Goal: Transaction & Acquisition: Purchase product/service

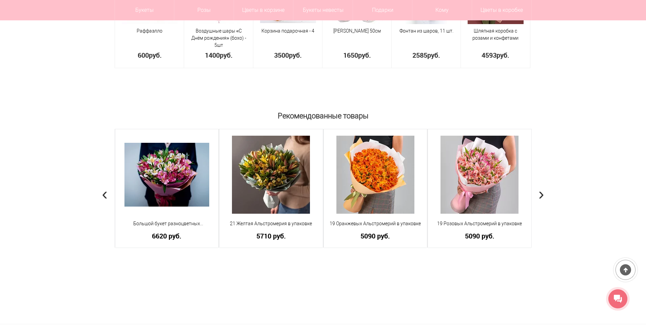
scroll to position [475, 0]
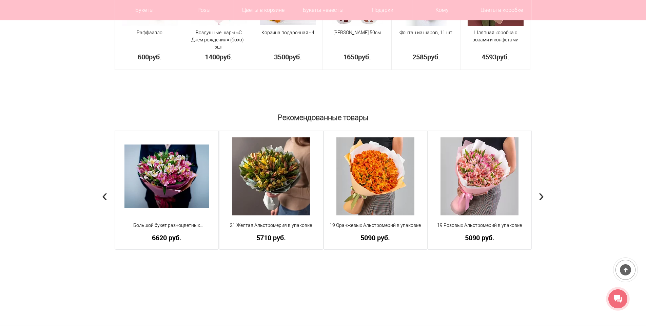
click at [541, 199] on span "›" at bounding box center [542, 196] width 6 height 20
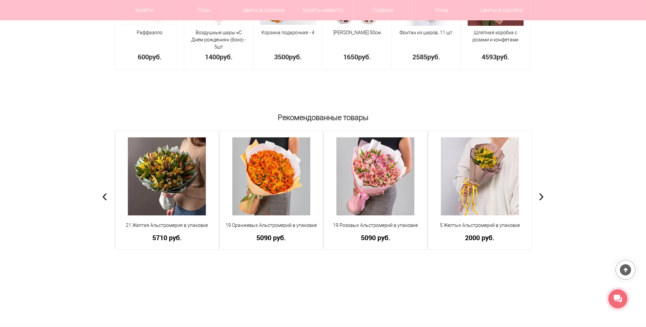
click at [541, 199] on span "›" at bounding box center [542, 196] width 6 height 20
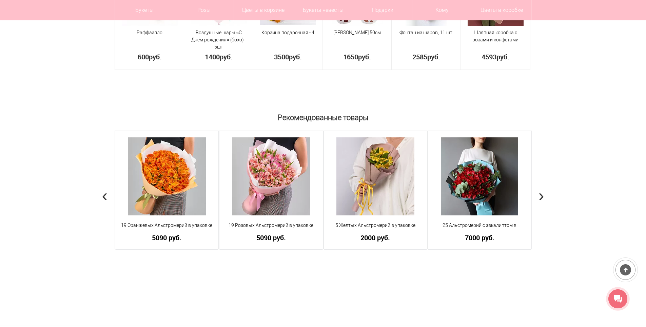
click at [541, 199] on span "›" at bounding box center [542, 196] width 6 height 20
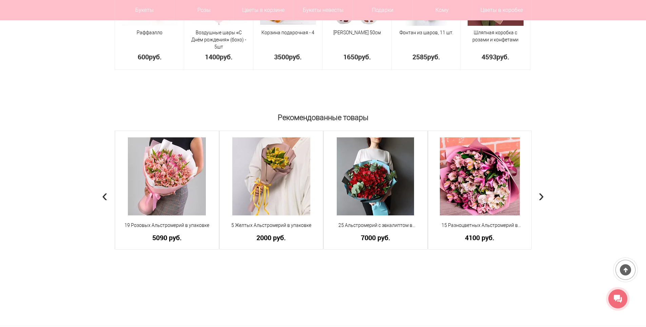
click at [541, 199] on span "›" at bounding box center [542, 196] width 6 height 20
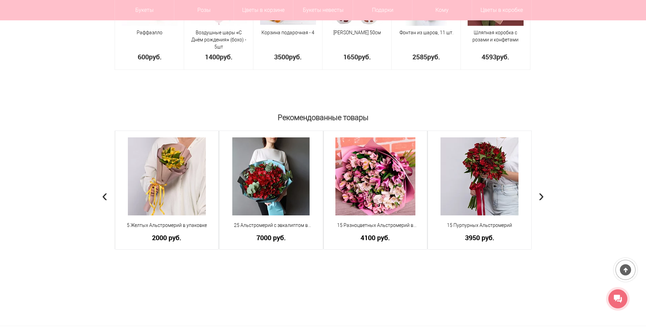
click at [541, 199] on span "›" at bounding box center [542, 196] width 6 height 20
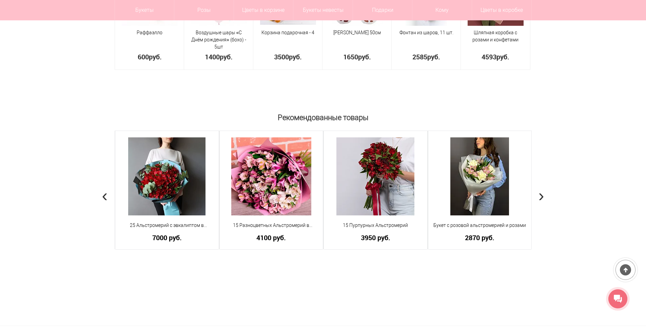
click at [541, 199] on span "›" at bounding box center [542, 196] width 6 height 20
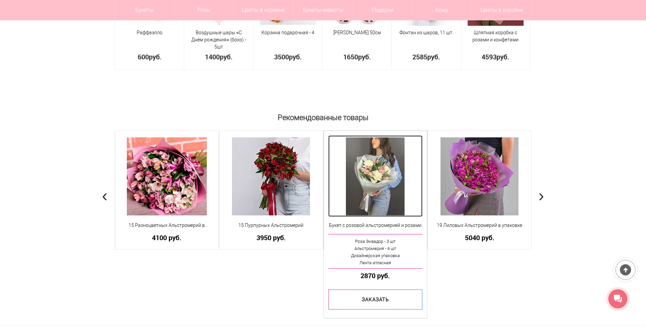
click at [390, 184] on img at bounding box center [375, 176] width 59 height 78
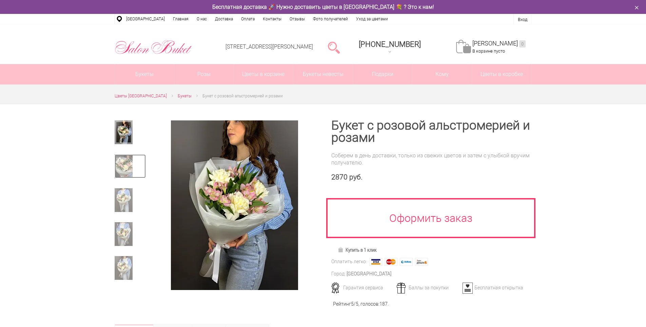
click at [129, 168] on img at bounding box center [124, 166] width 18 height 24
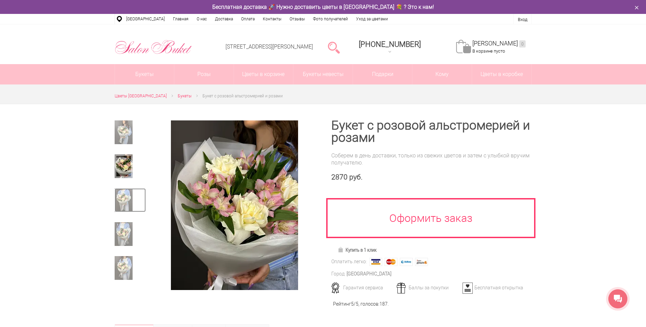
click at [129, 201] on img at bounding box center [124, 200] width 18 height 24
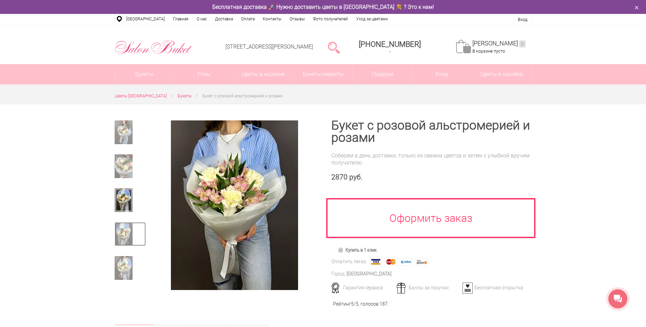
click at [127, 229] on img at bounding box center [124, 234] width 18 height 24
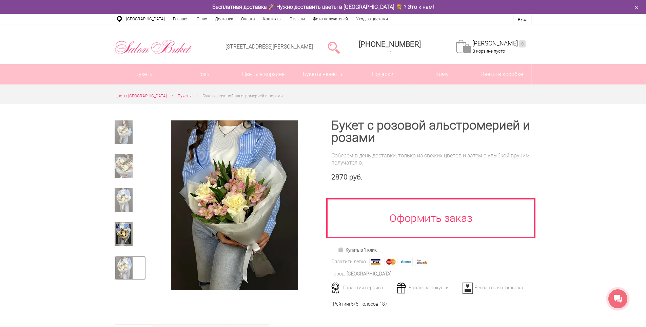
click at [116, 271] on img at bounding box center [124, 268] width 18 height 24
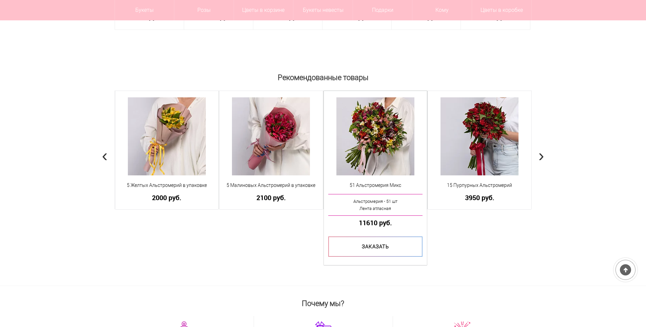
scroll to position [509, 0]
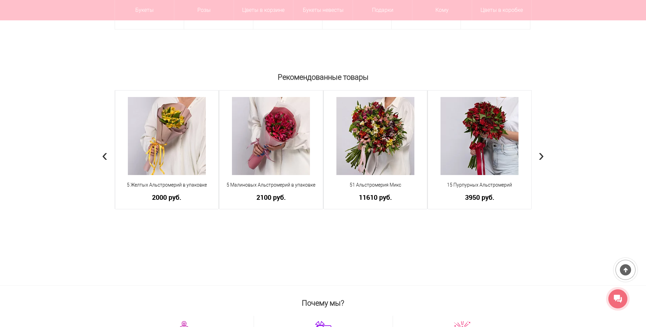
click at [544, 156] on span "›" at bounding box center [542, 155] width 6 height 20
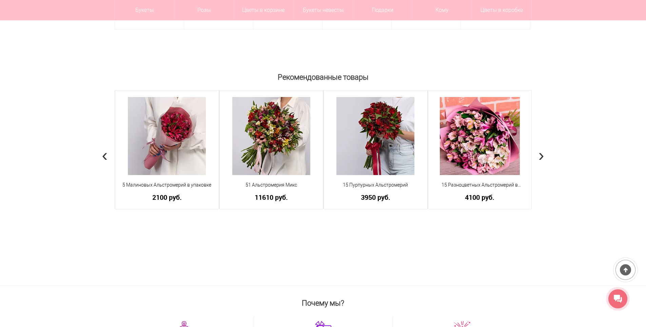
click at [542, 158] on span "›" at bounding box center [542, 155] width 6 height 20
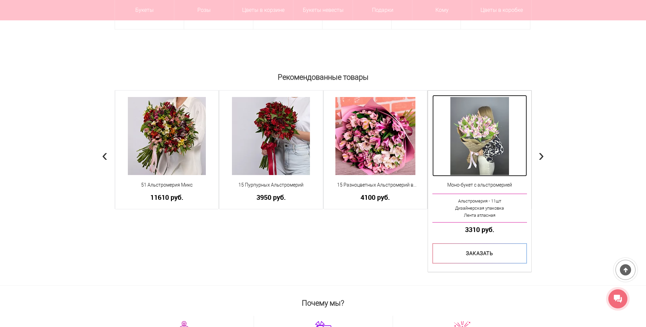
click at [493, 148] on img at bounding box center [479, 136] width 59 height 78
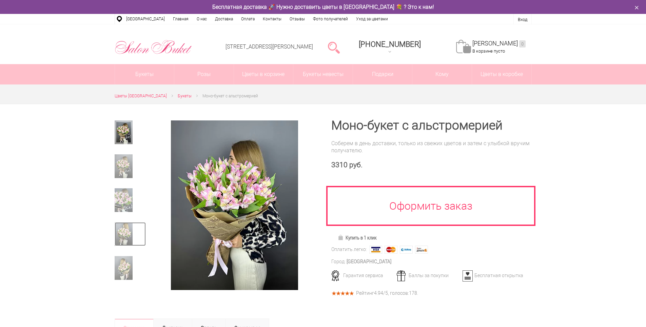
click at [128, 238] on img at bounding box center [124, 234] width 18 height 24
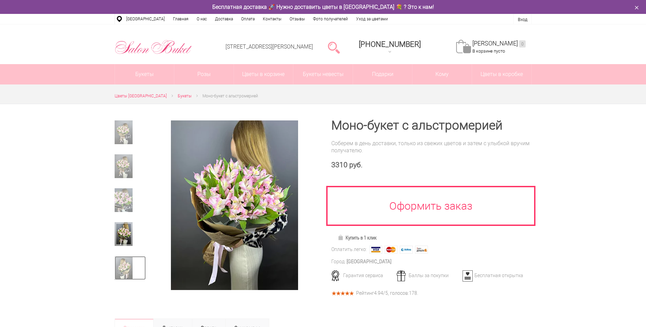
click at [126, 268] on img at bounding box center [124, 268] width 18 height 24
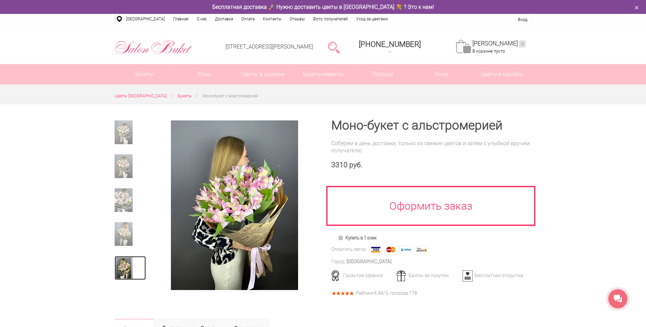
click at [128, 269] on img at bounding box center [124, 268] width 18 height 24
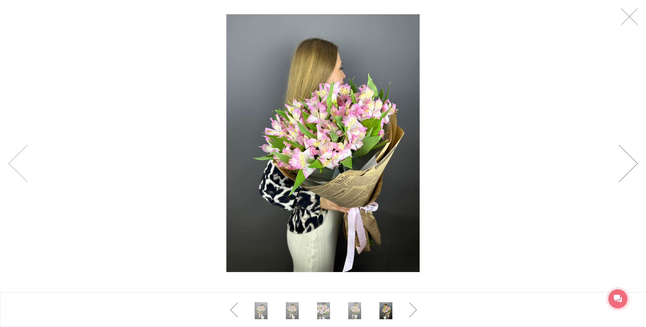
click at [632, 166] on link at bounding box center [628, 163] width 19 height 37
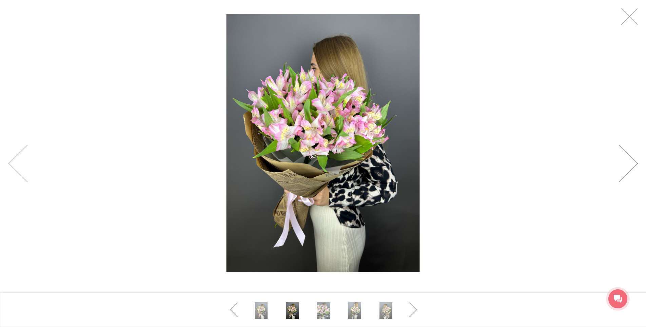
click at [632, 166] on link at bounding box center [628, 163] width 19 height 37
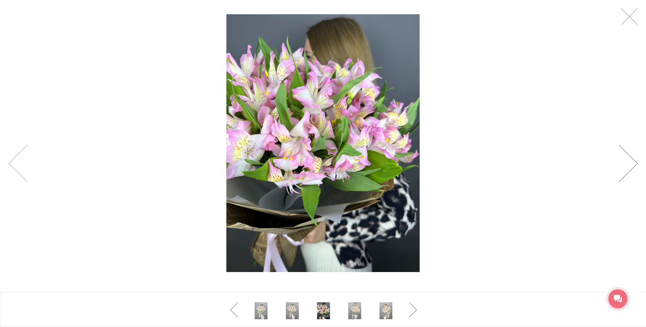
click at [632, 166] on link at bounding box center [628, 163] width 19 height 37
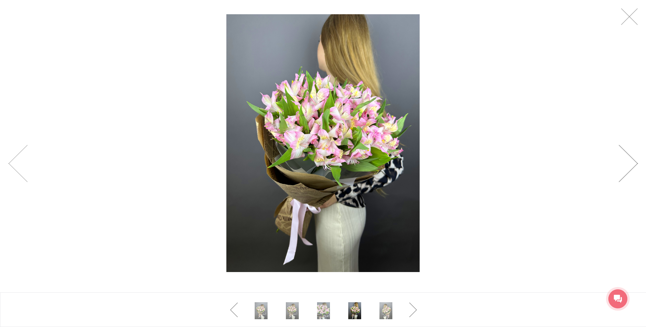
click at [632, 166] on link at bounding box center [628, 163] width 19 height 37
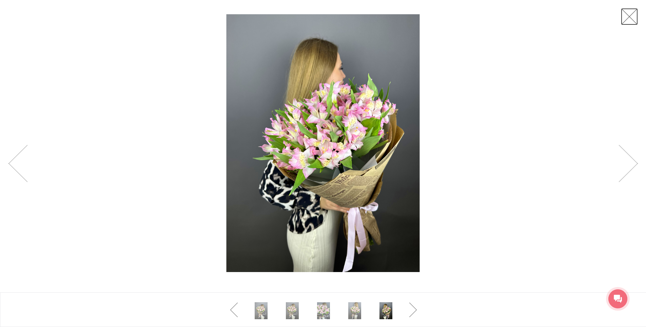
click at [634, 18] on link at bounding box center [629, 16] width 17 height 17
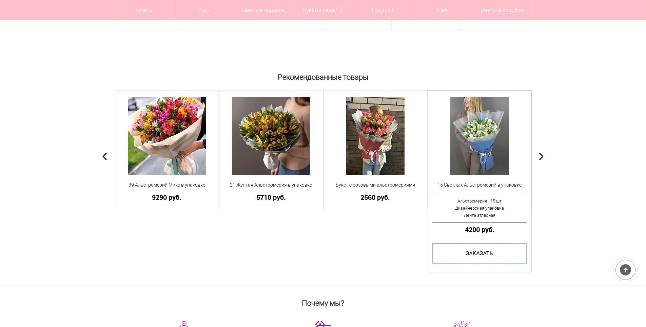
scroll to position [509, 0]
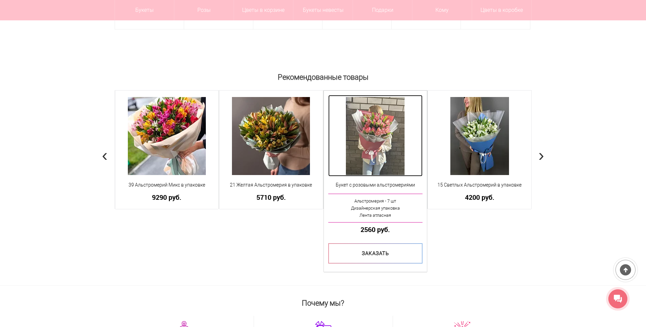
click at [371, 143] on img at bounding box center [375, 136] width 59 height 78
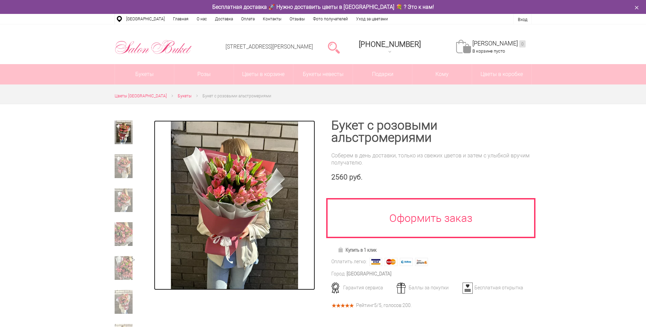
click at [236, 214] on img at bounding box center [234, 205] width 127 height 170
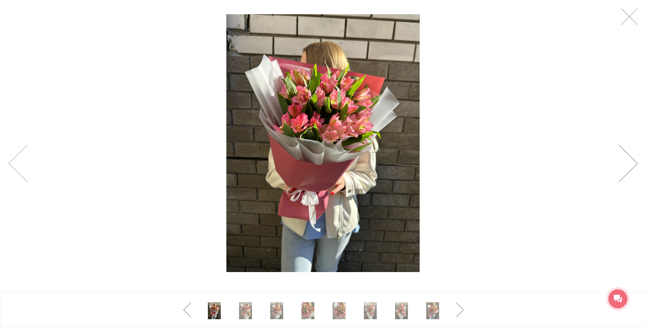
click at [635, 162] on link at bounding box center [628, 163] width 19 height 37
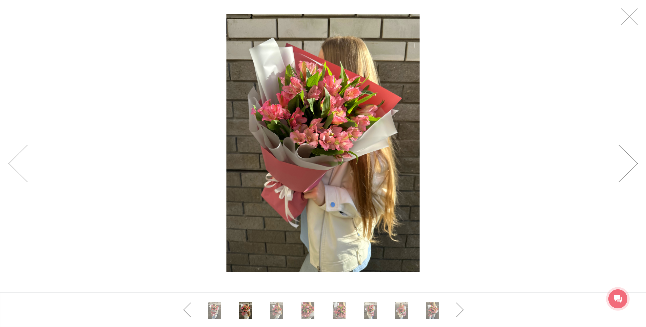
click at [635, 162] on link at bounding box center [628, 163] width 19 height 37
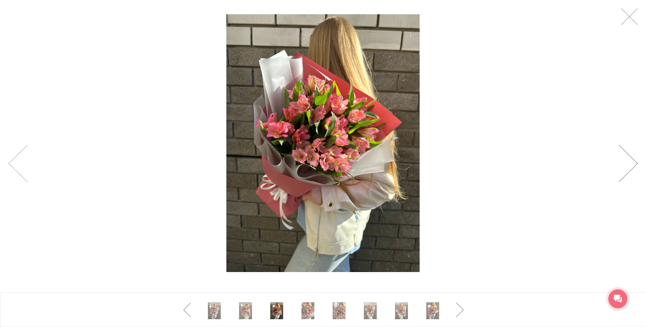
click at [635, 162] on link at bounding box center [628, 163] width 19 height 37
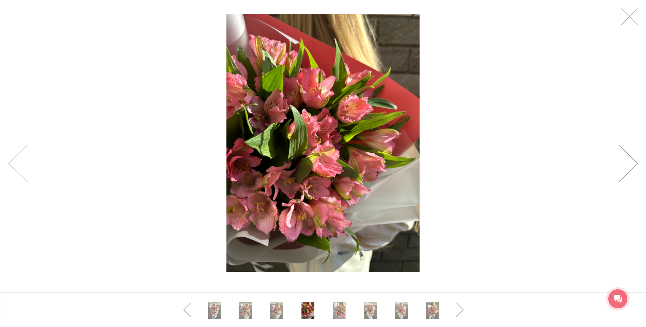
click at [635, 162] on link at bounding box center [628, 163] width 19 height 37
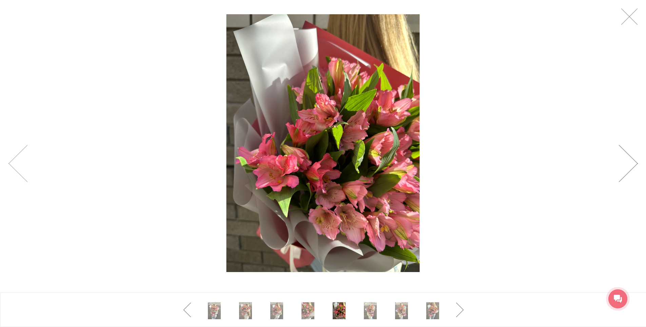
click at [635, 162] on link at bounding box center [628, 163] width 19 height 37
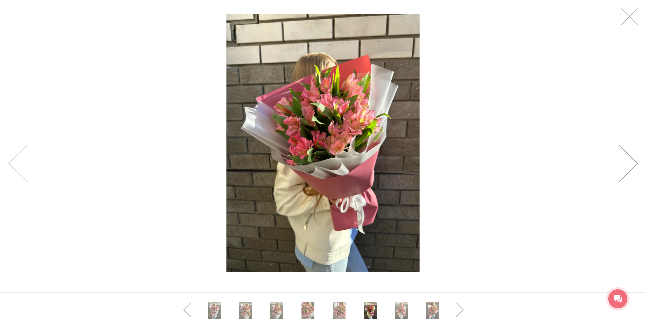
click at [635, 162] on link at bounding box center [628, 163] width 19 height 37
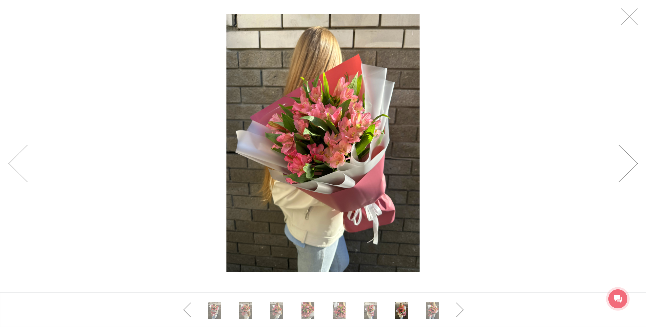
click at [635, 162] on link at bounding box center [628, 163] width 19 height 37
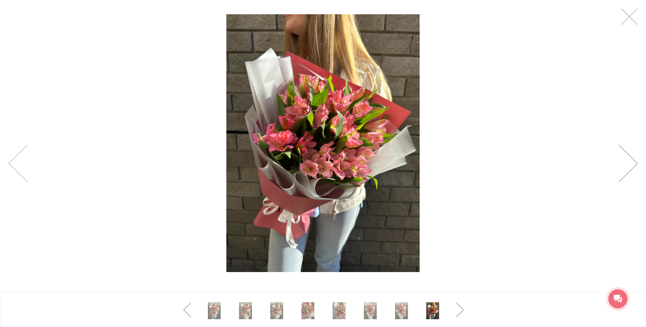
click at [635, 162] on link at bounding box center [628, 163] width 19 height 37
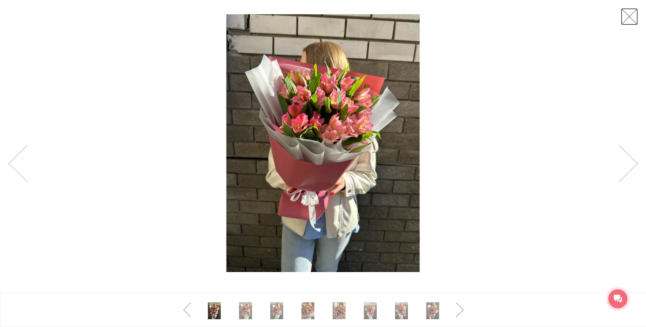
click at [630, 19] on link at bounding box center [629, 16] width 17 height 17
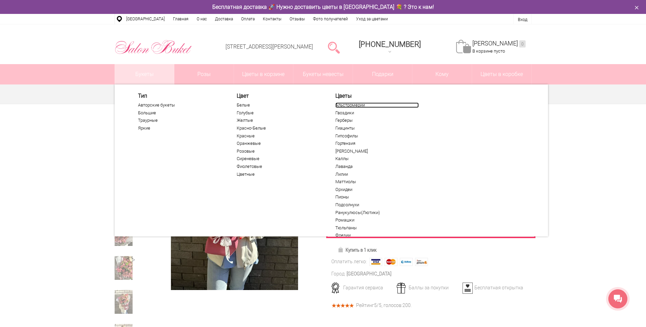
click at [337, 104] on link "Альстромерии" at bounding box center [376, 104] width 83 height 5
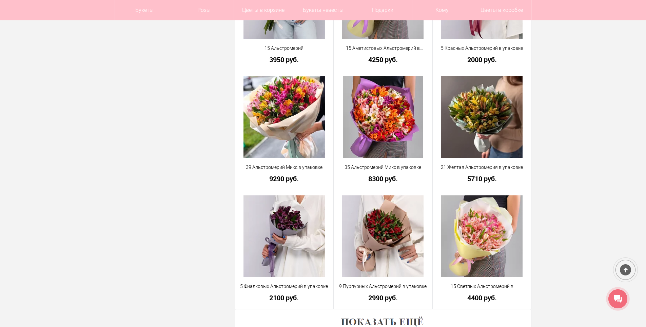
scroll to position [1764, 0]
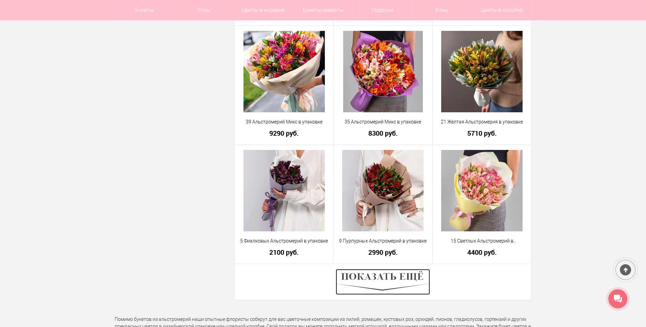
click at [394, 275] on img at bounding box center [383, 282] width 94 height 26
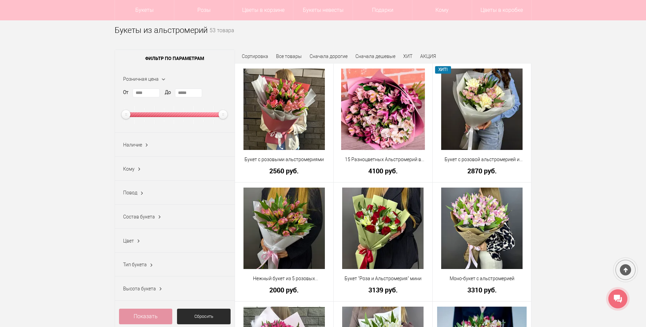
scroll to position [68, 0]
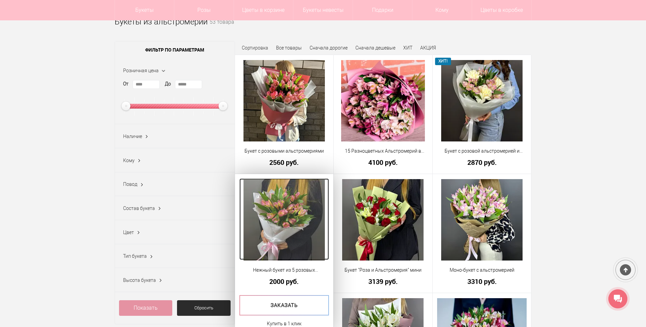
click at [293, 216] on img at bounding box center [284, 219] width 81 height 81
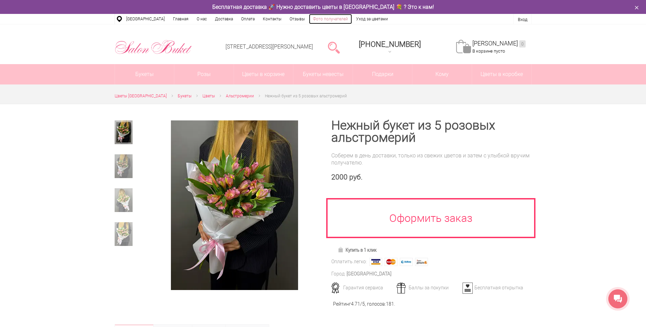
click at [326, 17] on link "Фото получателей" at bounding box center [330, 19] width 43 height 10
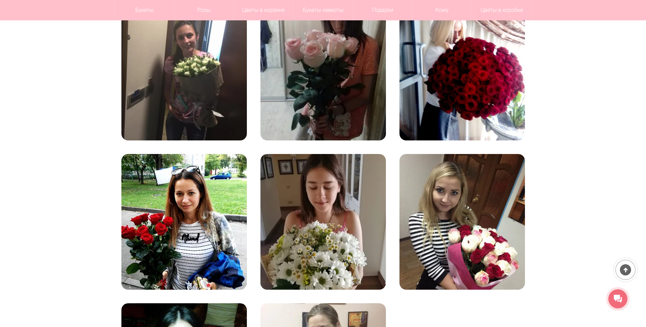
scroll to position [780, 0]
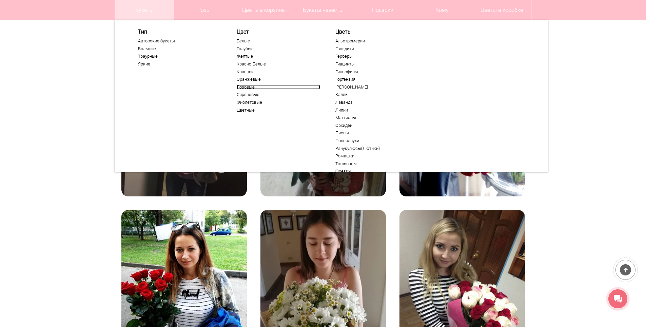
click at [244, 87] on link "Розовые" at bounding box center [278, 86] width 83 height 5
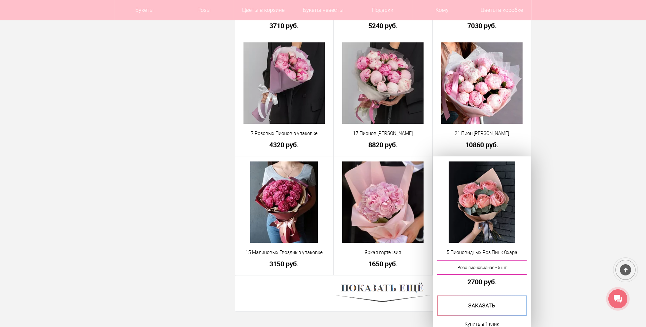
scroll to position [1764, 0]
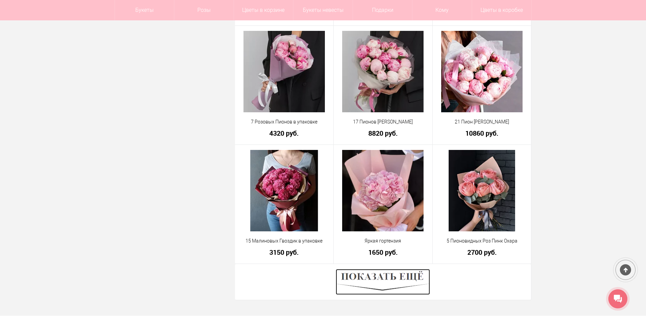
click at [403, 277] on img at bounding box center [383, 282] width 94 height 26
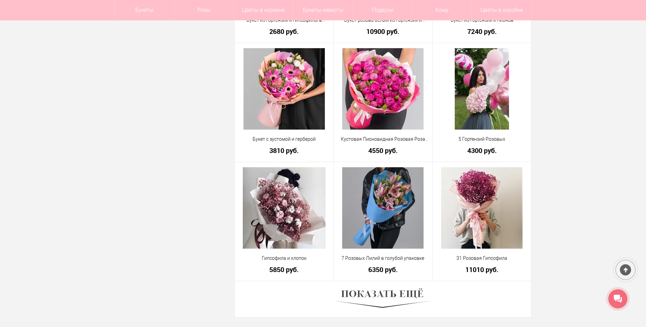
scroll to position [3663, 0]
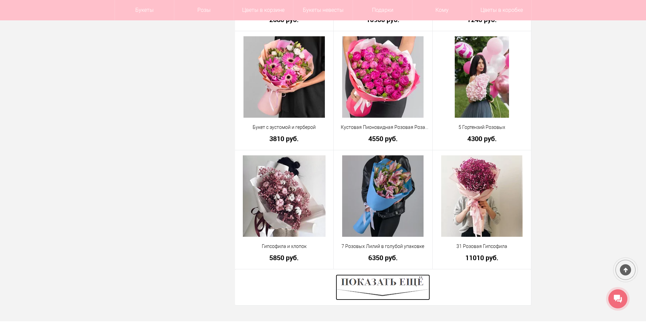
click at [395, 280] on img at bounding box center [383, 287] width 94 height 26
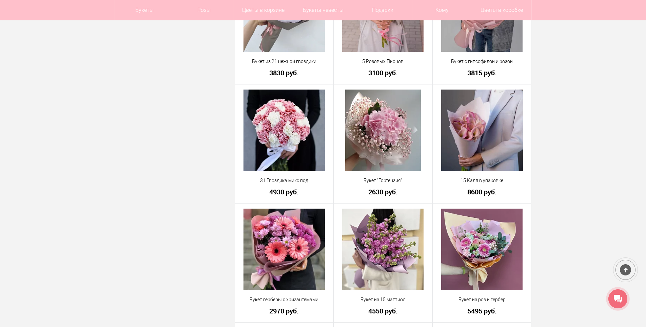
scroll to position [3968, 0]
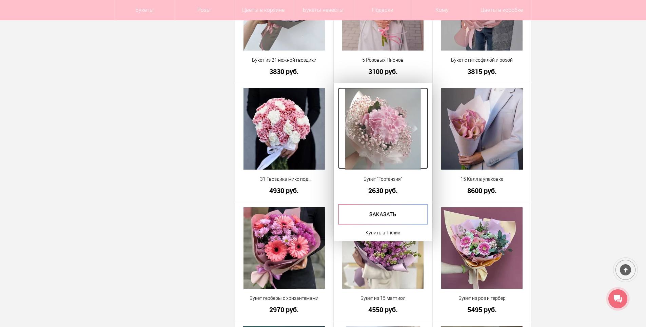
click at [392, 134] on img at bounding box center [382, 128] width 75 height 81
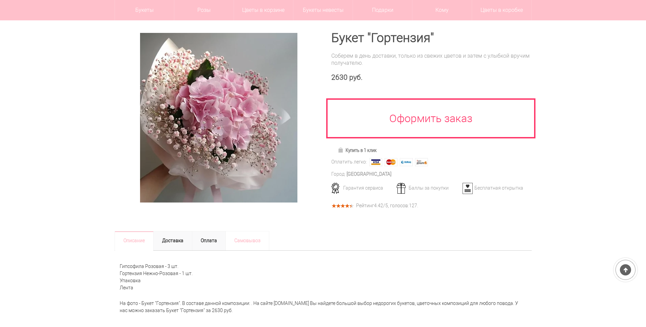
scroll to position [68, 0]
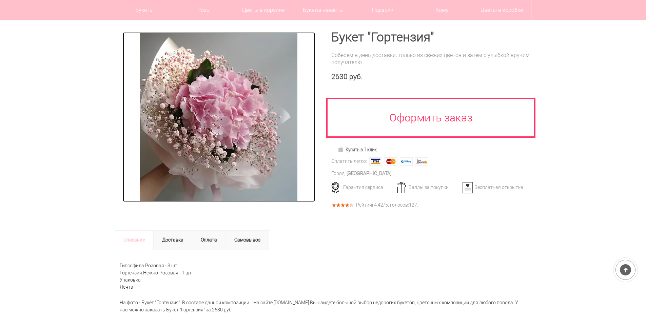
click at [289, 123] on img at bounding box center [218, 117] width 157 height 170
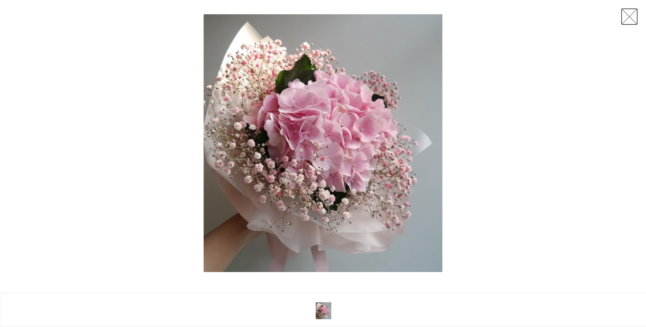
click at [626, 18] on link at bounding box center [629, 16] width 17 height 17
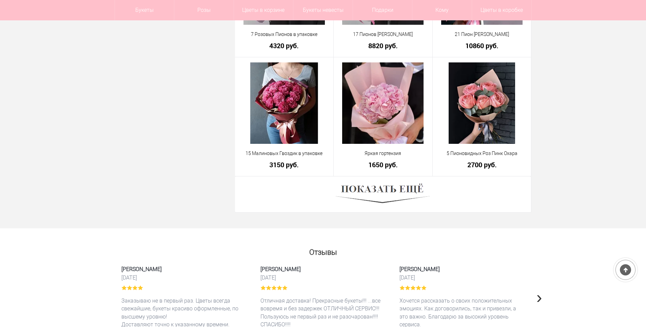
scroll to position [1817, 0]
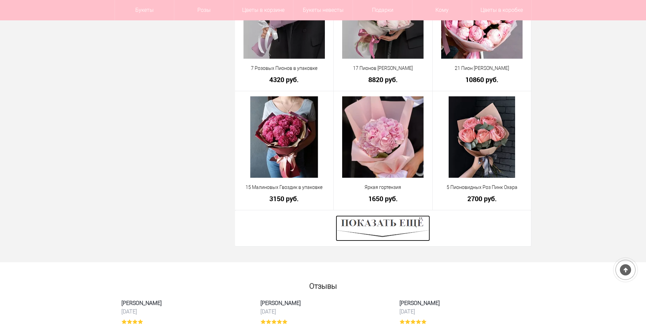
click at [396, 224] on img at bounding box center [383, 228] width 94 height 26
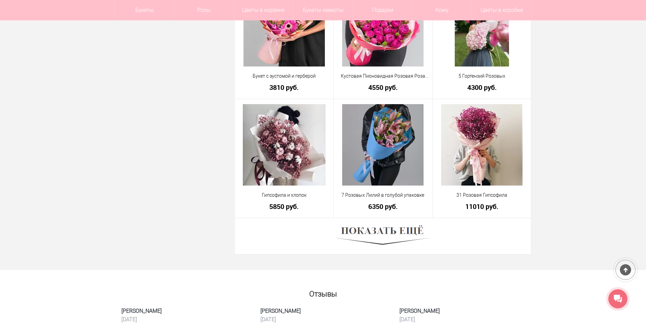
scroll to position [3716, 0]
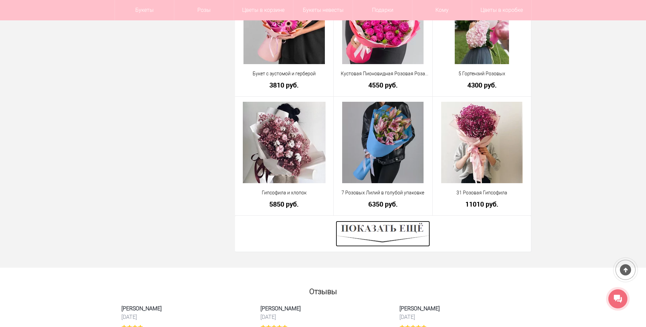
click at [387, 227] on img at bounding box center [383, 234] width 94 height 26
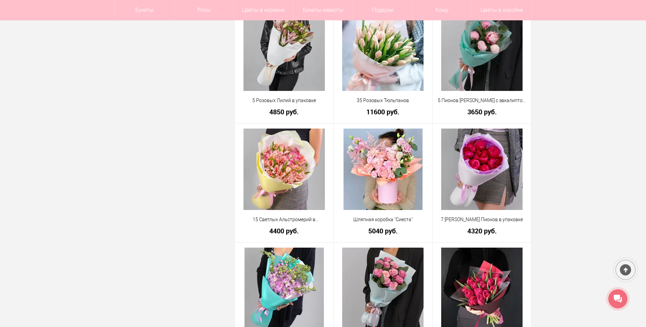
scroll to position [5344, 0]
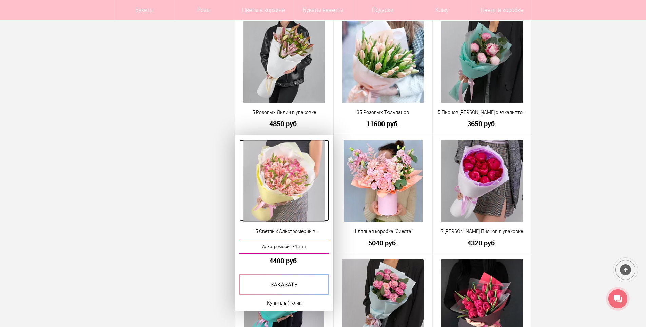
click at [296, 174] on img at bounding box center [284, 180] width 81 height 81
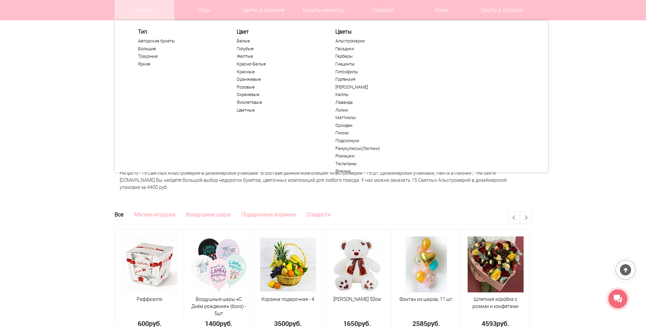
scroll to position [203, 0]
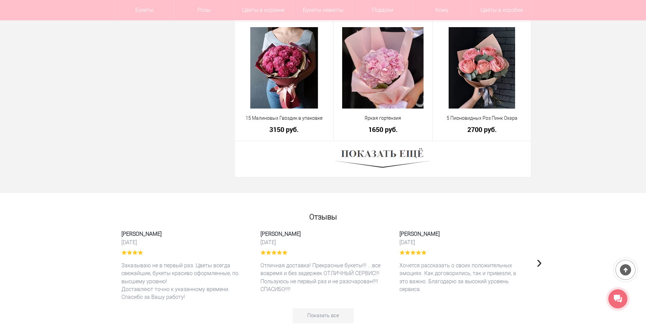
scroll to position [1885, 0]
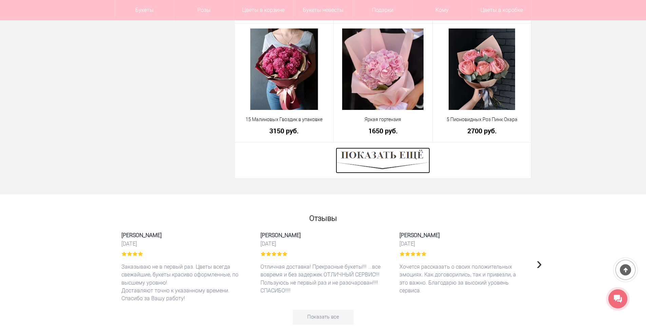
click at [387, 162] on img at bounding box center [383, 161] width 94 height 26
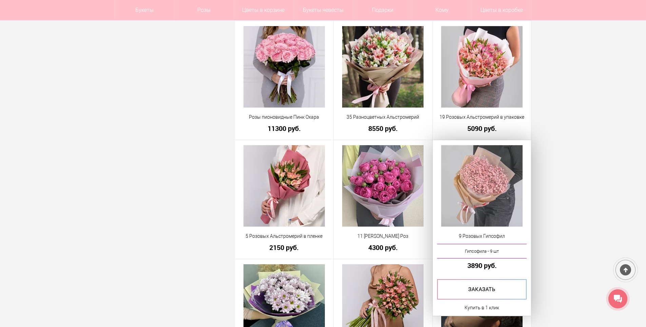
scroll to position [2089, 0]
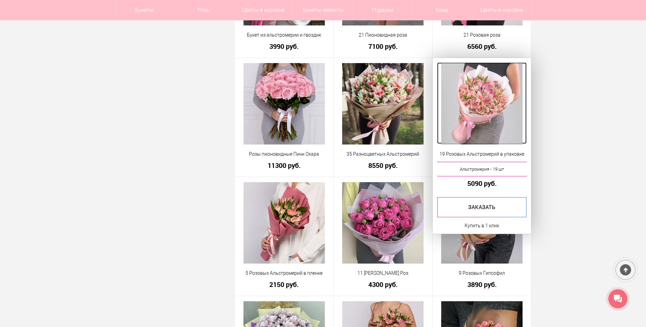
click at [488, 113] on img at bounding box center [481, 103] width 81 height 81
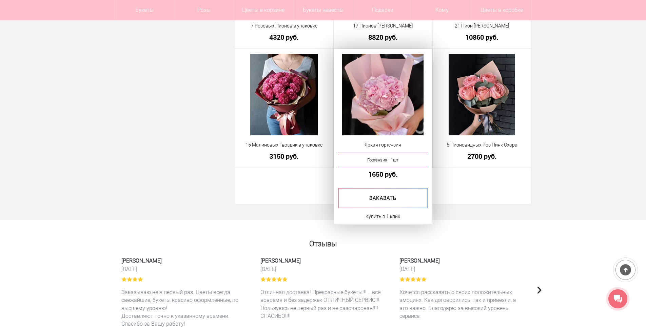
scroll to position [1817, 0]
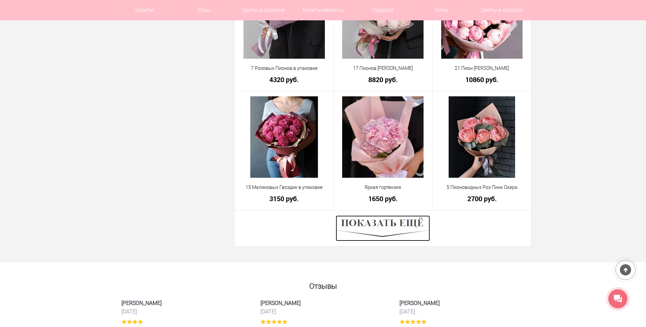
click at [387, 234] on img at bounding box center [383, 228] width 94 height 26
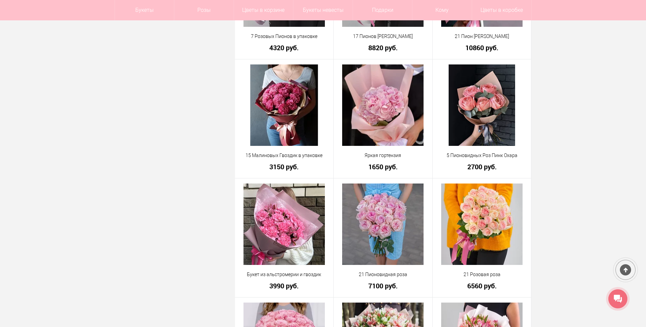
scroll to position [1885, 0]
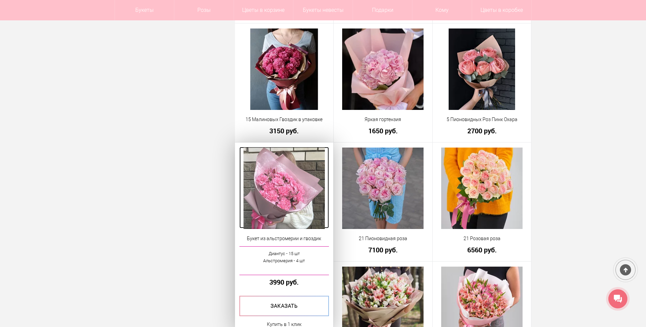
click at [292, 188] on img at bounding box center [284, 188] width 81 height 81
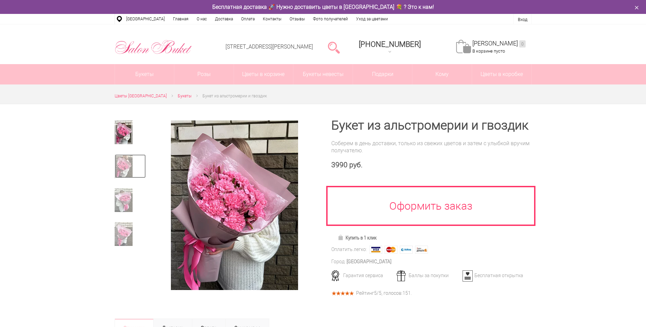
click at [121, 168] on img at bounding box center [124, 166] width 18 height 24
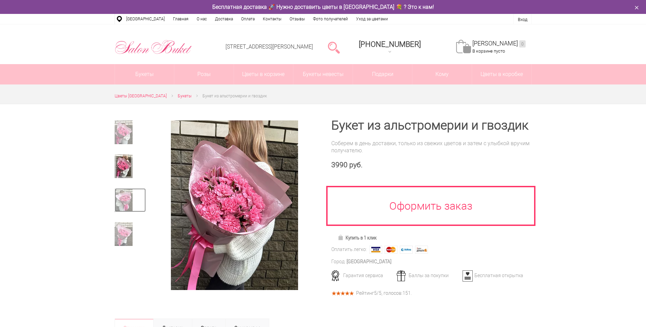
click at [129, 200] on img at bounding box center [124, 200] width 18 height 24
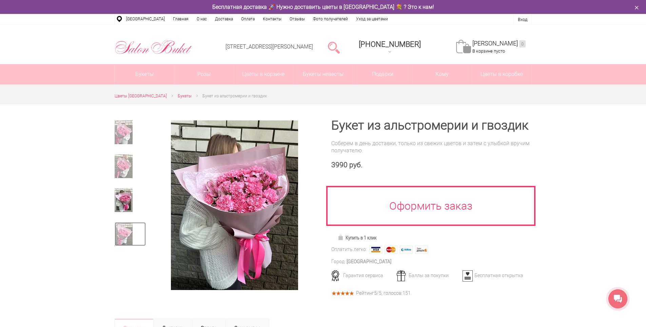
click at [125, 229] on img at bounding box center [124, 234] width 18 height 24
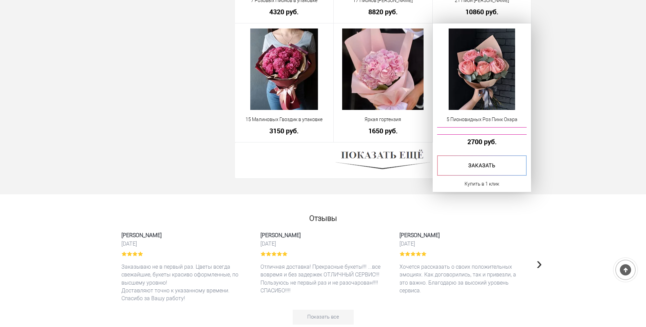
scroll to position [1905, 0]
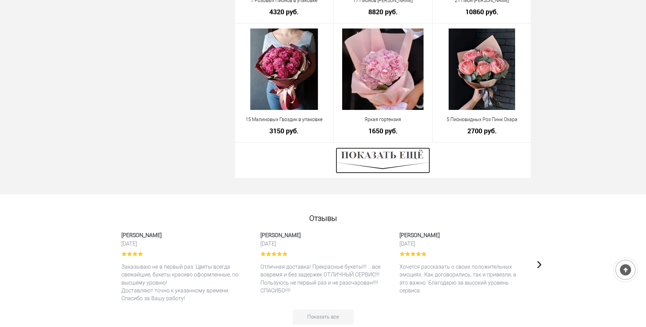
click at [385, 162] on img at bounding box center [383, 161] width 94 height 26
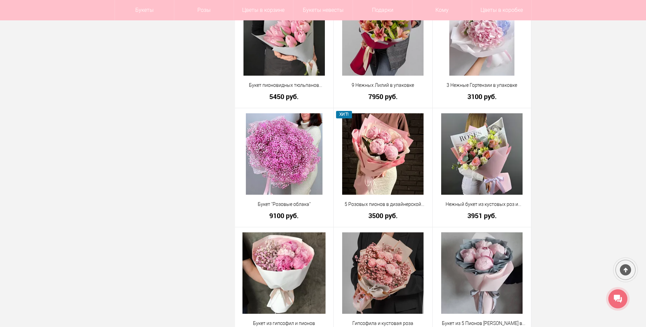
scroll to position [3025, 0]
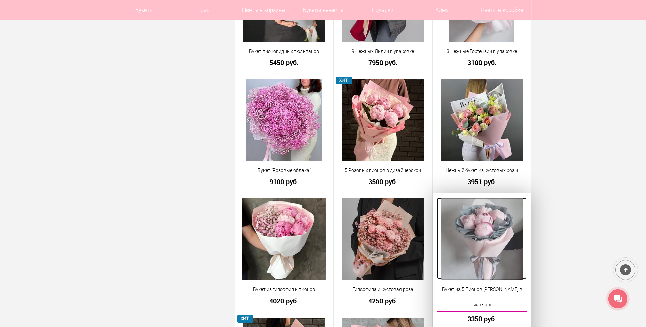
click at [501, 230] on img at bounding box center [481, 238] width 81 height 81
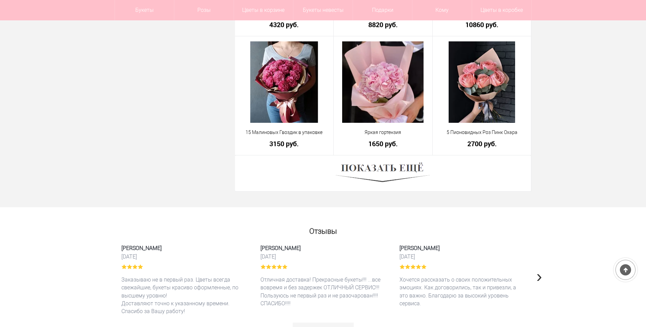
scroll to position [1851, 0]
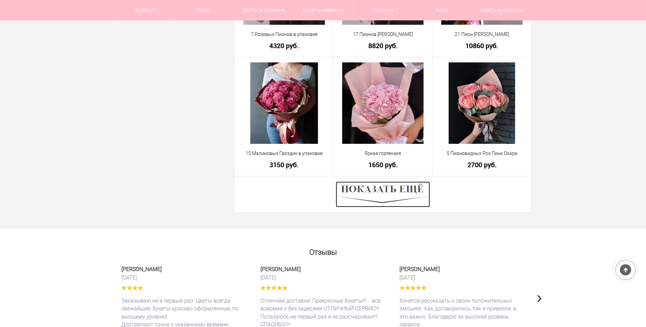
click at [383, 190] on img at bounding box center [383, 194] width 94 height 26
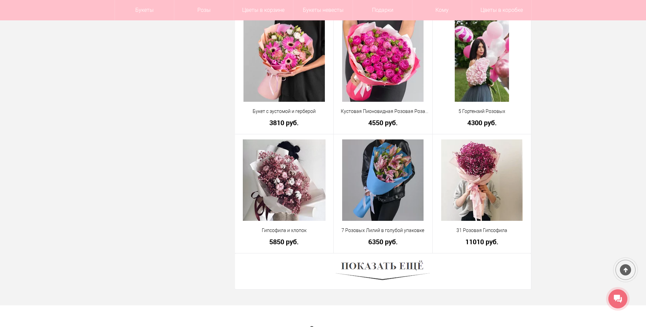
scroll to position [3683, 0]
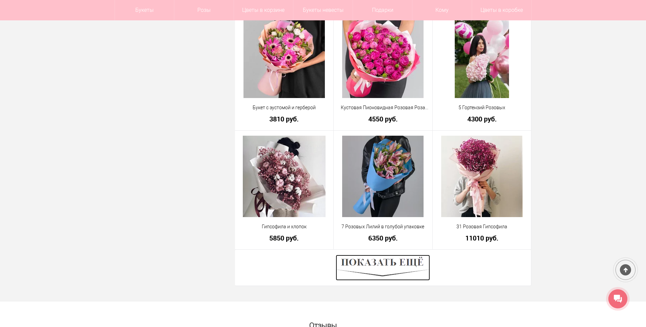
click at [387, 266] on img at bounding box center [383, 268] width 94 height 26
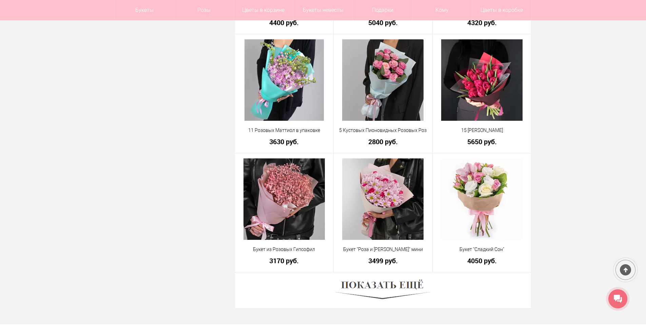
scroll to position [5616, 0]
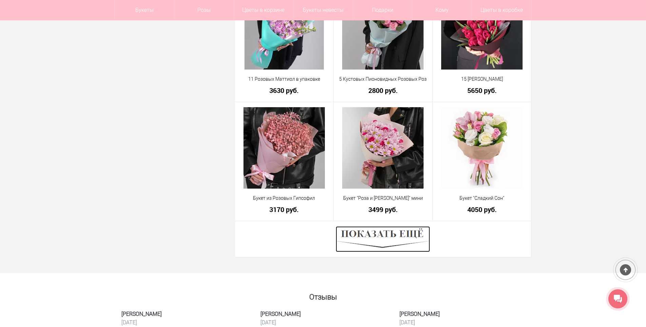
click at [384, 233] on img at bounding box center [383, 239] width 94 height 26
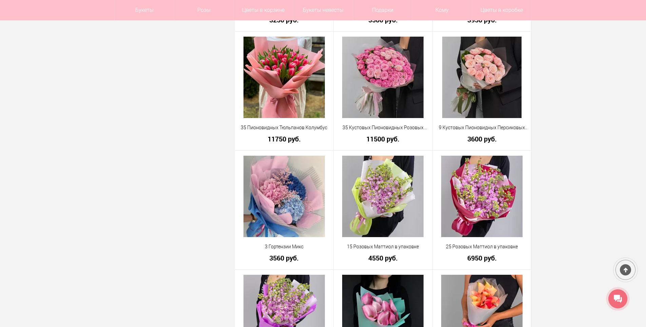
scroll to position [4700, 0]
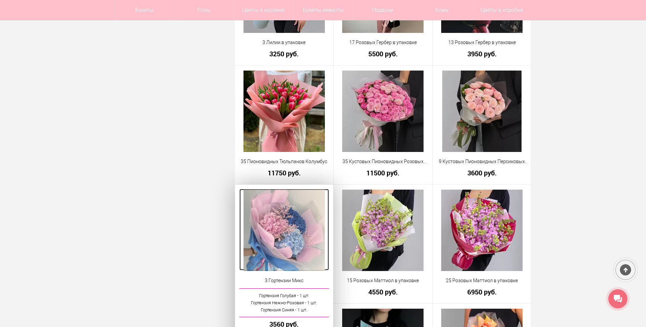
click at [300, 218] on img at bounding box center [284, 230] width 81 height 81
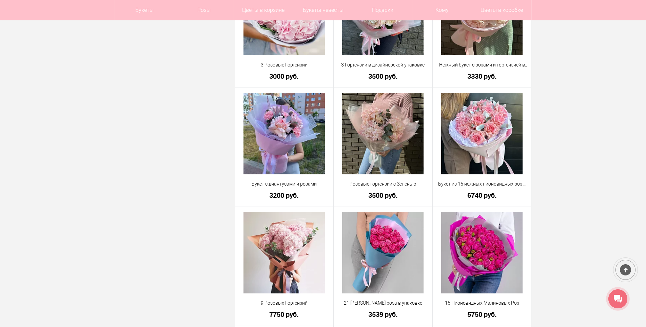
scroll to position [596, 0]
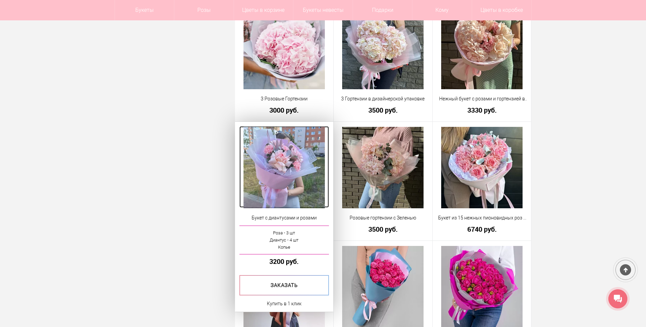
click at [300, 155] on img at bounding box center [284, 167] width 81 height 81
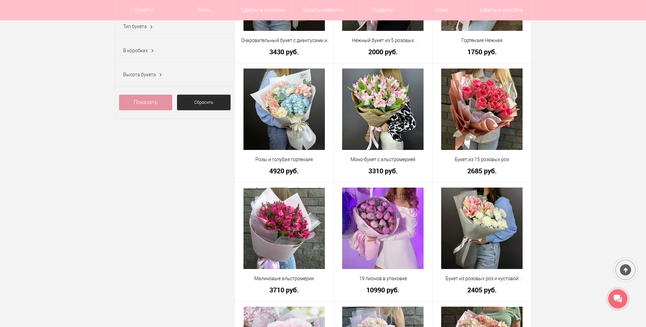
scroll to position [277, 0]
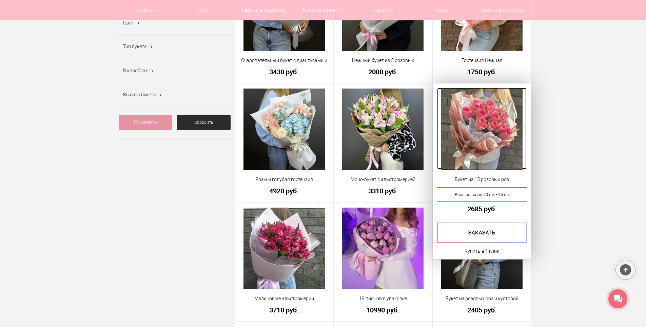
click at [513, 117] on img at bounding box center [481, 129] width 81 height 81
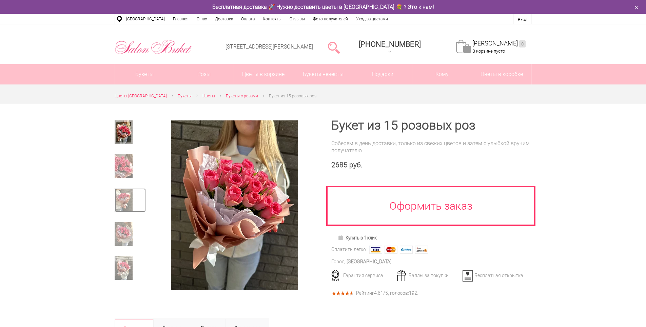
click at [130, 198] on img at bounding box center [124, 200] width 18 height 24
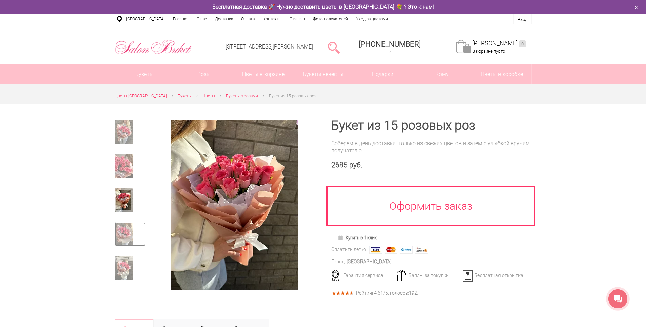
click at [129, 232] on img at bounding box center [124, 234] width 18 height 24
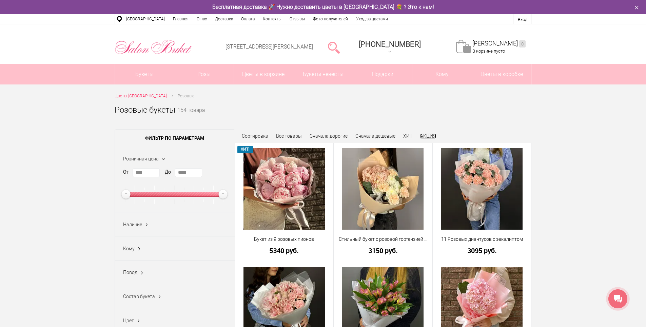
click at [428, 135] on link "АКЦИЯ" at bounding box center [428, 135] width 16 height 5
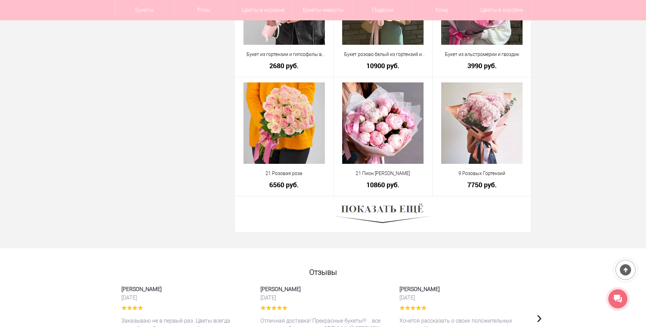
scroll to position [1831, 0]
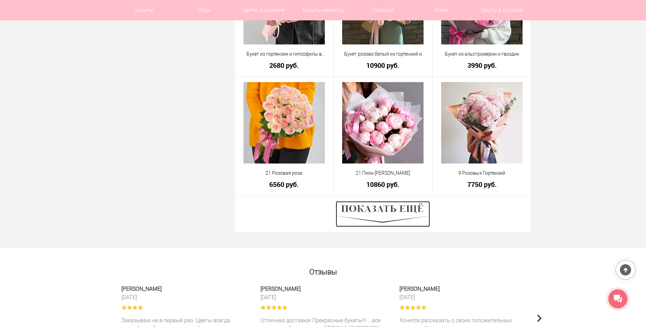
click at [388, 210] on img at bounding box center [383, 214] width 94 height 26
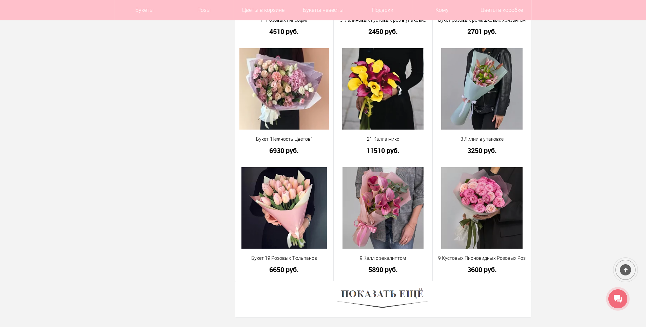
scroll to position [3663, 0]
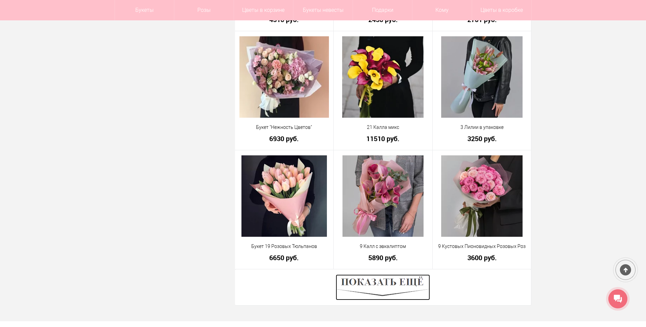
click at [403, 280] on img at bounding box center [383, 287] width 94 height 26
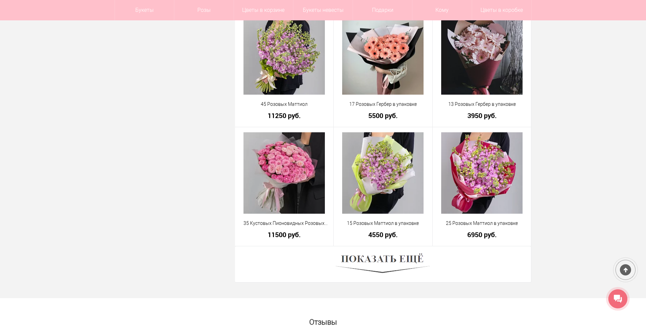
scroll to position [5596, 0]
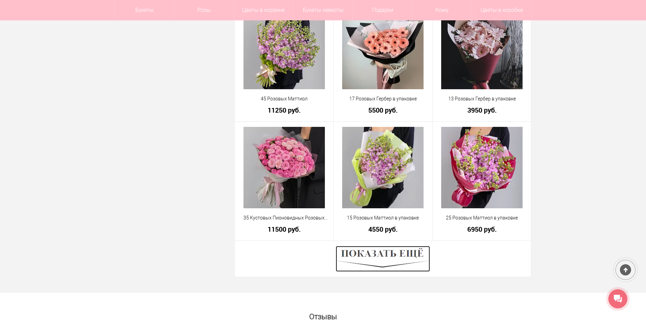
click at [409, 251] on img at bounding box center [383, 259] width 94 height 26
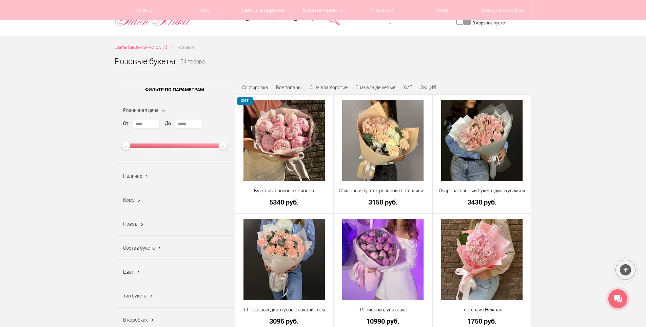
scroll to position [0, 0]
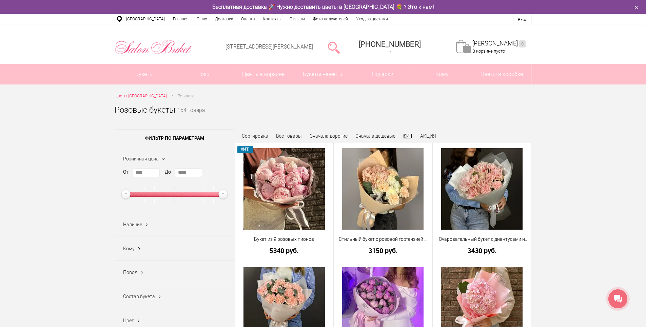
click at [406, 135] on link "ХИТ" at bounding box center [407, 135] width 9 height 5
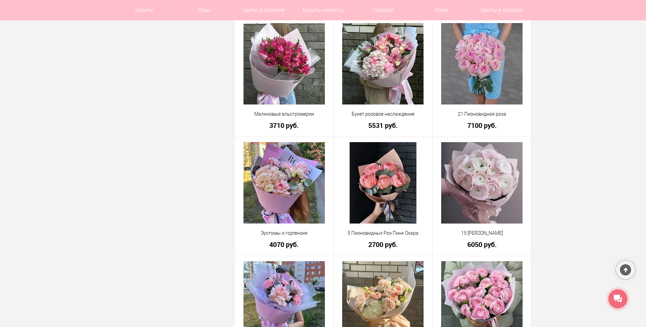
scroll to position [1119, 0]
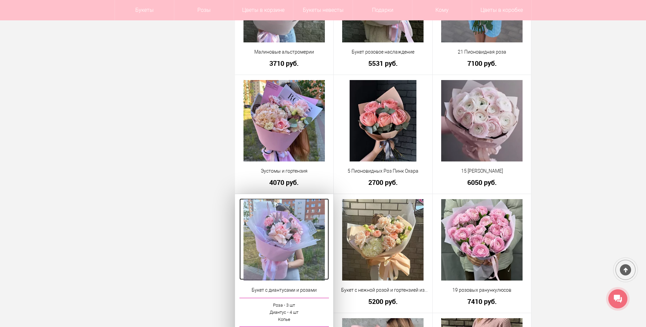
click at [287, 231] on img at bounding box center [284, 239] width 81 height 81
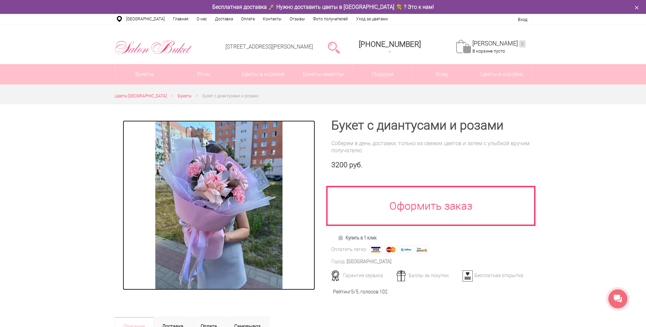
click at [235, 200] on img at bounding box center [218, 205] width 127 height 170
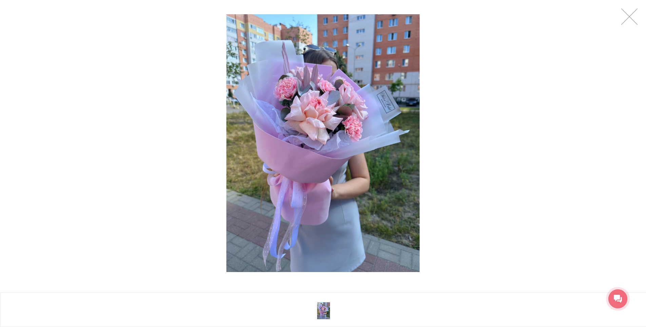
click at [355, 184] on img at bounding box center [323, 143] width 193 height 258
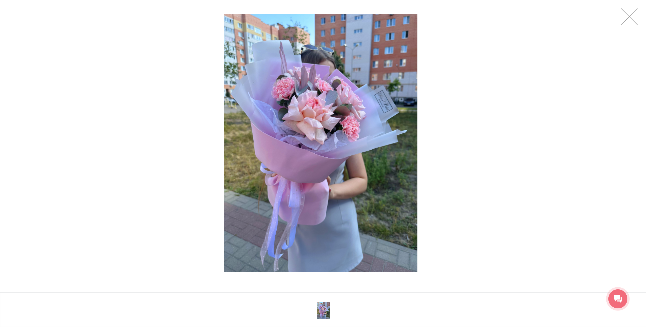
drag, startPoint x: 355, startPoint y: 184, endPoint x: 353, endPoint y: 220, distance: 36.3
click at [353, 220] on img at bounding box center [320, 143] width 193 height 258
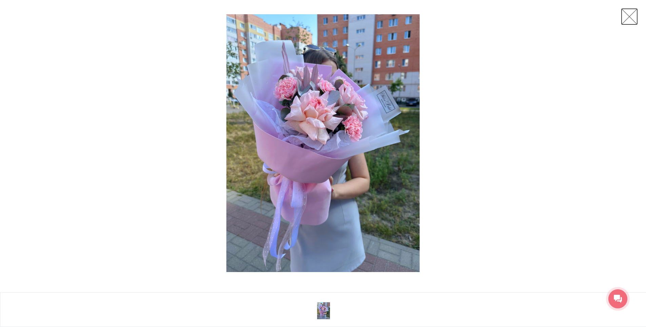
click at [629, 14] on link at bounding box center [629, 16] width 17 height 17
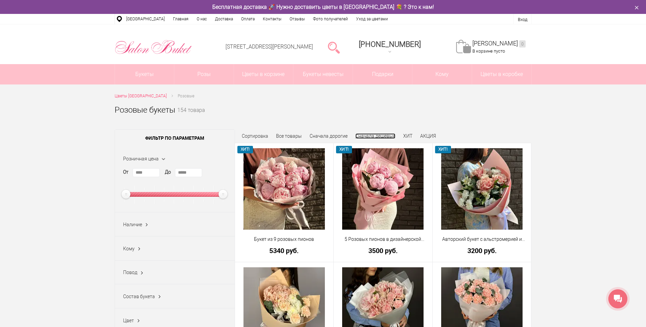
click at [360, 136] on link "Сначала дешевые" at bounding box center [375, 135] width 40 height 5
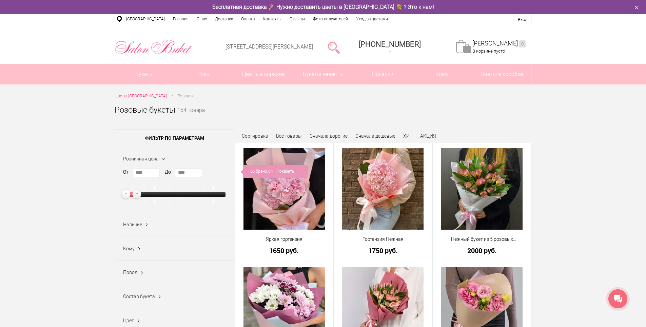
type input "****"
drag, startPoint x: 221, startPoint y: 194, endPoint x: 135, endPoint y: 191, distance: 86.9
click at [135, 191] on ins at bounding box center [137, 195] width 12 height 12
click at [144, 225] on ins at bounding box center [146, 224] width 7 height 9
click at [144, 225] on ins at bounding box center [146, 224] width 9 height 7
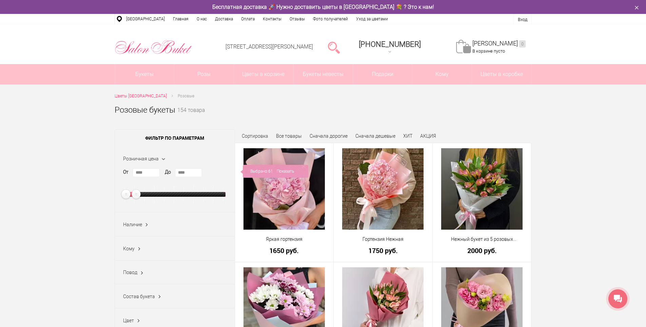
click at [141, 272] on ins at bounding box center [141, 273] width 7 height 9
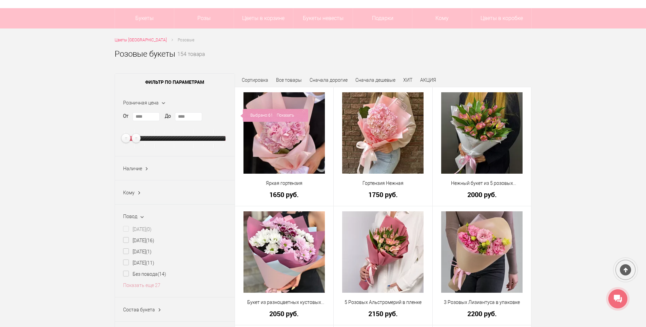
scroll to position [68, 0]
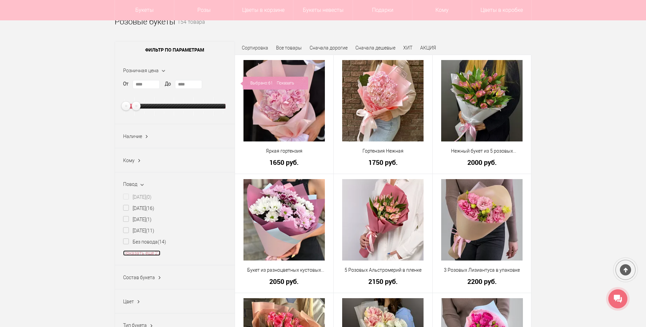
click at [156, 256] on link "Показать еще 27" at bounding box center [141, 252] width 37 height 5
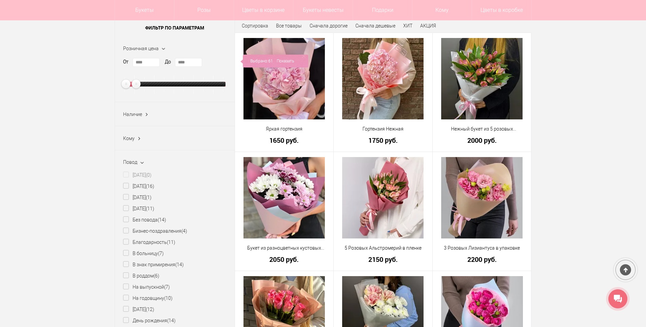
scroll to position [102, 0]
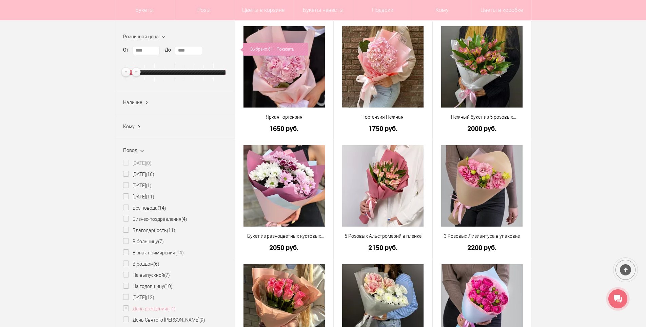
click at [127, 310] on label "День рождения (14)" at bounding box center [149, 308] width 53 height 7
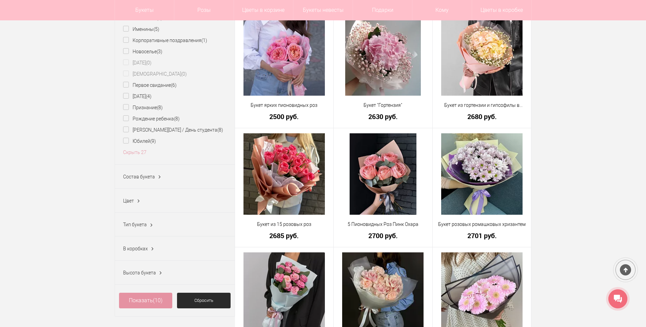
scroll to position [475, 0]
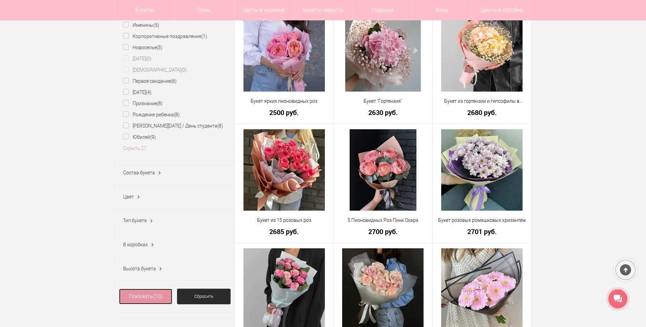
click at [157, 298] on span "(10)" at bounding box center [157, 296] width 9 height 6
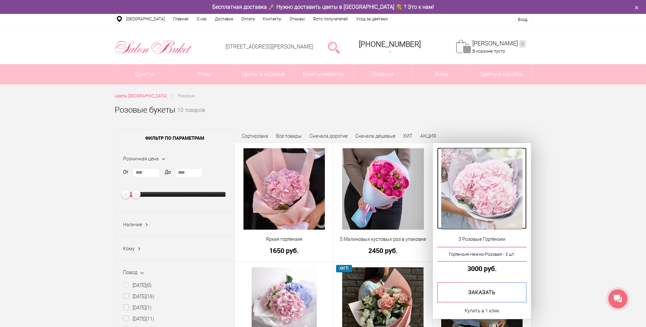
click at [493, 198] on img at bounding box center [481, 188] width 81 height 81
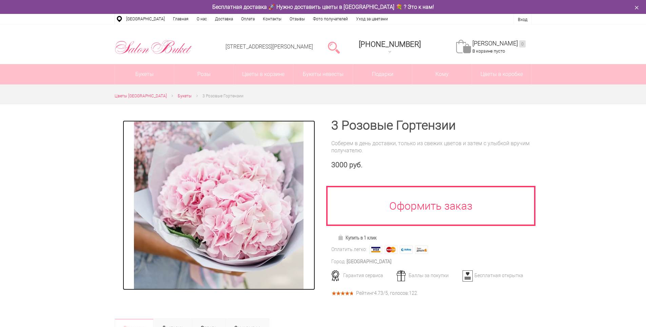
click at [254, 223] on img at bounding box center [219, 205] width 170 height 170
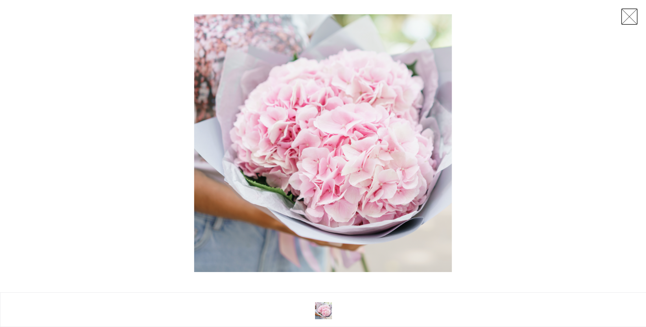
click at [629, 18] on link at bounding box center [629, 16] width 17 height 17
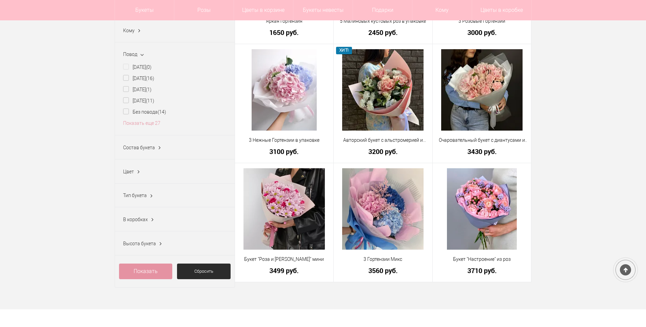
scroll to position [136, 0]
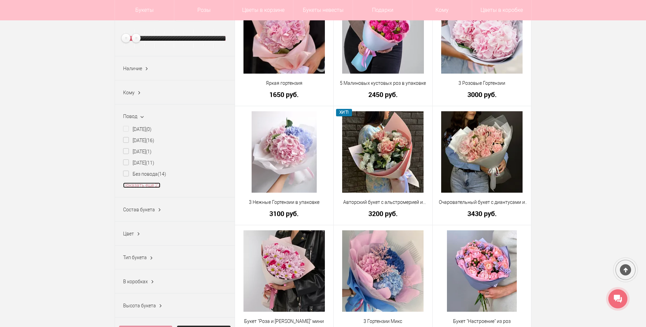
click at [152, 185] on li "Показать еще 27" at bounding box center [174, 185] width 103 height 7
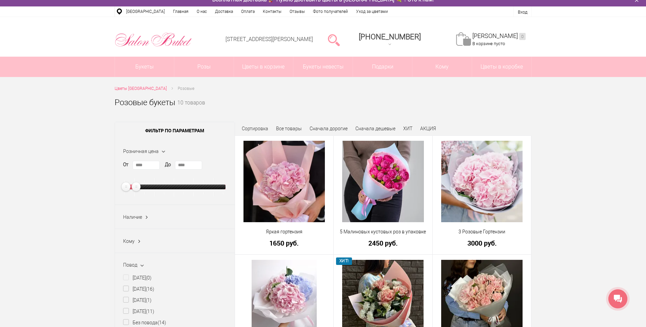
scroll to position [0, 0]
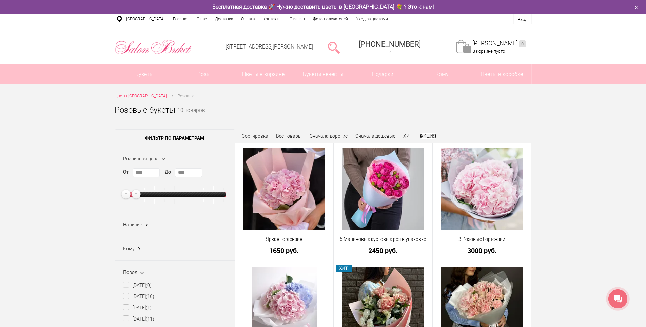
click at [432, 135] on link "АКЦИЯ" at bounding box center [428, 135] width 16 height 5
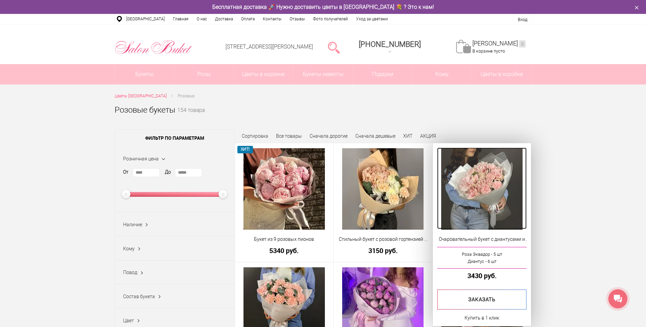
click at [499, 180] on img at bounding box center [481, 188] width 81 height 81
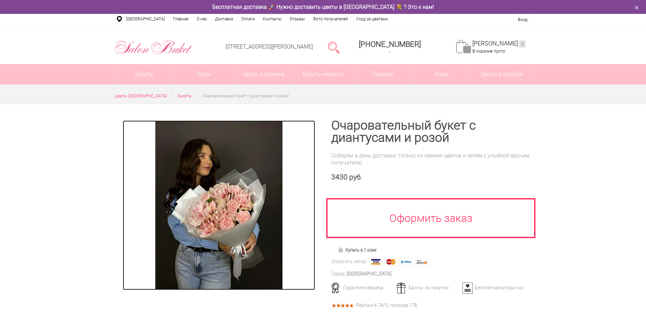
click at [229, 212] on img at bounding box center [218, 205] width 127 height 170
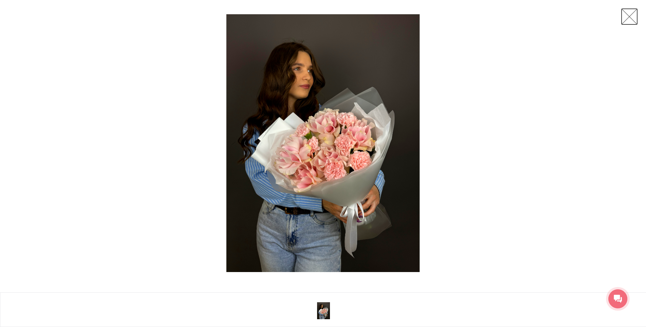
click at [628, 17] on link at bounding box center [629, 16] width 17 height 17
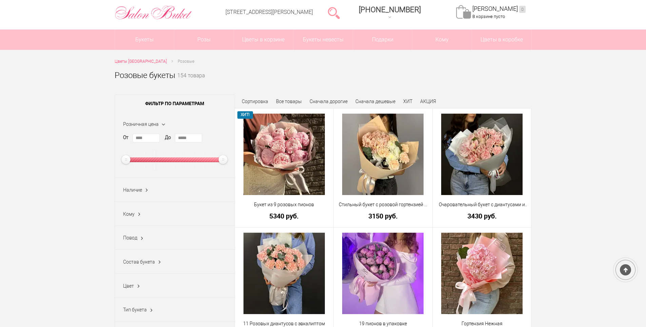
scroll to position [68, 0]
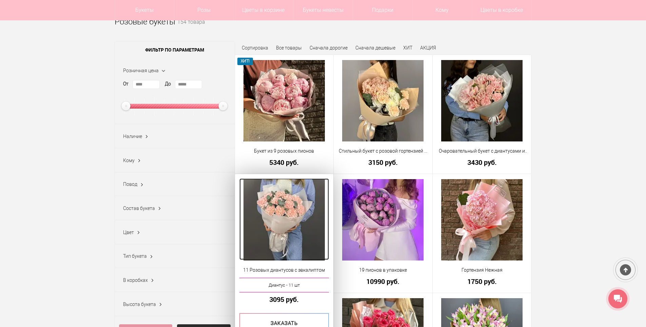
click at [307, 225] on img at bounding box center [284, 219] width 81 height 81
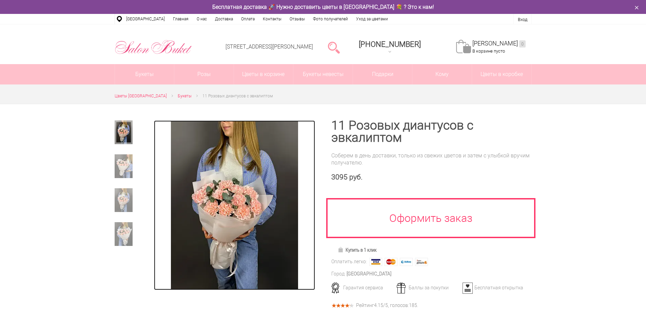
click at [242, 207] on img at bounding box center [234, 205] width 127 height 170
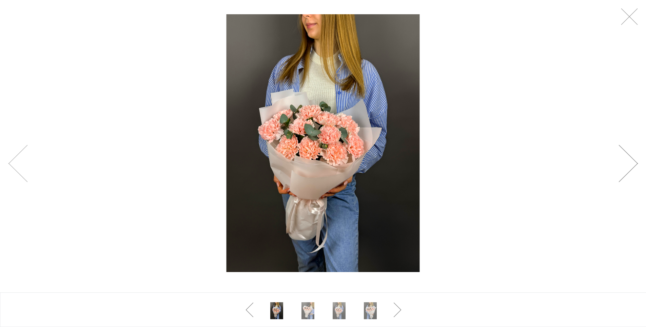
click at [632, 161] on link at bounding box center [628, 163] width 19 height 37
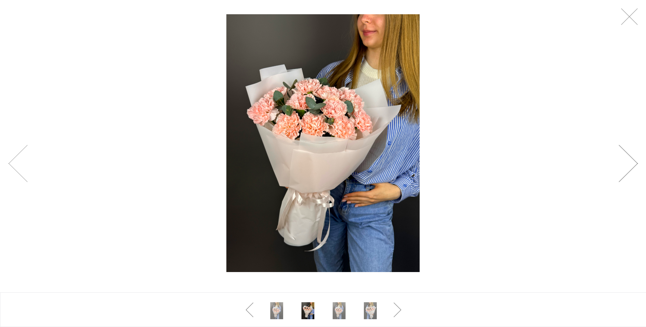
click at [632, 161] on link at bounding box center [628, 163] width 19 height 37
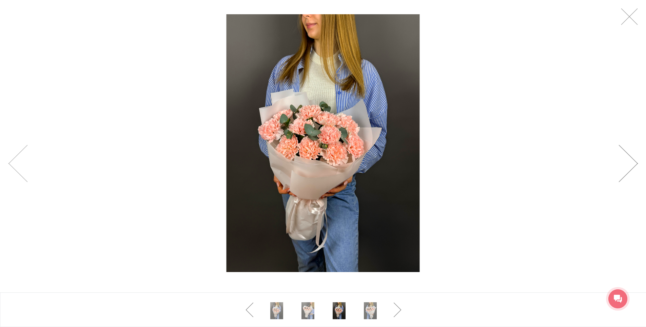
click at [632, 161] on link at bounding box center [628, 163] width 19 height 37
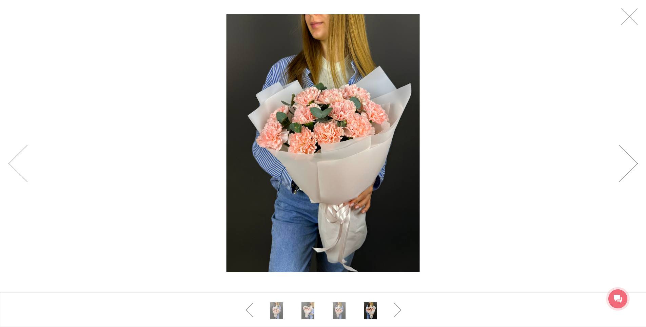
click at [632, 161] on link at bounding box center [628, 163] width 19 height 37
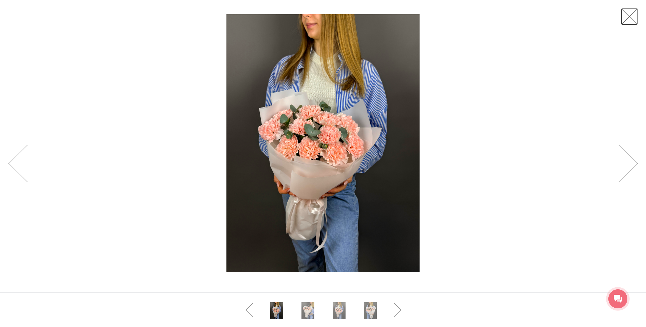
click at [627, 20] on link at bounding box center [629, 16] width 17 height 17
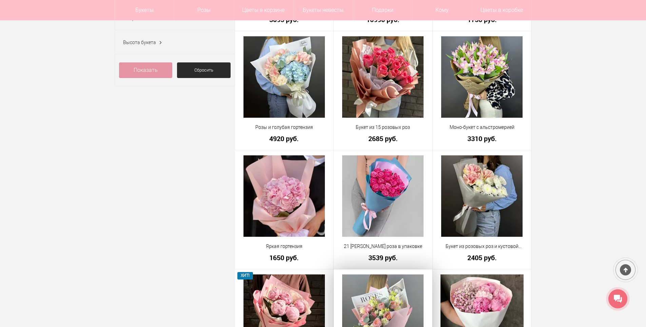
scroll to position [292, 0]
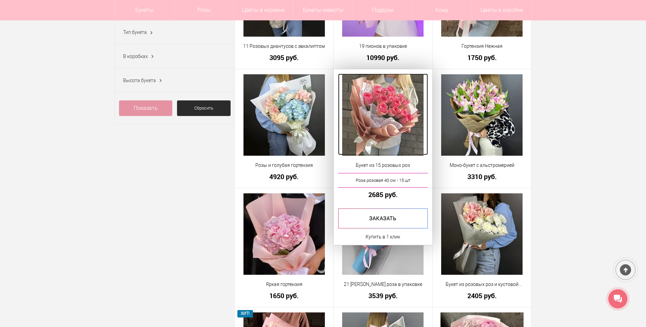
click at [390, 119] on img at bounding box center [382, 114] width 81 height 81
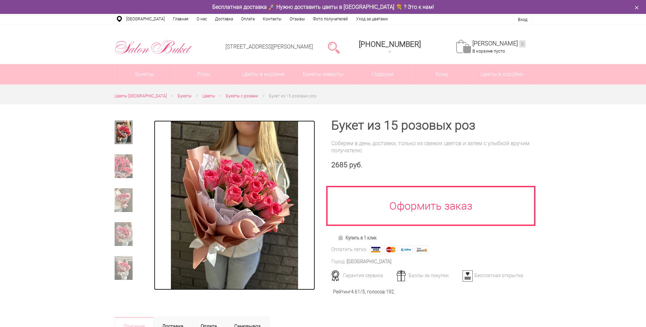
click at [251, 216] on img at bounding box center [234, 205] width 127 height 170
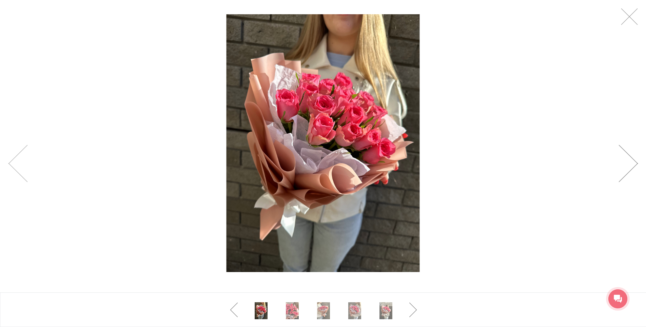
click at [629, 170] on link at bounding box center [628, 163] width 19 height 37
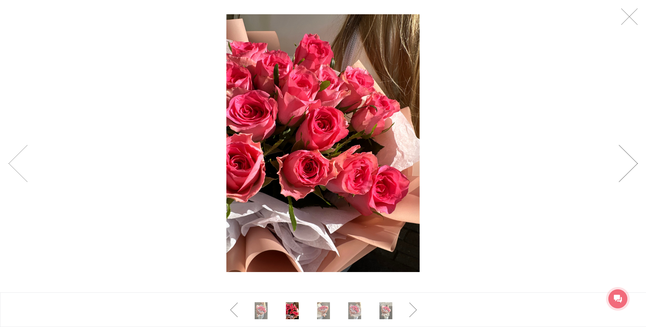
click at [629, 170] on link at bounding box center [628, 163] width 19 height 37
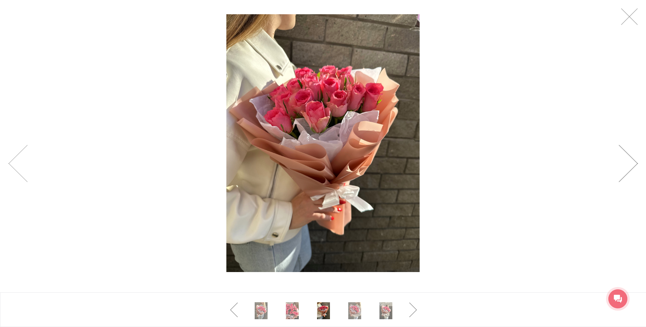
click at [629, 170] on link at bounding box center [628, 163] width 19 height 37
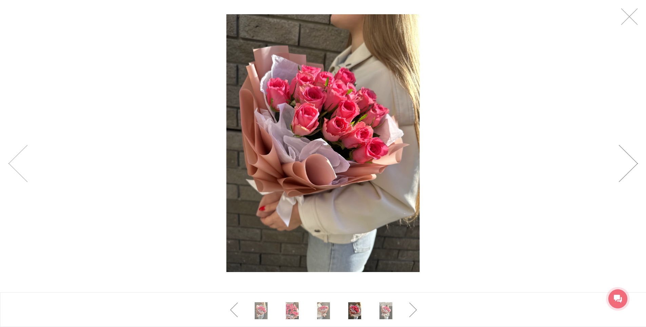
click at [629, 170] on link at bounding box center [628, 163] width 19 height 37
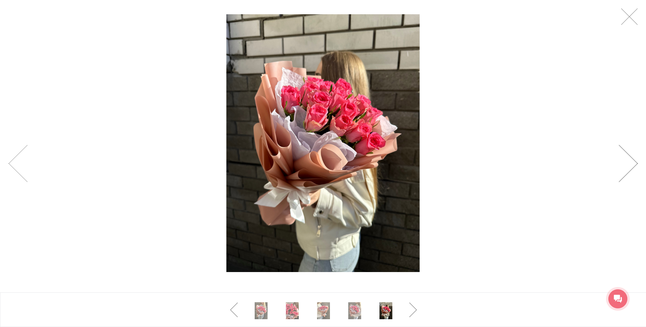
click at [629, 170] on link at bounding box center [628, 163] width 19 height 37
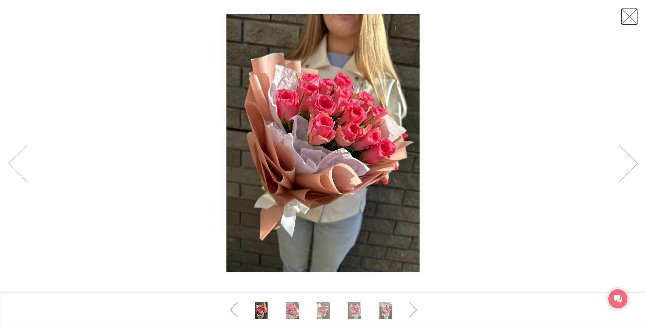
click at [630, 18] on link at bounding box center [629, 16] width 17 height 17
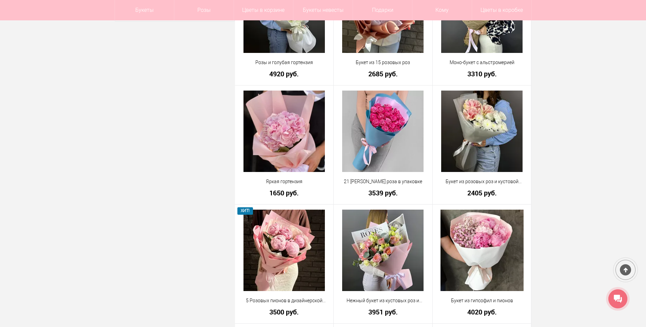
scroll to position [414, 0]
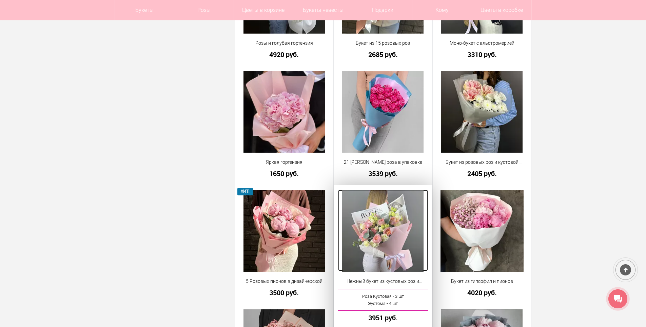
click at [379, 239] on img at bounding box center [382, 230] width 81 height 81
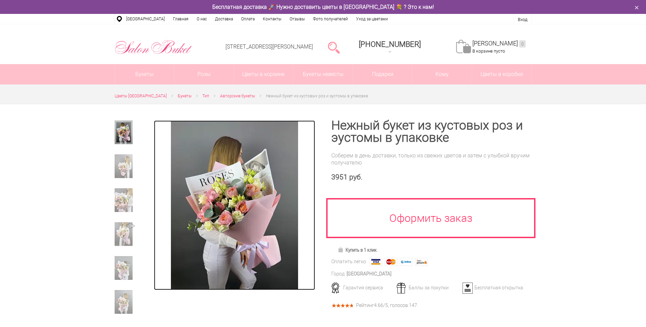
click at [258, 232] on img at bounding box center [234, 205] width 127 height 170
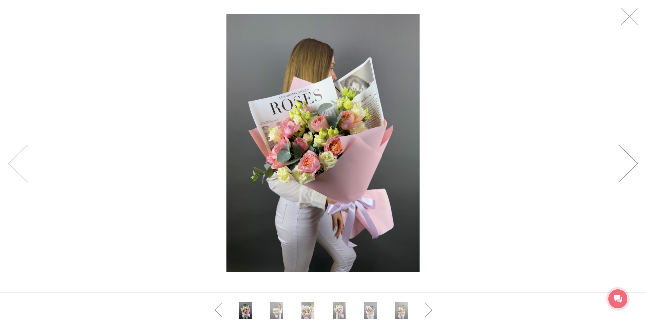
click at [629, 173] on link at bounding box center [628, 163] width 19 height 37
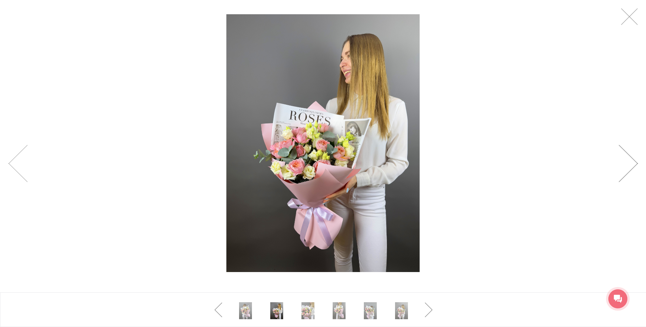
click at [629, 173] on link at bounding box center [628, 163] width 19 height 37
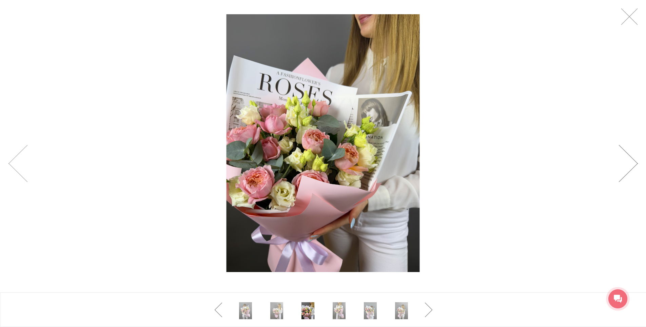
click at [629, 172] on link at bounding box center [628, 163] width 19 height 37
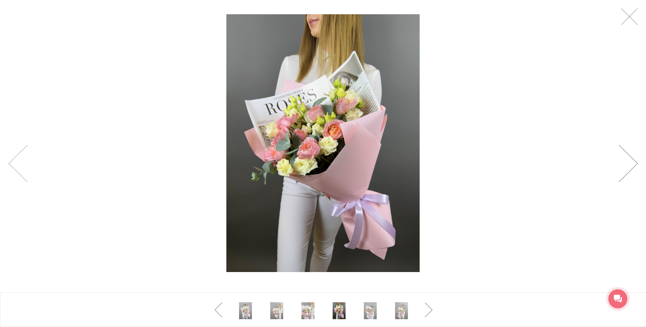
click at [629, 172] on link at bounding box center [628, 163] width 19 height 37
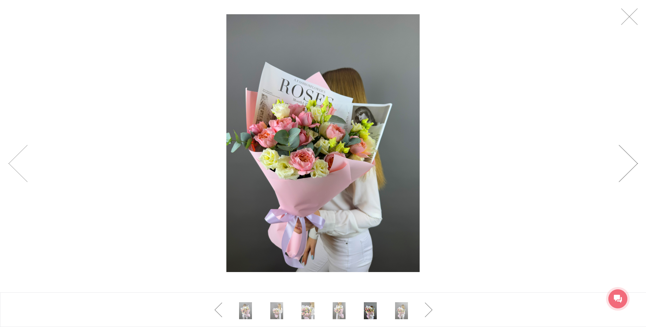
click at [629, 172] on link at bounding box center [628, 163] width 19 height 37
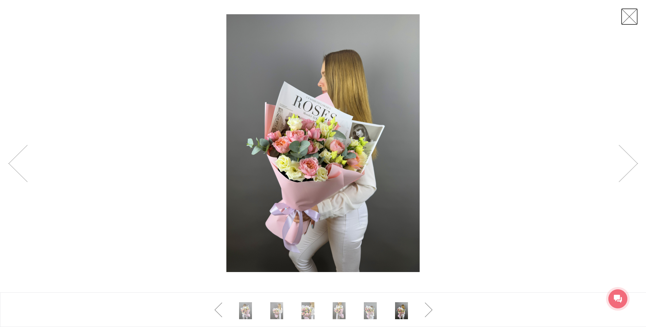
click at [628, 19] on link at bounding box center [629, 16] width 17 height 17
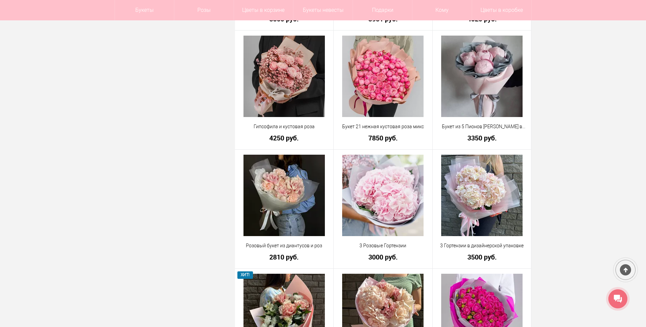
scroll to position [705, 0]
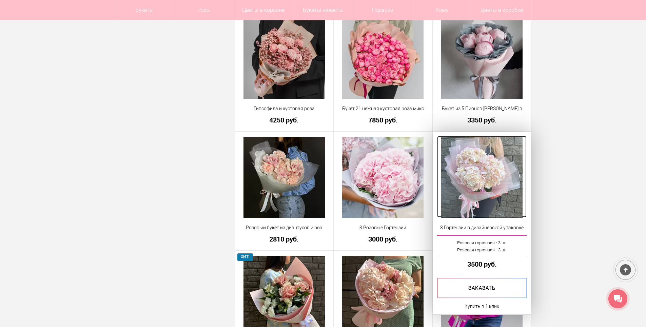
click at [485, 174] on img at bounding box center [481, 177] width 81 height 81
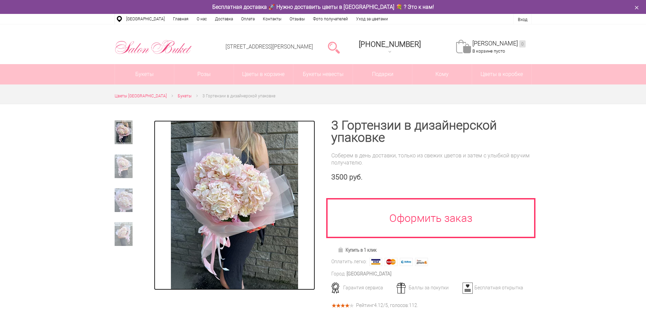
click at [227, 209] on img at bounding box center [234, 205] width 127 height 170
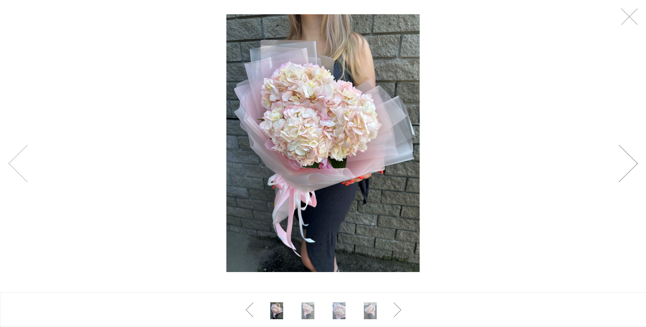
click at [626, 167] on link at bounding box center [628, 163] width 19 height 37
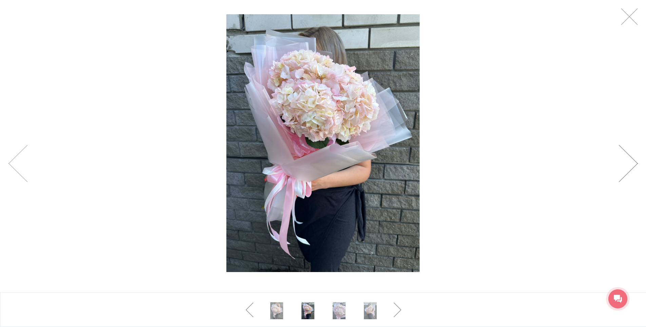
click at [626, 167] on link at bounding box center [628, 163] width 19 height 37
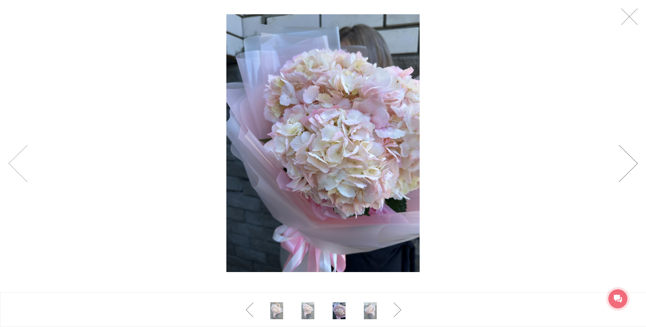
click at [623, 165] on link at bounding box center [628, 163] width 19 height 37
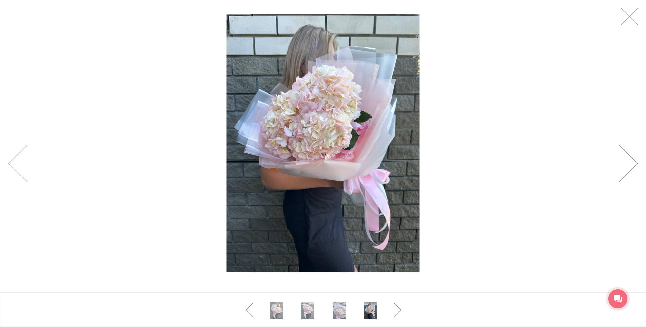
click at [623, 165] on link at bounding box center [628, 163] width 19 height 37
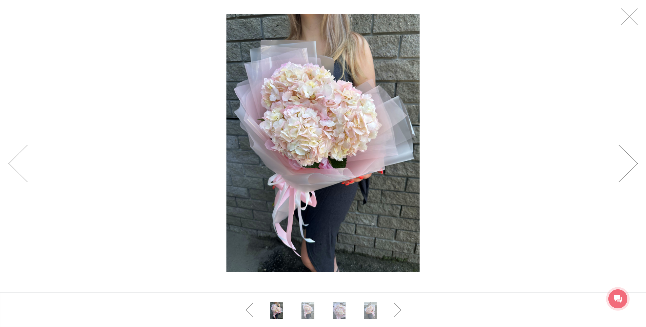
click at [623, 165] on link at bounding box center [628, 163] width 19 height 37
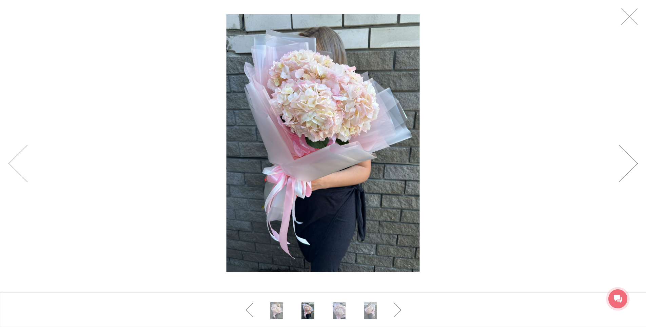
click at [623, 165] on link at bounding box center [628, 163] width 19 height 37
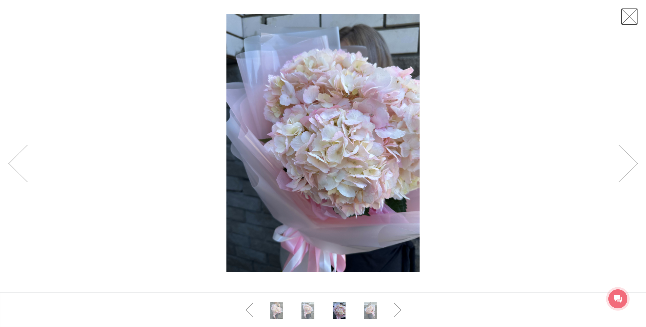
click at [627, 19] on link at bounding box center [629, 16] width 17 height 17
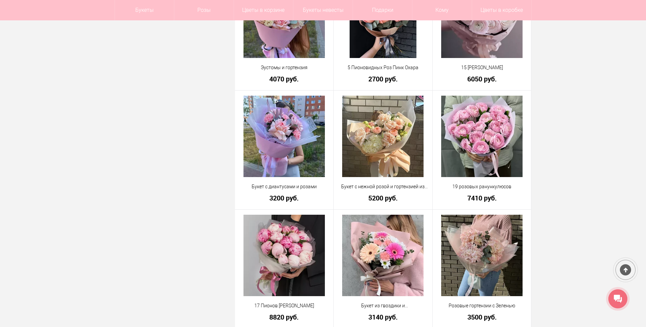
scroll to position [1235, 0]
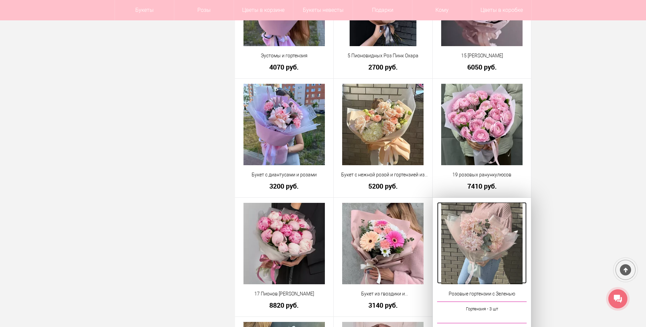
click at [496, 244] on img at bounding box center [481, 243] width 81 height 81
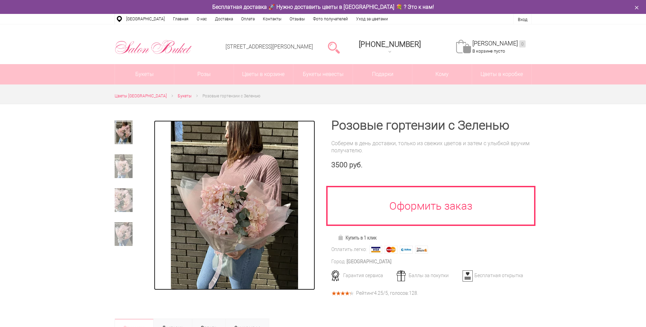
click at [258, 216] on img at bounding box center [234, 205] width 127 height 170
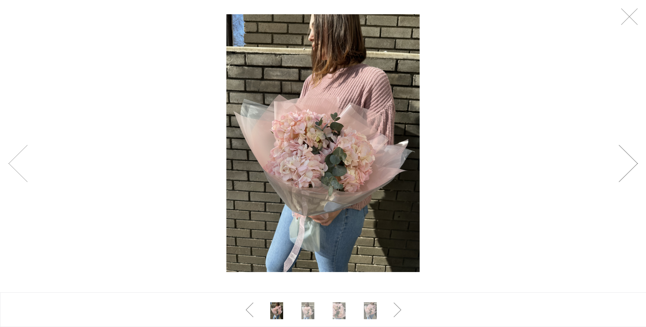
click at [632, 168] on link at bounding box center [628, 163] width 19 height 37
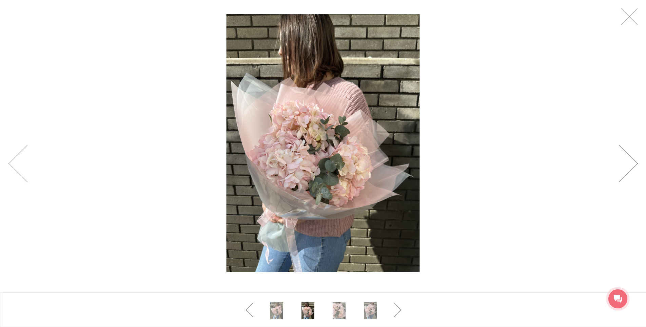
click at [632, 168] on link at bounding box center [628, 163] width 19 height 37
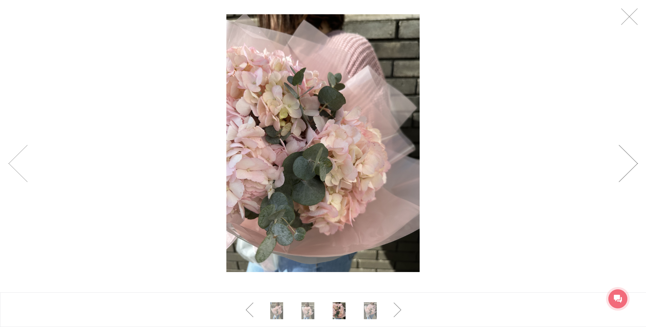
click at [632, 168] on link at bounding box center [628, 163] width 19 height 37
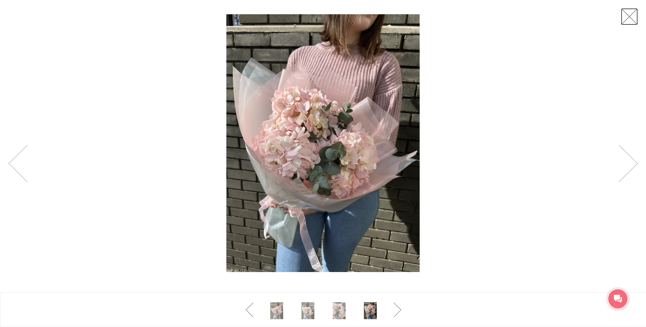
click at [629, 17] on link at bounding box center [629, 16] width 17 height 17
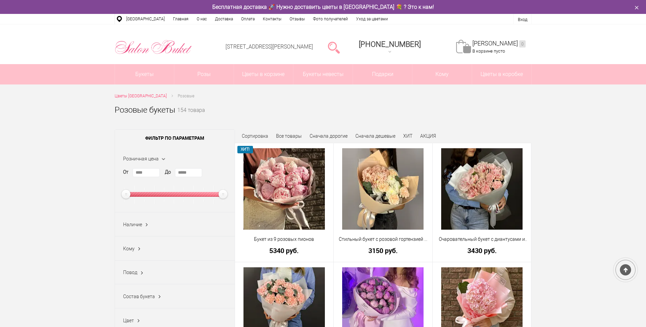
scroll to position [1255, 0]
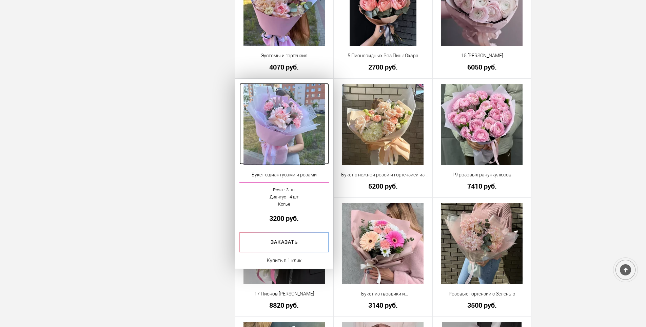
click at [293, 128] on img at bounding box center [284, 124] width 81 height 81
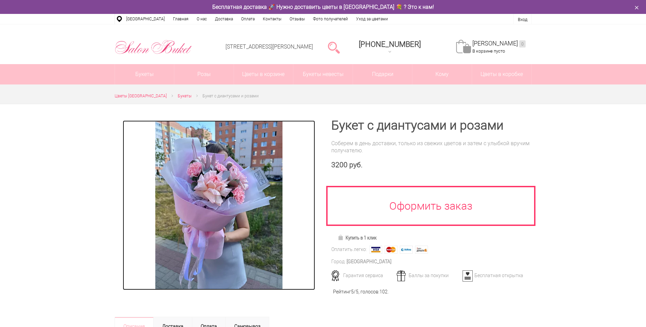
click at [235, 192] on img at bounding box center [218, 205] width 127 height 170
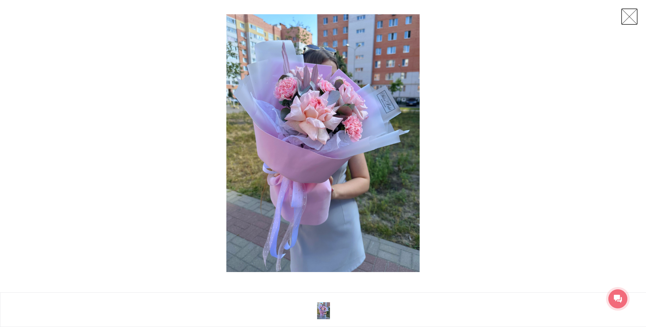
click at [627, 21] on link at bounding box center [629, 16] width 17 height 17
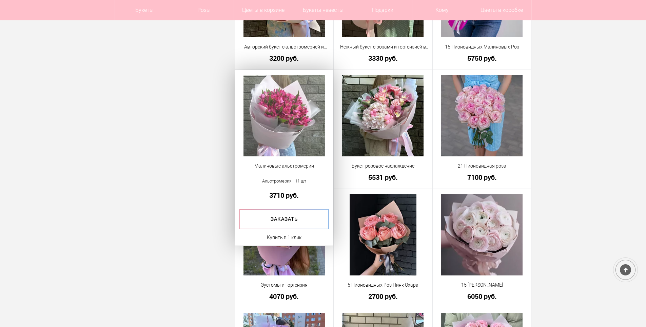
scroll to position [984, 0]
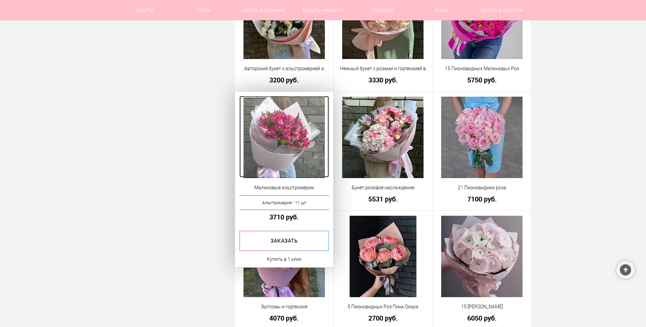
click at [285, 130] on img at bounding box center [284, 137] width 81 height 81
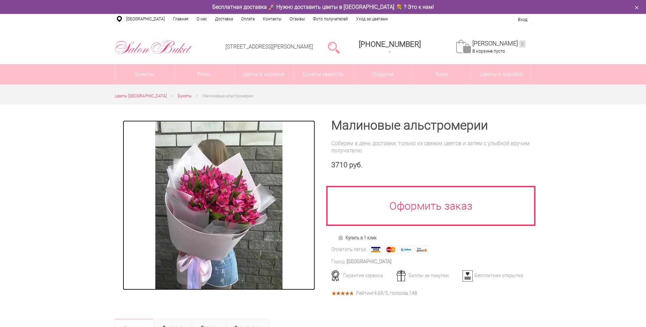
click at [229, 217] on img at bounding box center [218, 205] width 127 height 170
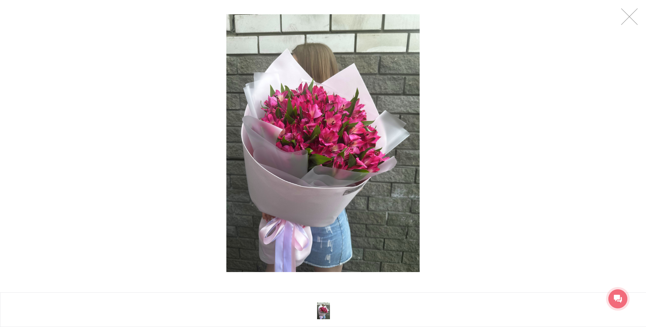
scroll to position [34, 0]
click at [631, 14] on link at bounding box center [629, 16] width 17 height 17
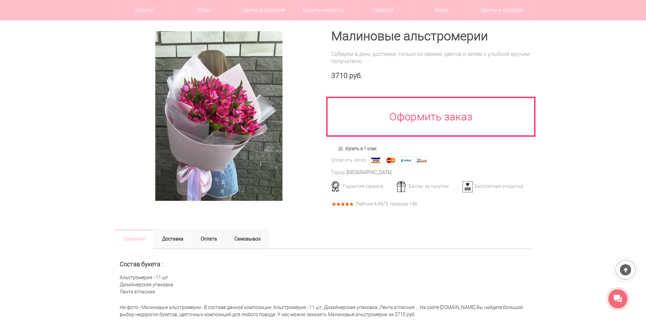
scroll to position [68, 0]
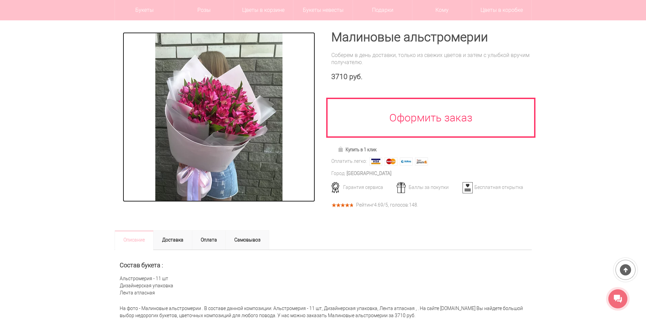
click at [241, 167] on img at bounding box center [218, 117] width 127 height 170
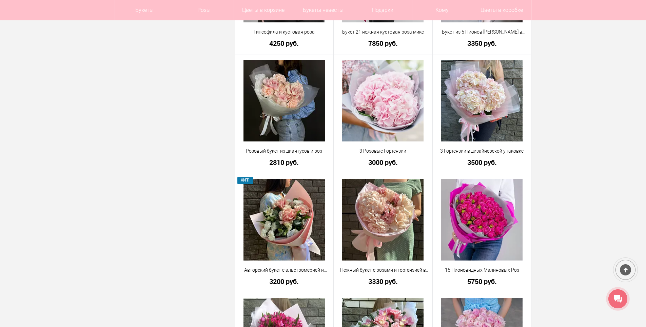
scroll to position [766, 0]
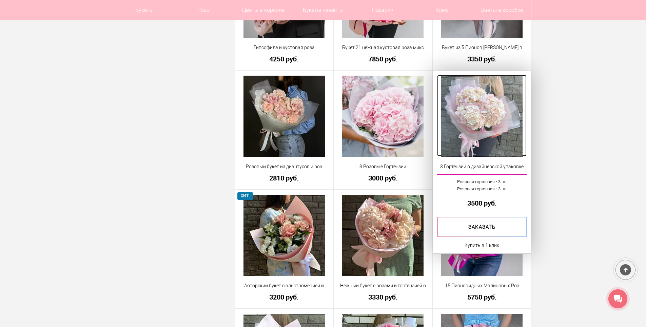
click at [485, 116] on img at bounding box center [481, 116] width 81 height 81
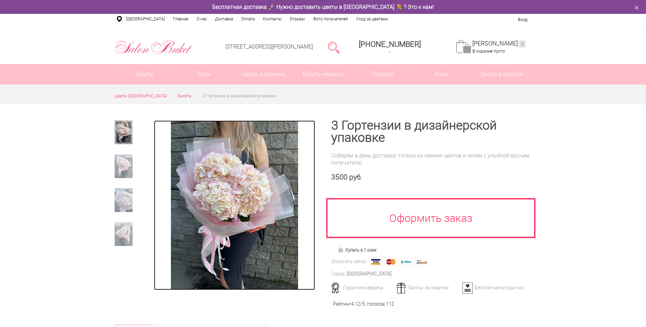
click at [194, 195] on img at bounding box center [234, 205] width 127 height 170
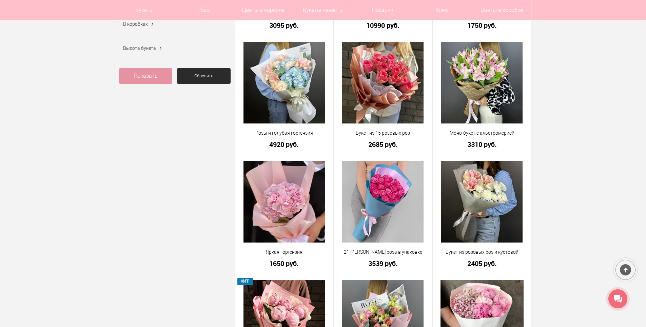
scroll to position [312, 0]
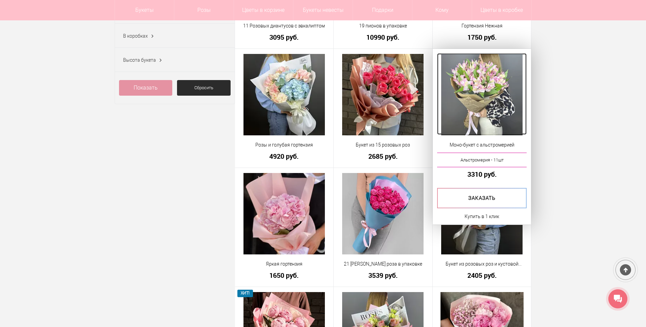
click at [498, 90] on img at bounding box center [481, 94] width 81 height 81
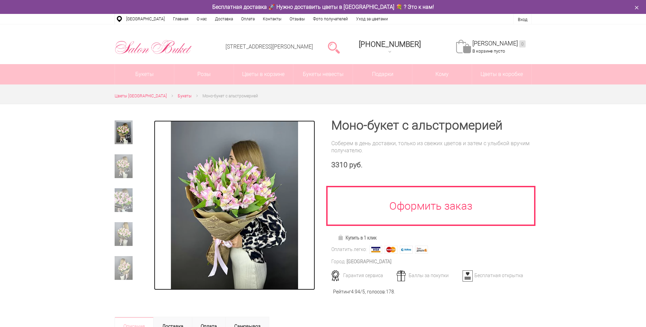
click at [232, 210] on img at bounding box center [234, 205] width 127 height 170
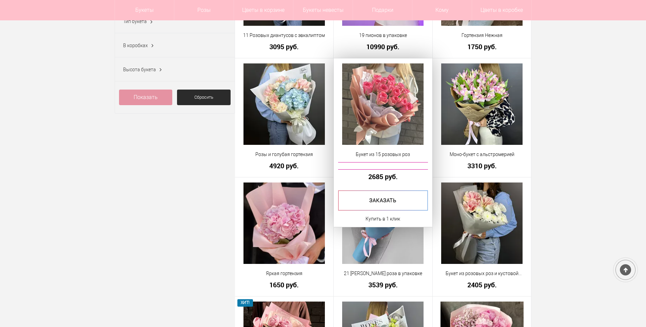
scroll to position [298, 0]
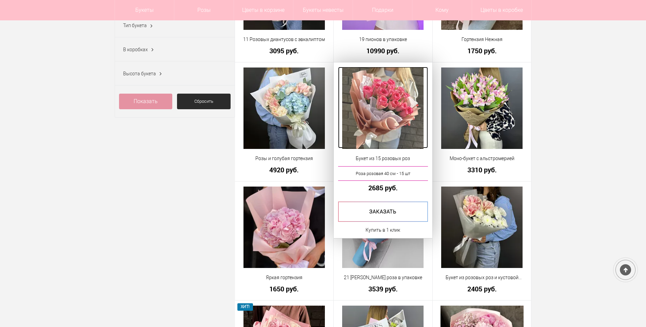
click at [398, 106] on img at bounding box center [382, 107] width 81 height 81
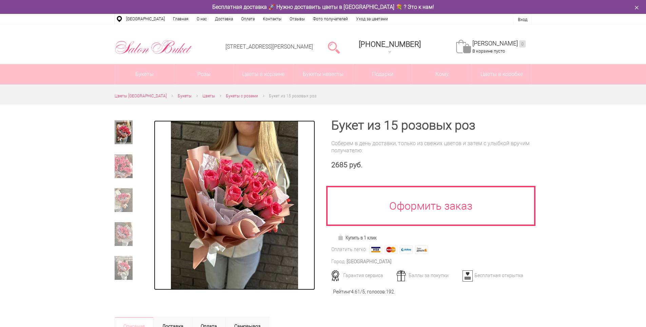
click at [251, 206] on img at bounding box center [234, 205] width 127 height 170
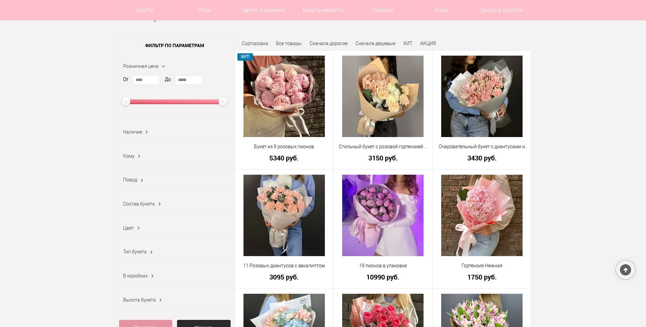
scroll to position [47, 0]
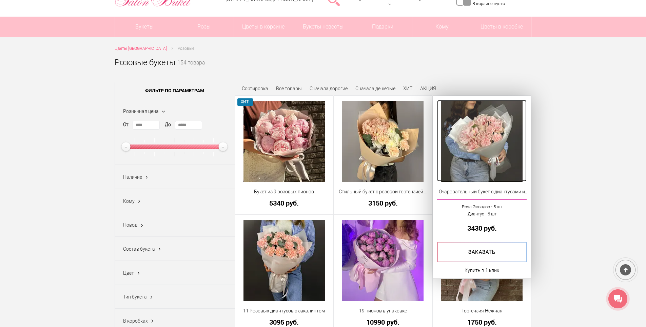
click at [497, 145] on img at bounding box center [481, 141] width 81 height 81
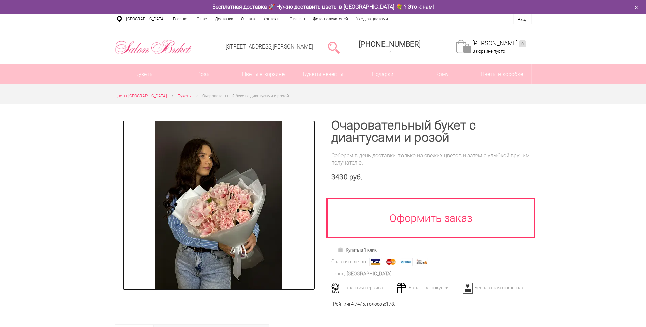
click at [217, 225] on img at bounding box center [218, 205] width 127 height 170
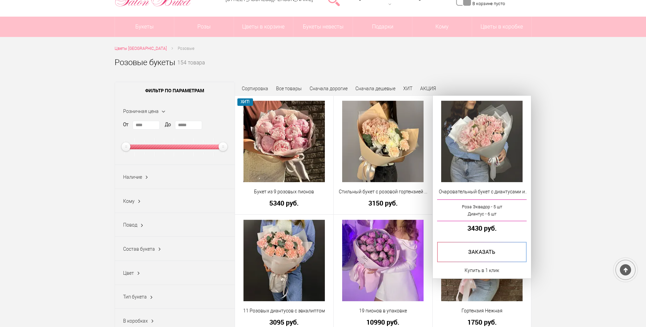
scroll to position [81, 0]
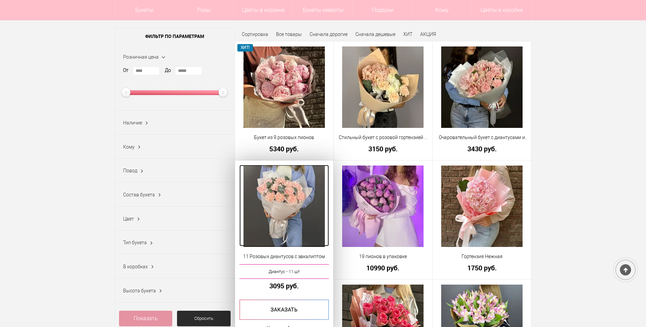
click at [293, 215] on img at bounding box center [284, 206] width 81 height 81
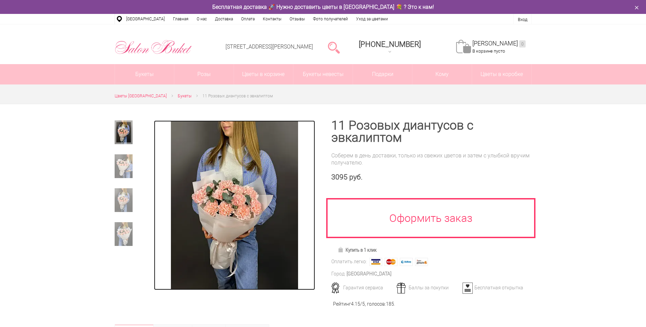
click at [240, 212] on img at bounding box center [234, 205] width 127 height 170
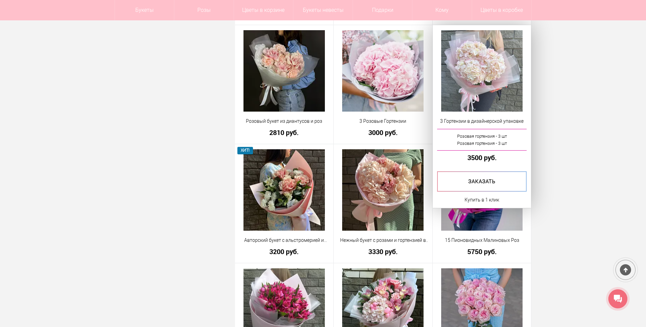
scroll to position [814, 0]
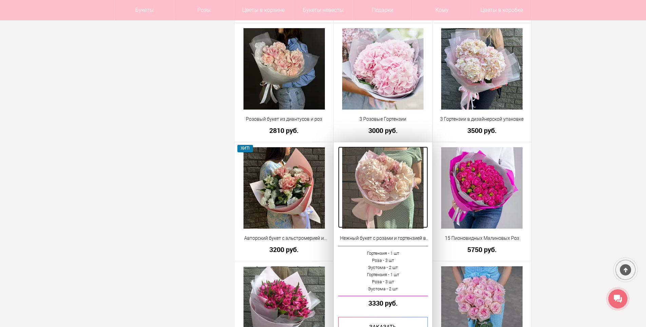
click at [383, 180] on img at bounding box center [382, 187] width 81 height 81
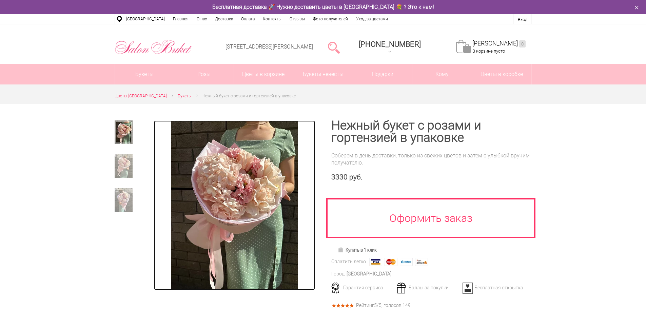
click at [240, 205] on img at bounding box center [234, 205] width 127 height 170
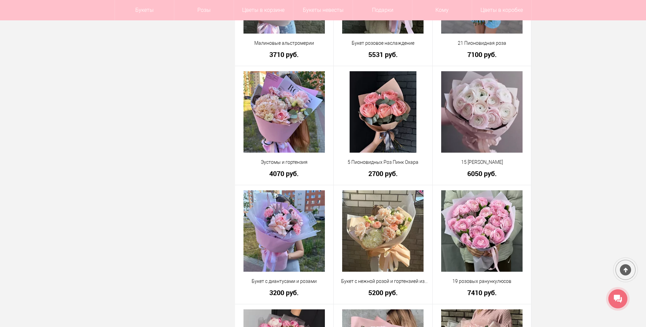
scroll to position [1140, 0]
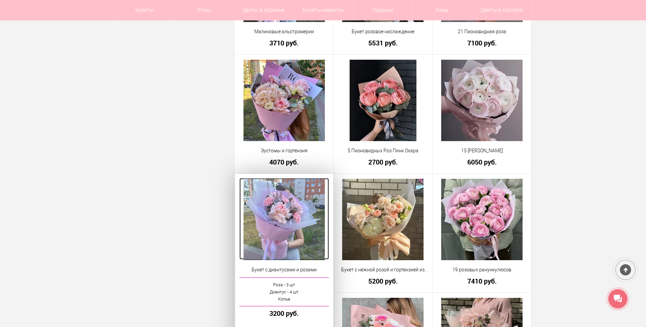
click at [299, 205] on img at bounding box center [284, 219] width 81 height 81
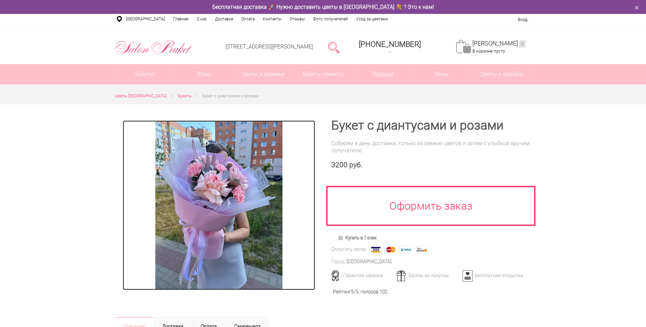
click at [204, 198] on img at bounding box center [218, 205] width 127 height 170
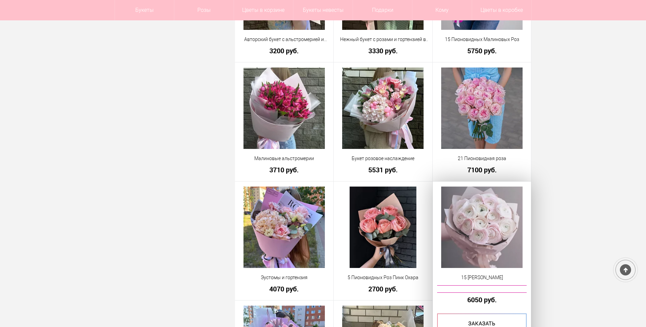
scroll to position [923, 0]
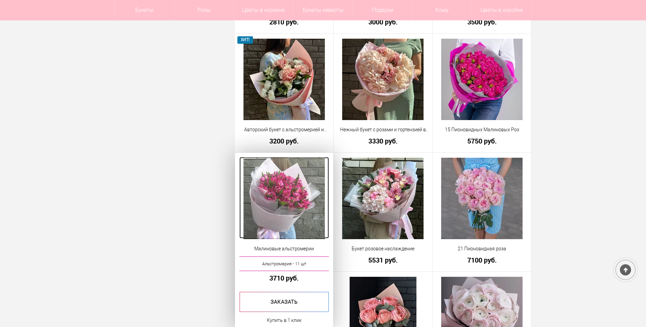
click at [288, 182] on img at bounding box center [284, 198] width 81 height 81
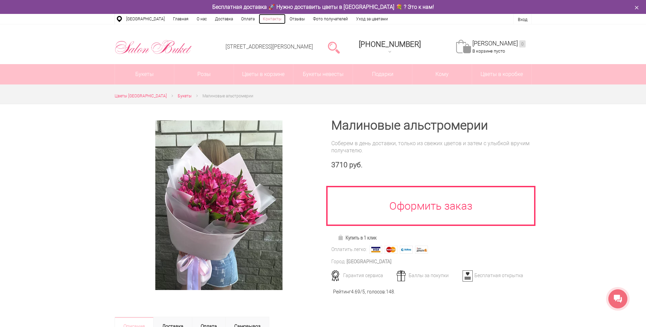
click at [267, 18] on link "Контакты" at bounding box center [272, 19] width 27 height 10
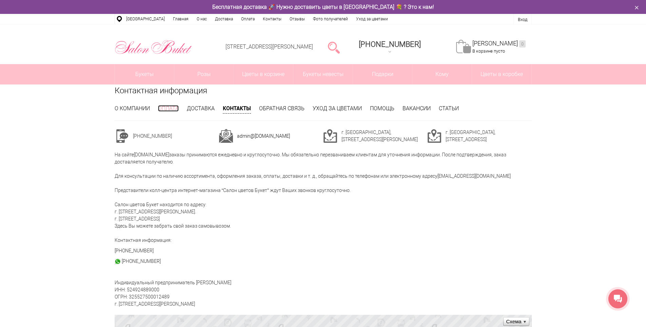
click at [171, 106] on link "Оплата" at bounding box center [168, 108] width 21 height 6
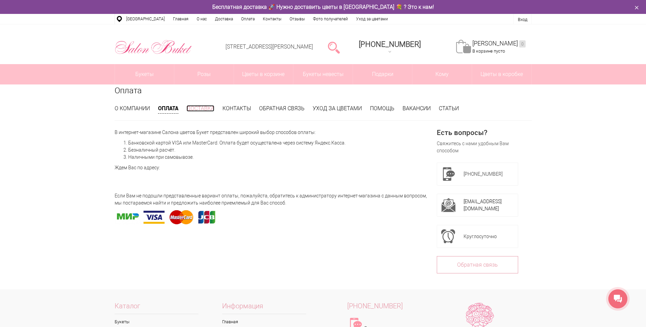
click at [206, 108] on link "Доставка" at bounding box center [201, 108] width 28 height 6
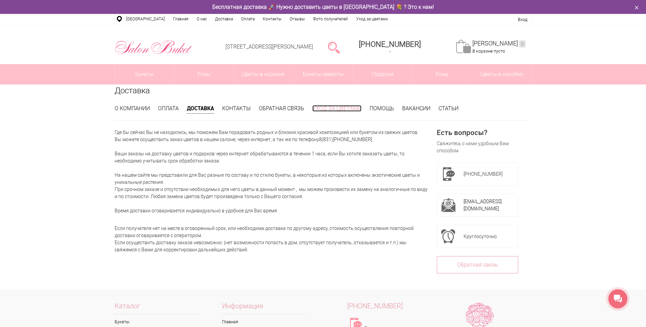
click at [348, 105] on li "Уход за цветами" at bounding box center [336, 108] width 49 height 7
click at [343, 109] on link "Уход за цветами" at bounding box center [336, 108] width 49 height 6
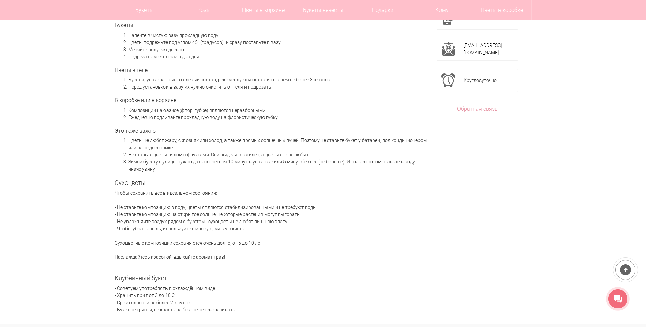
scroll to position [34, 0]
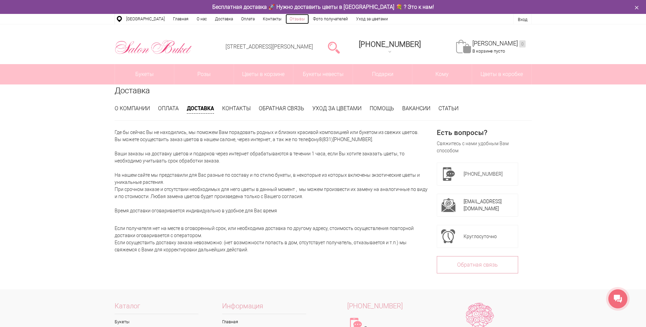
click at [290, 18] on link "Отзывы" at bounding box center [297, 19] width 23 height 10
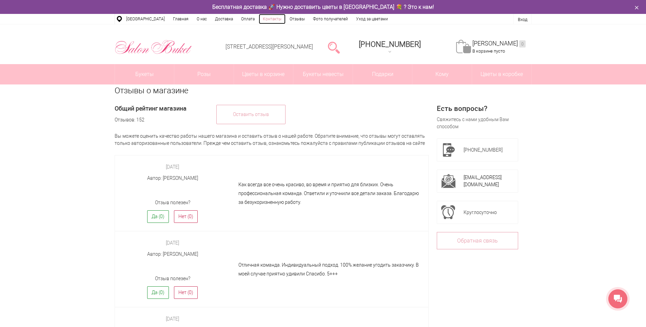
click at [268, 20] on link "Контакты" at bounding box center [272, 19] width 27 height 10
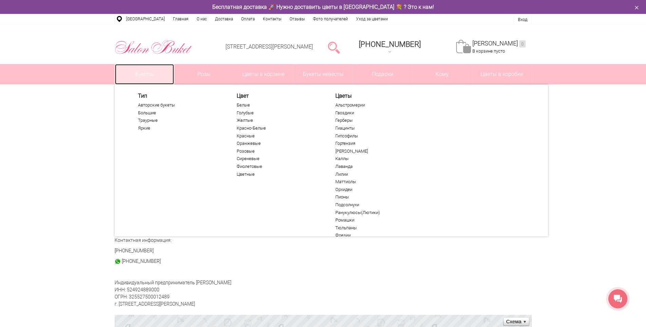
click at [144, 73] on link "Букеты" at bounding box center [144, 74] width 59 height 20
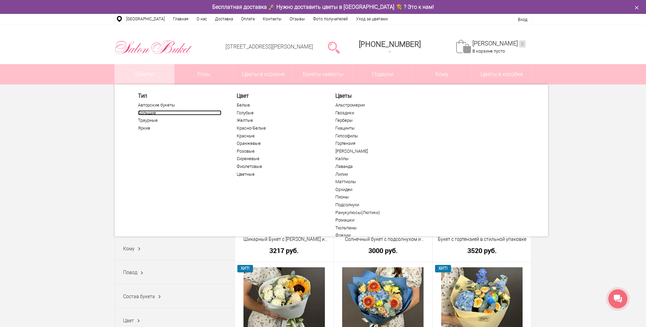
click at [150, 114] on link "Большие" at bounding box center [179, 112] width 83 height 5
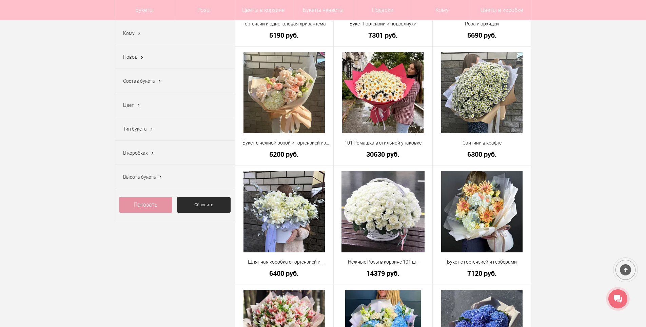
scroll to position [34, 0]
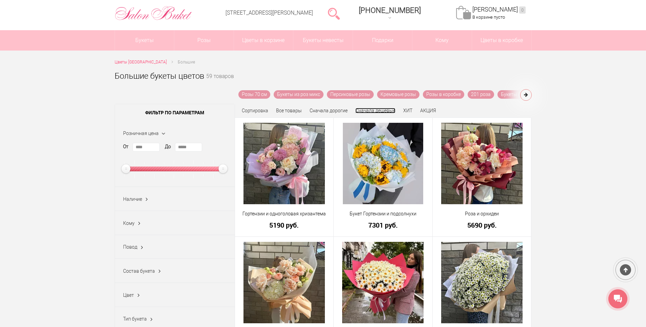
click at [384, 109] on link "Сначала дешевые" at bounding box center [375, 110] width 40 height 5
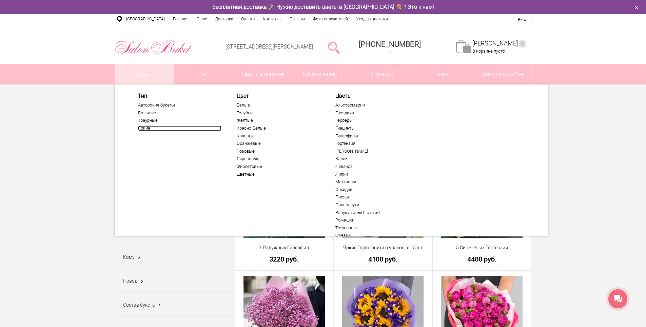
click at [146, 127] on link "Яркие" at bounding box center [179, 127] width 83 height 5
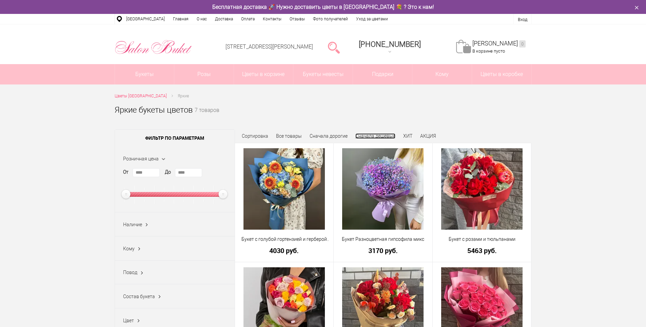
click at [376, 136] on link "Сначала дешевые" at bounding box center [375, 135] width 40 height 5
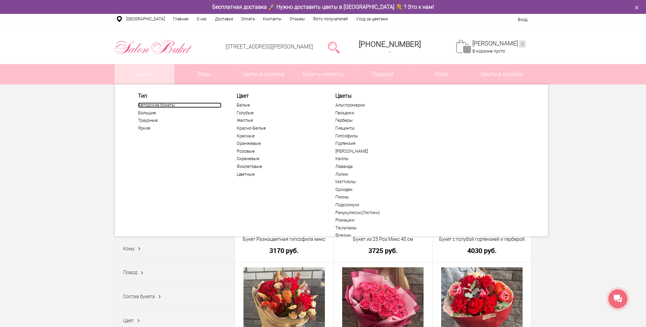
click at [150, 104] on link "Авторские букеты" at bounding box center [179, 104] width 83 height 5
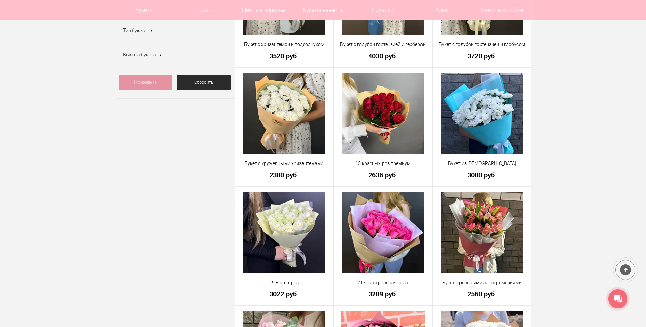
scroll to position [305, 0]
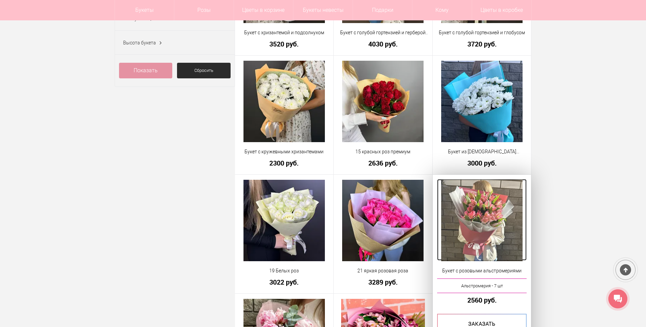
click at [485, 217] on img at bounding box center [481, 220] width 81 height 81
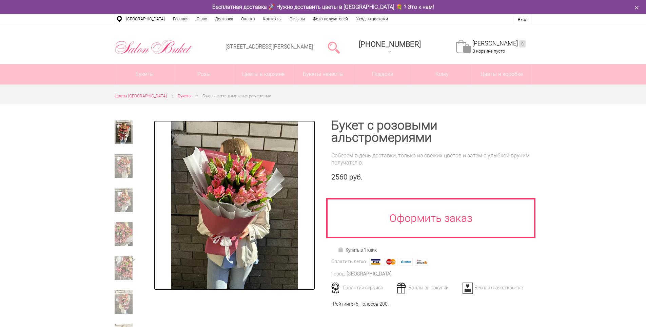
click at [246, 204] on img at bounding box center [234, 205] width 127 height 170
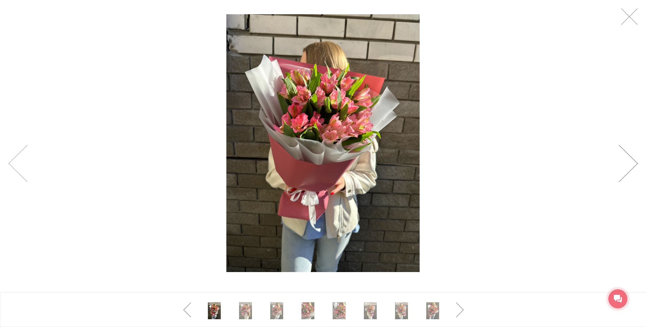
click at [627, 169] on link at bounding box center [628, 163] width 19 height 37
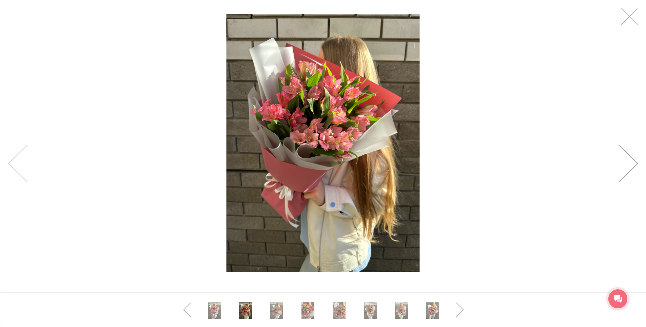
click at [628, 169] on link at bounding box center [628, 163] width 19 height 37
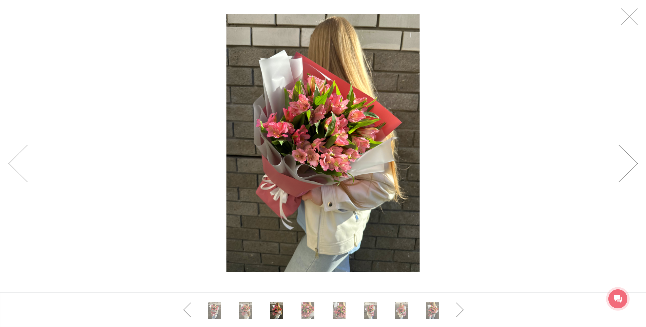
click at [628, 169] on link at bounding box center [628, 163] width 19 height 37
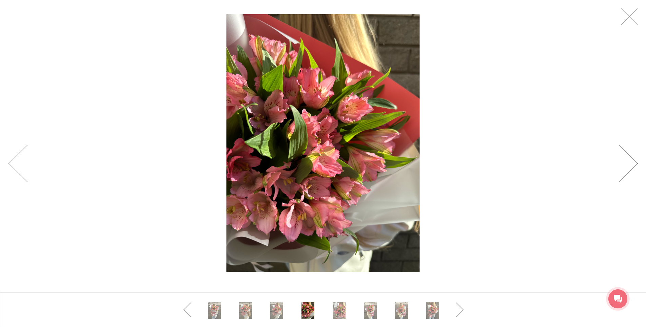
click at [628, 169] on link at bounding box center [628, 163] width 19 height 37
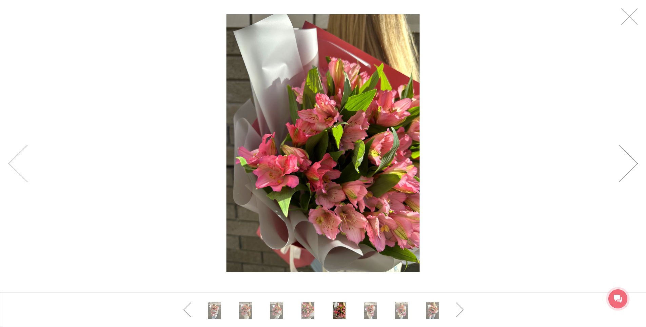
click at [628, 169] on link at bounding box center [628, 163] width 19 height 37
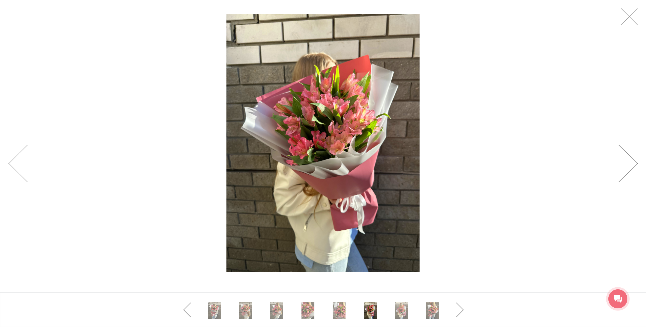
click at [628, 169] on link at bounding box center [628, 163] width 19 height 37
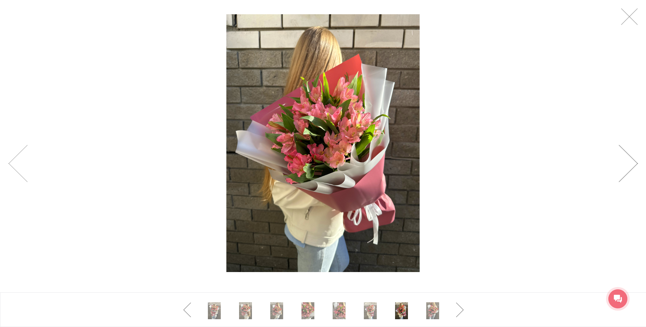
click at [628, 169] on link at bounding box center [628, 163] width 19 height 37
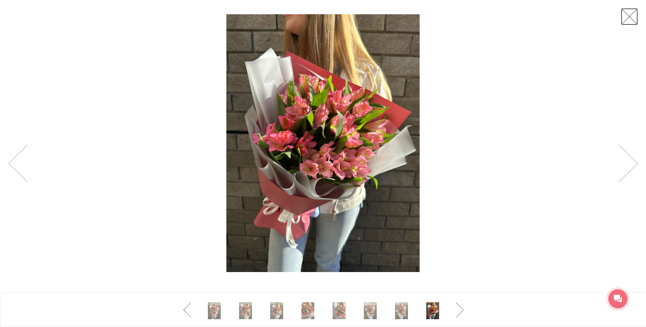
click at [628, 23] on link at bounding box center [629, 16] width 17 height 17
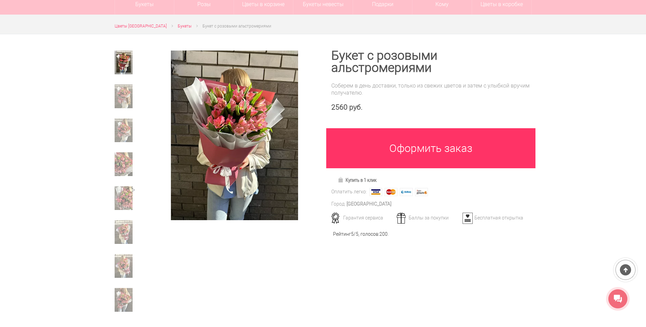
scroll to position [34, 0]
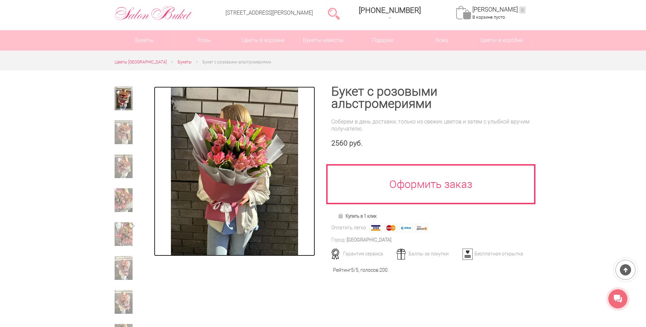
click at [274, 211] on img at bounding box center [234, 171] width 127 height 170
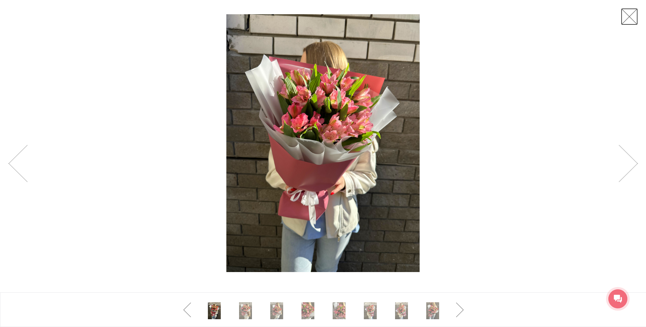
click at [628, 19] on link at bounding box center [629, 16] width 17 height 17
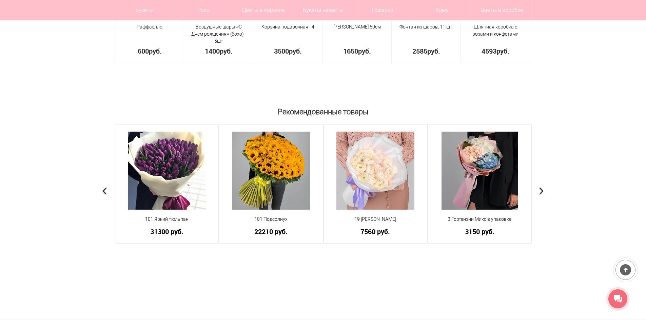
scroll to position [577, 0]
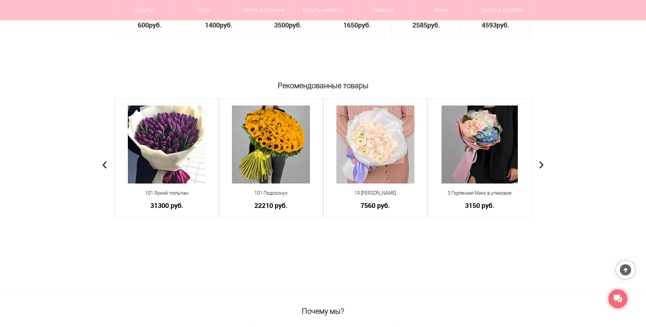
click at [540, 166] on span "›" at bounding box center [542, 163] width 6 height 20
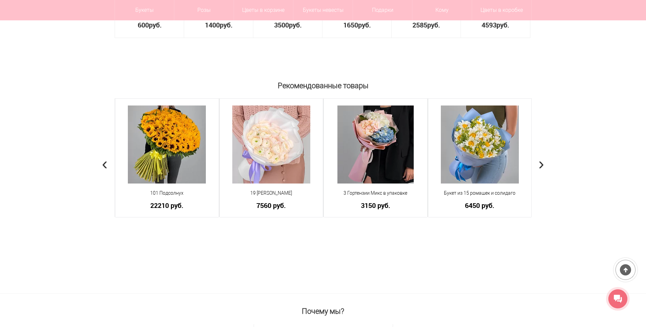
click at [540, 166] on span "›" at bounding box center [542, 163] width 6 height 20
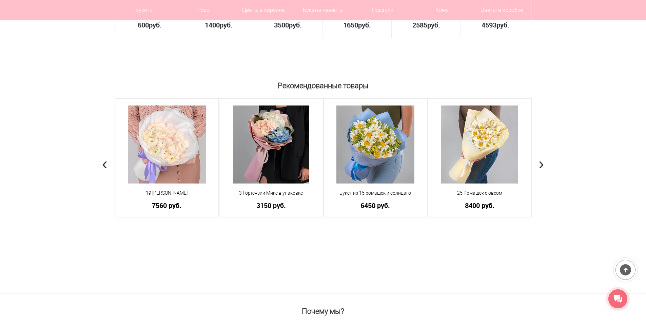
click at [540, 166] on span "›" at bounding box center [542, 163] width 6 height 20
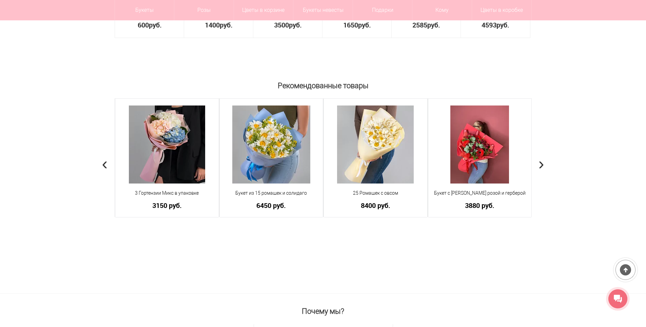
click at [540, 166] on span "›" at bounding box center [542, 163] width 6 height 20
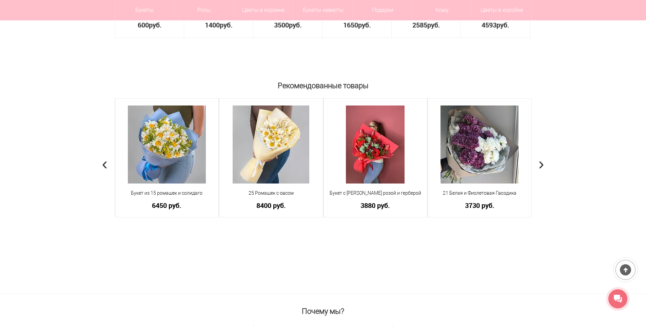
click at [540, 166] on span "›" at bounding box center [542, 163] width 6 height 20
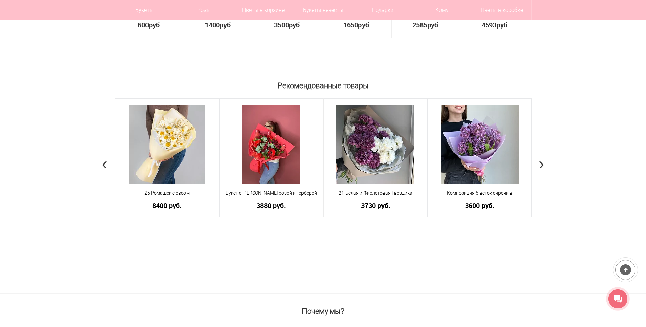
click at [540, 166] on span "›" at bounding box center [542, 163] width 6 height 20
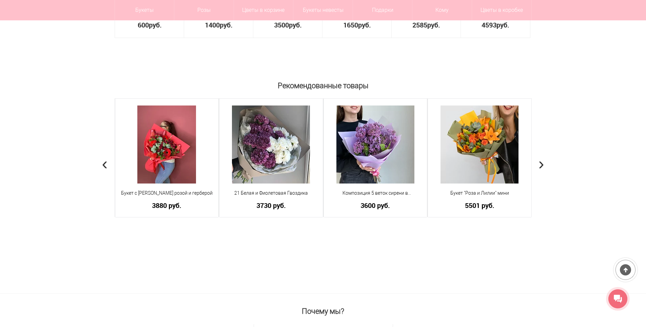
click at [540, 166] on span "›" at bounding box center [542, 163] width 6 height 20
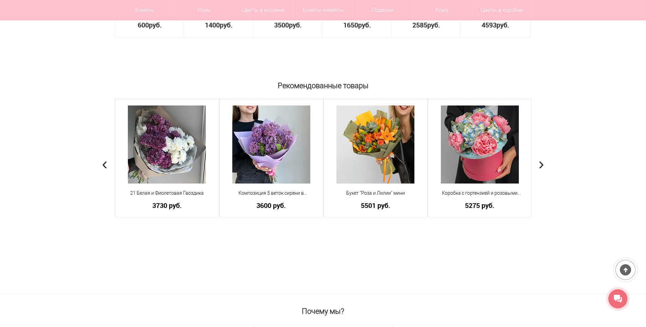
click at [540, 166] on span "›" at bounding box center [542, 163] width 6 height 20
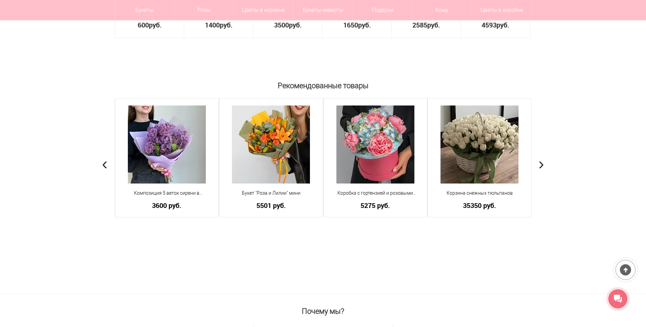
click at [540, 166] on span "›" at bounding box center [542, 163] width 6 height 20
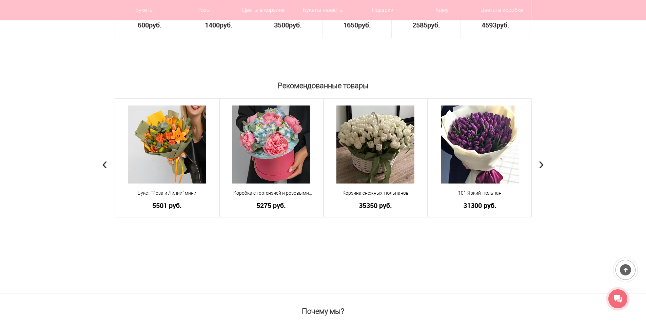
click at [540, 166] on span "›" at bounding box center [542, 163] width 6 height 20
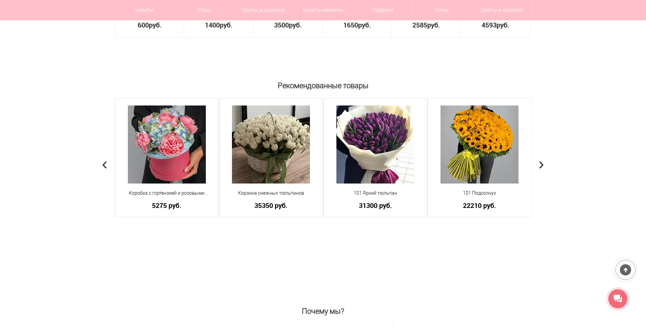
click at [540, 166] on span "›" at bounding box center [542, 163] width 6 height 20
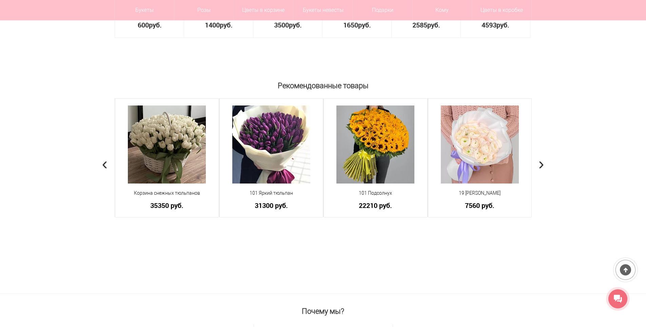
click at [540, 166] on span "›" at bounding box center [542, 163] width 6 height 20
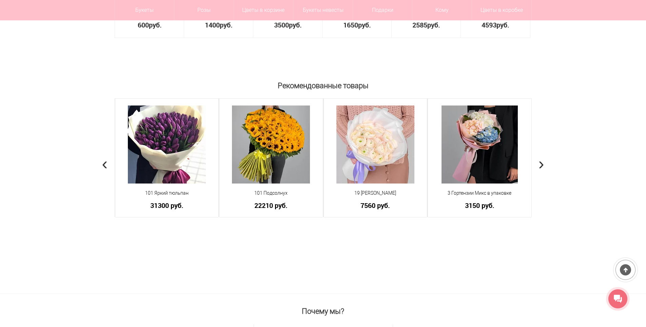
click at [540, 166] on span "›" at bounding box center [542, 163] width 6 height 20
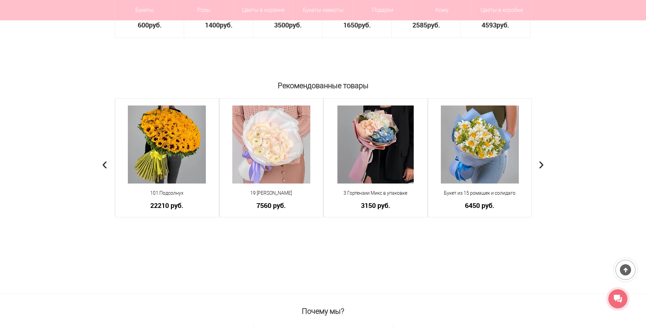
click at [540, 166] on span "›" at bounding box center [542, 163] width 6 height 20
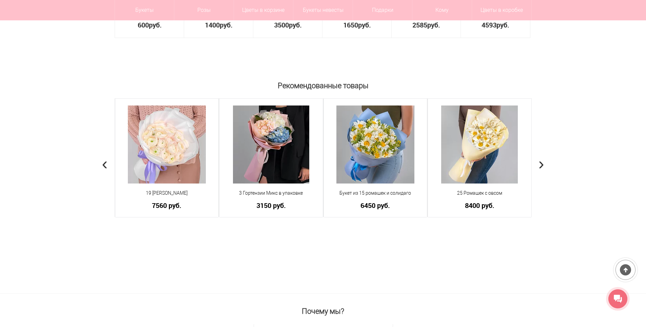
click at [540, 166] on span "›" at bounding box center [542, 163] width 6 height 20
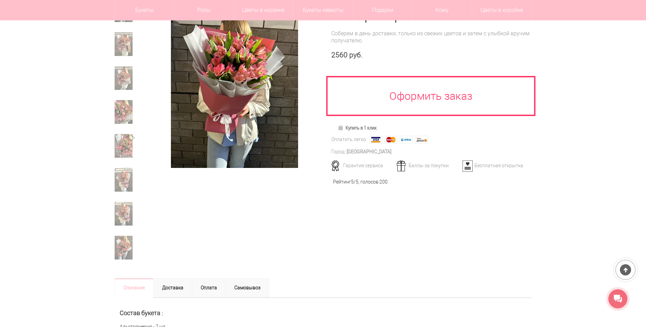
scroll to position [34, 0]
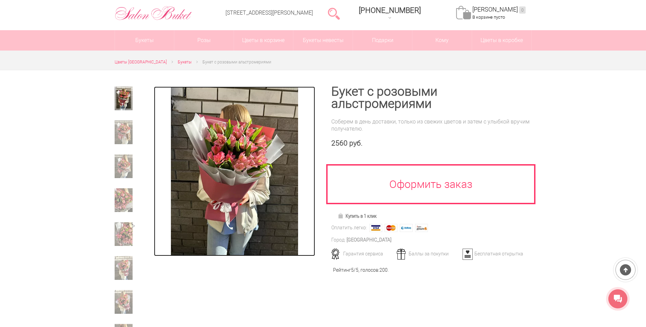
click at [235, 182] on img at bounding box center [234, 171] width 127 height 170
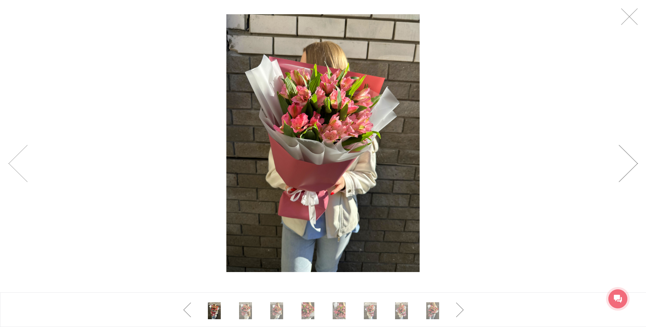
click at [634, 164] on link at bounding box center [628, 163] width 19 height 37
click at [635, 163] on link at bounding box center [628, 163] width 19 height 37
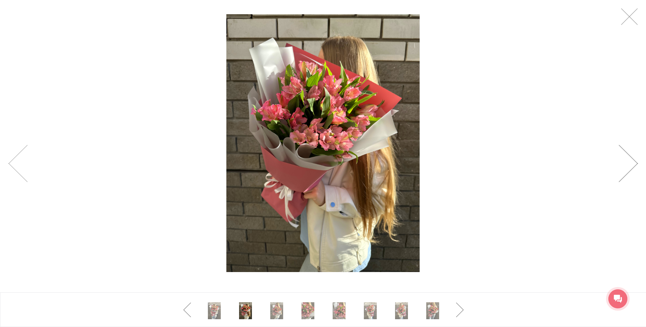
click at [634, 163] on link at bounding box center [628, 163] width 19 height 37
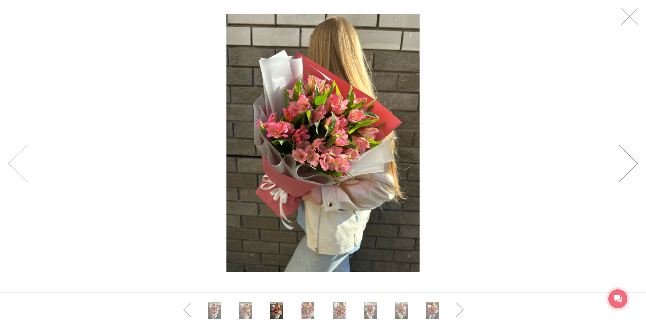
click at [635, 164] on link at bounding box center [628, 163] width 19 height 37
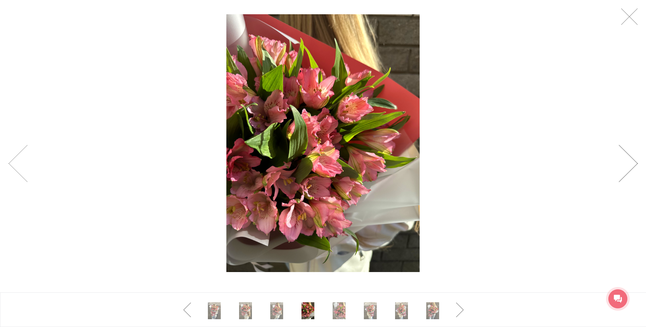
click at [635, 164] on link at bounding box center [628, 163] width 19 height 37
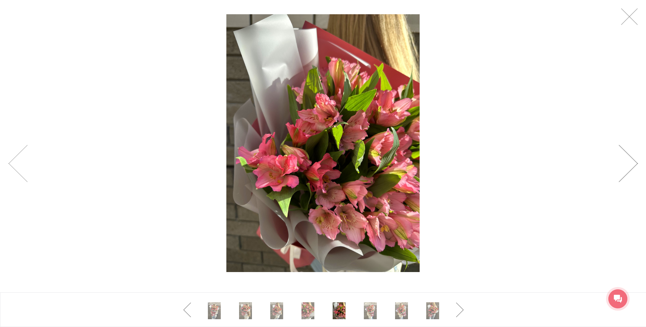
click at [635, 164] on link at bounding box center [628, 163] width 19 height 37
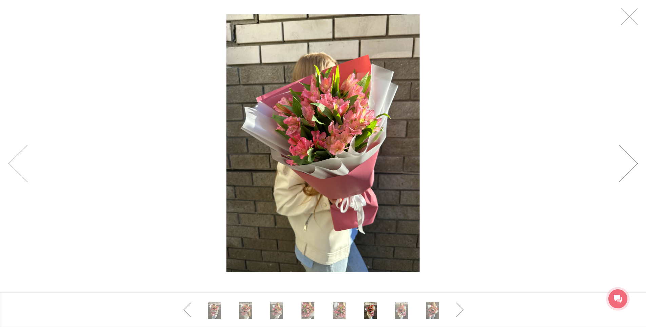
click at [635, 164] on link at bounding box center [628, 163] width 19 height 37
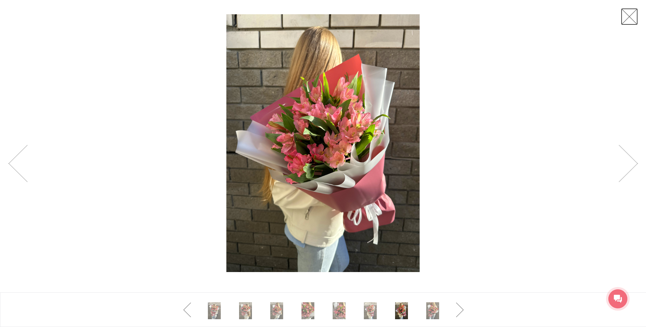
click at [628, 19] on link at bounding box center [629, 16] width 17 height 17
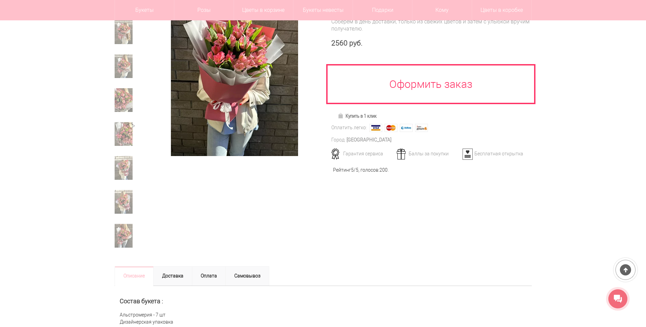
scroll to position [102, 0]
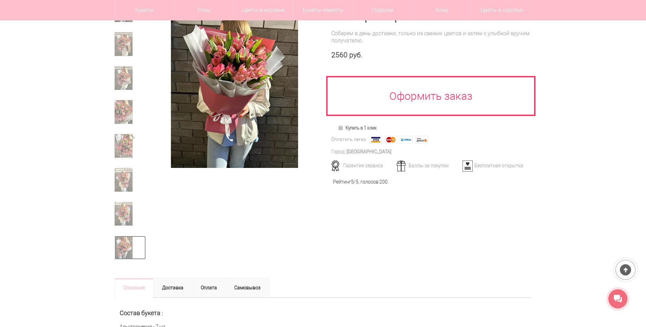
click at [121, 248] on img at bounding box center [124, 248] width 18 height 24
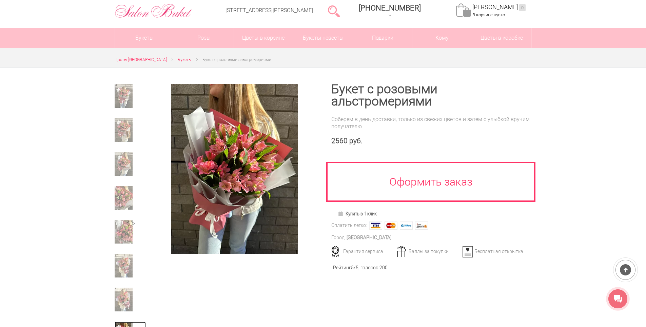
scroll to position [34, 0]
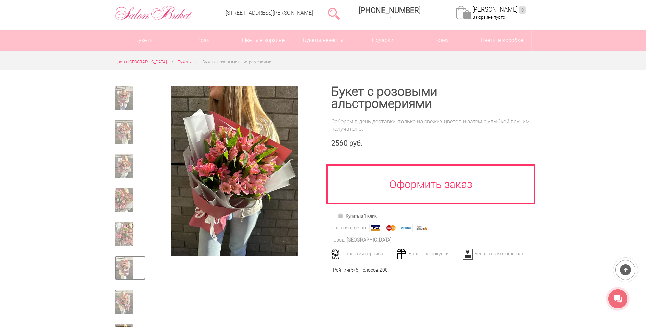
click at [125, 273] on img at bounding box center [124, 268] width 18 height 24
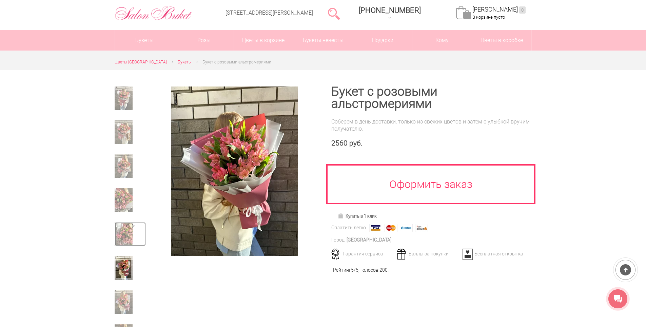
click at [126, 235] on img at bounding box center [124, 234] width 18 height 24
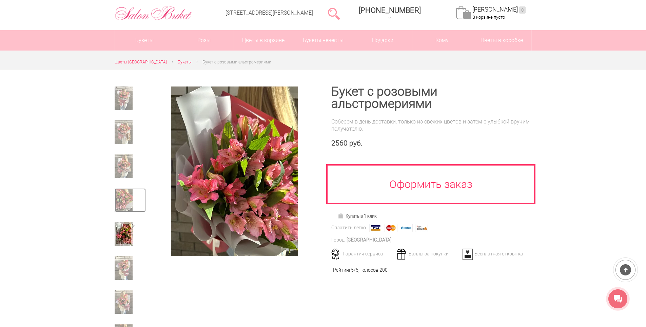
click at [128, 203] on img at bounding box center [124, 200] width 18 height 24
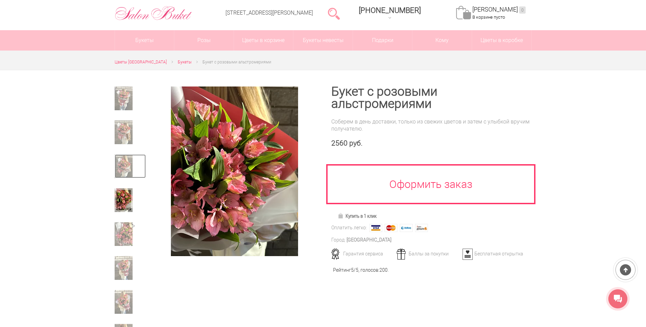
click at [123, 171] on img at bounding box center [124, 166] width 18 height 24
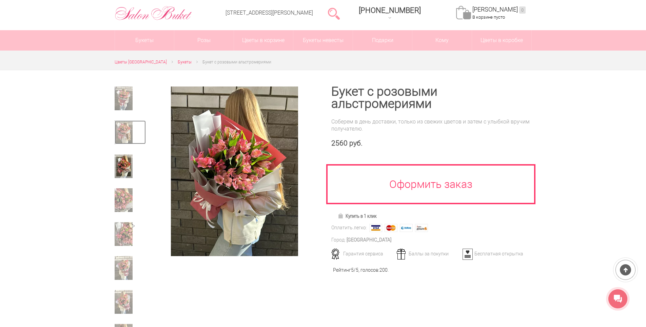
click at [123, 136] on img at bounding box center [124, 132] width 18 height 24
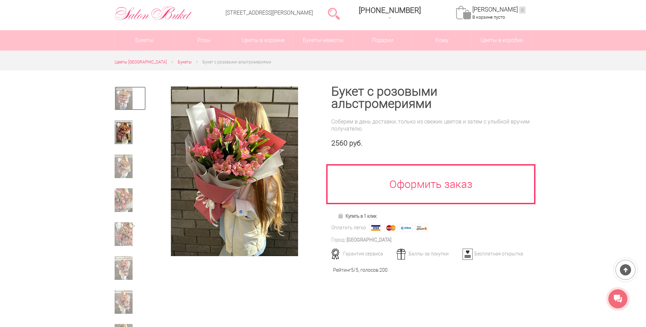
click at [127, 100] on img at bounding box center [124, 98] width 18 height 24
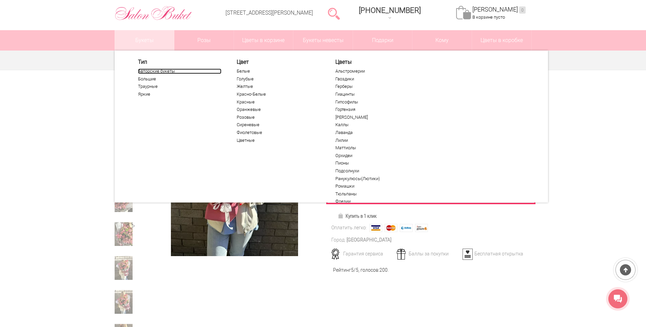
click at [149, 72] on link "Авторские букеты" at bounding box center [179, 71] width 83 height 5
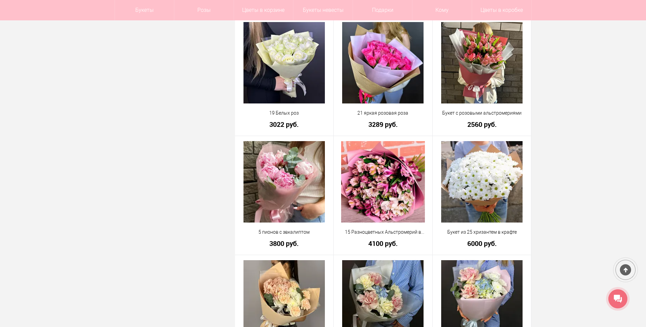
scroll to position [475, 0]
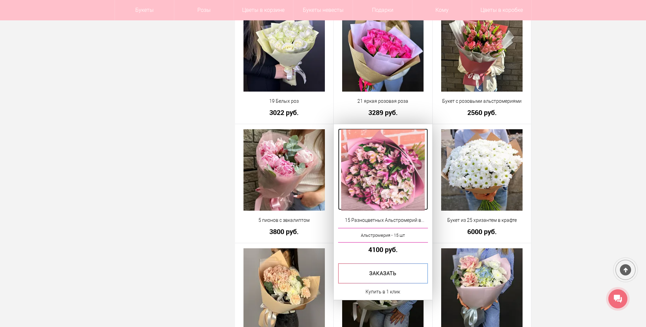
click at [384, 176] on img at bounding box center [382, 169] width 83 height 81
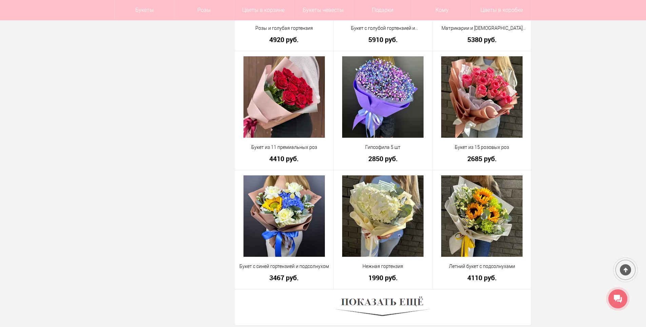
scroll to position [1750, 0]
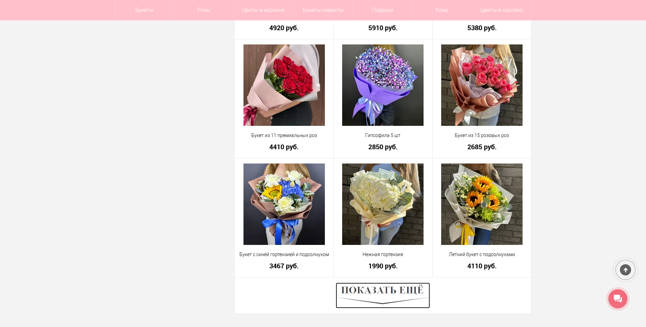
click at [399, 291] on img at bounding box center [383, 296] width 94 height 26
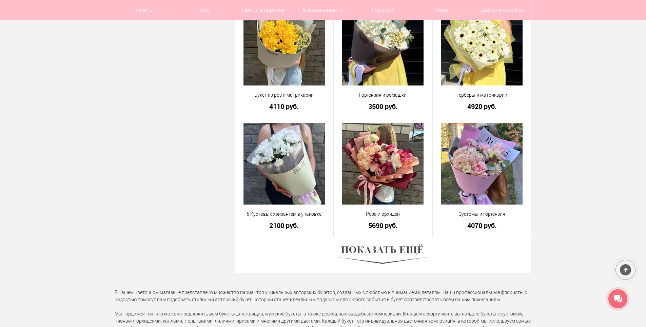
scroll to position [3683, 0]
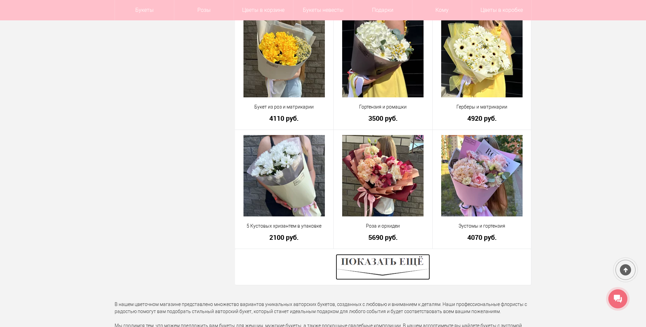
click at [420, 261] on img at bounding box center [383, 267] width 94 height 26
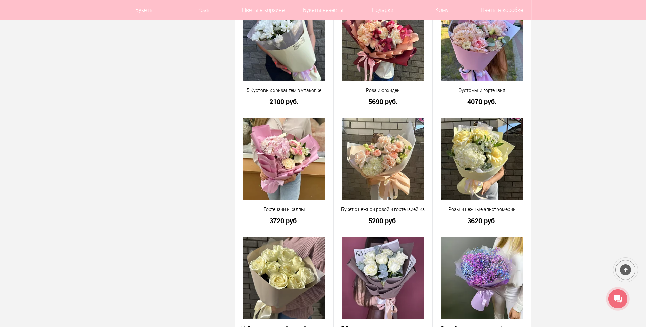
scroll to position [3785, 0]
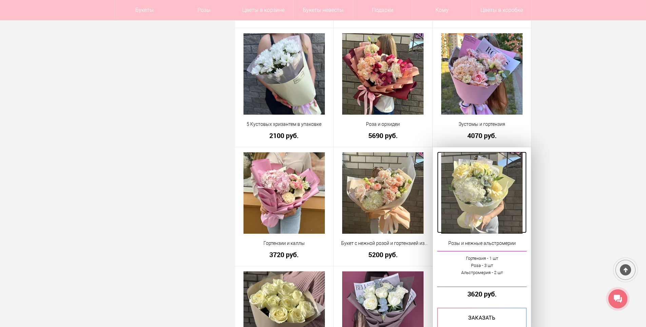
click at [491, 189] on img at bounding box center [481, 192] width 81 height 81
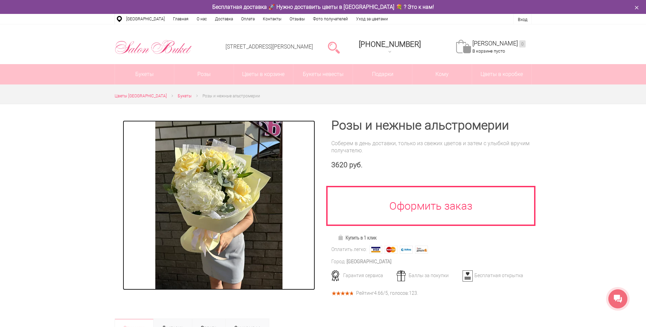
click at [229, 210] on img at bounding box center [218, 205] width 127 height 170
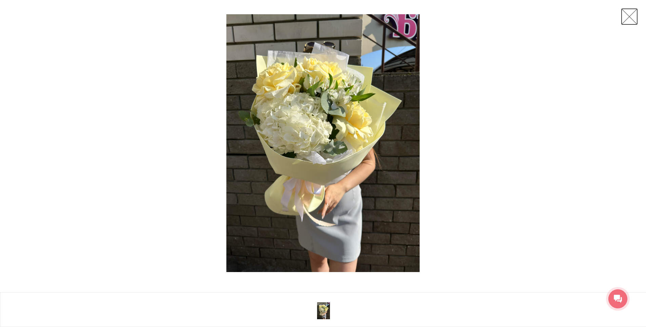
click at [633, 18] on link at bounding box center [629, 16] width 17 height 17
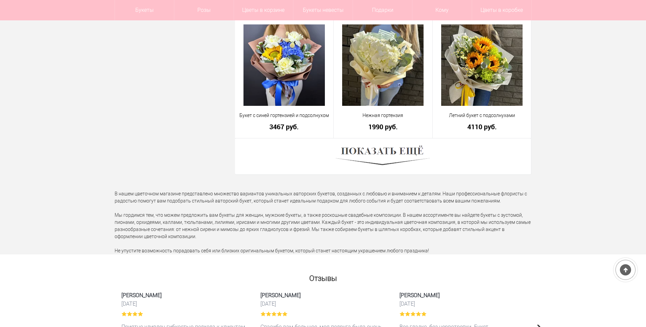
scroll to position [1821, 0]
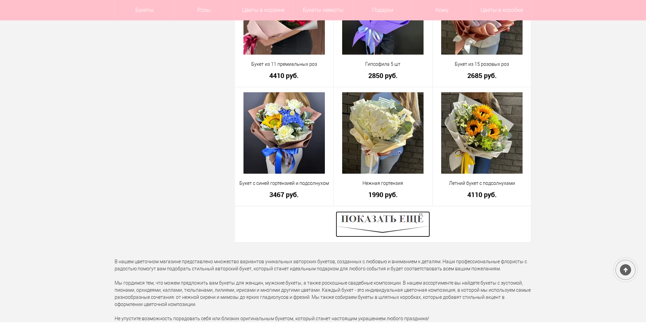
click at [373, 219] on img at bounding box center [383, 224] width 94 height 26
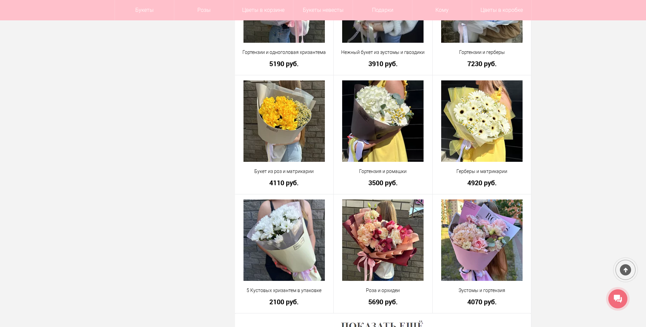
scroll to position [3653, 0]
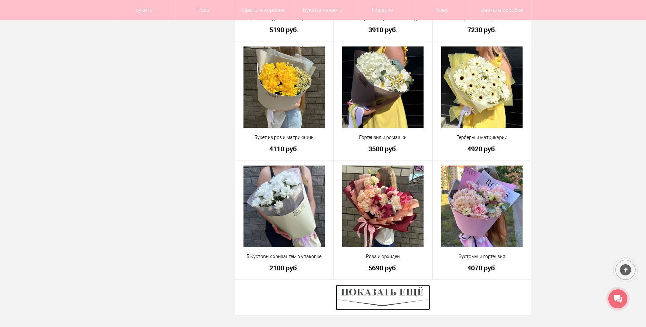
click at [407, 290] on img at bounding box center [383, 298] width 94 height 26
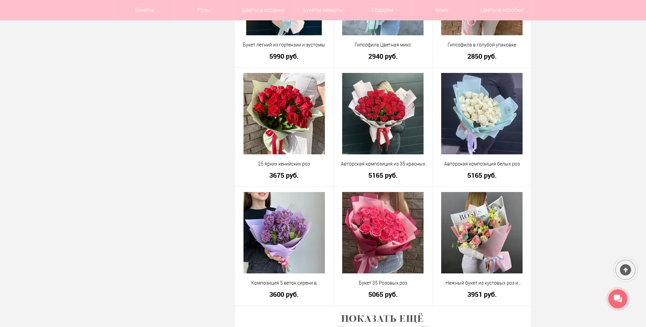
scroll to position [5552, 0]
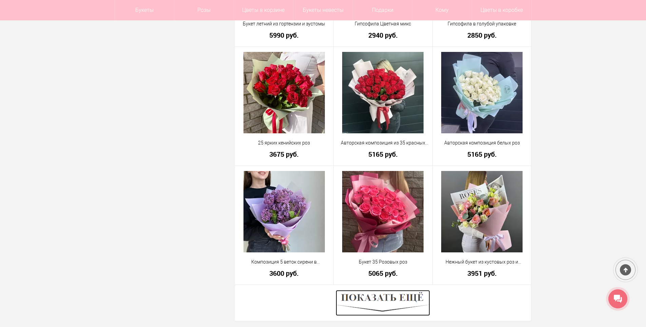
click at [411, 299] on img at bounding box center [383, 303] width 94 height 26
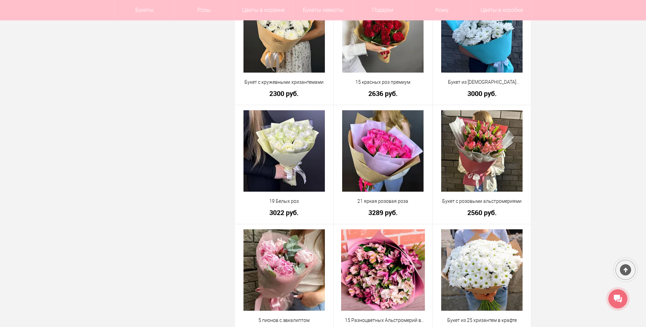
scroll to position [363, 0]
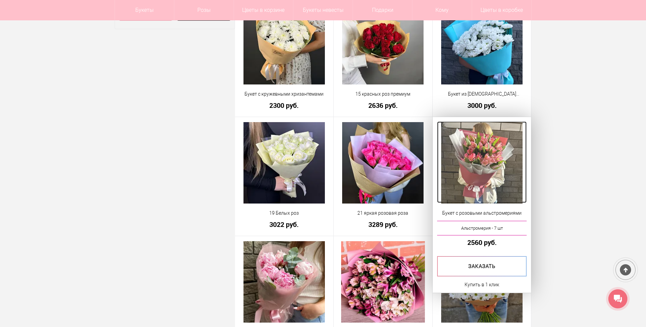
click at [498, 172] on img at bounding box center [481, 162] width 81 height 81
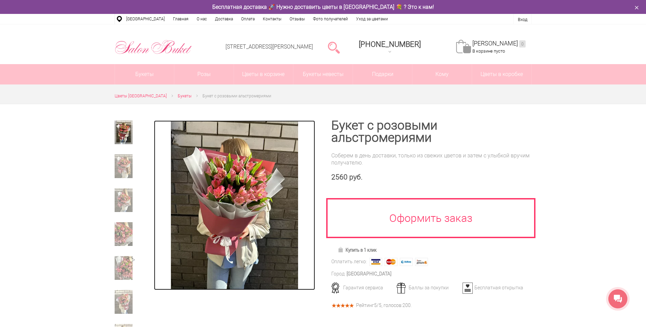
click at [270, 214] on img at bounding box center [234, 205] width 127 height 170
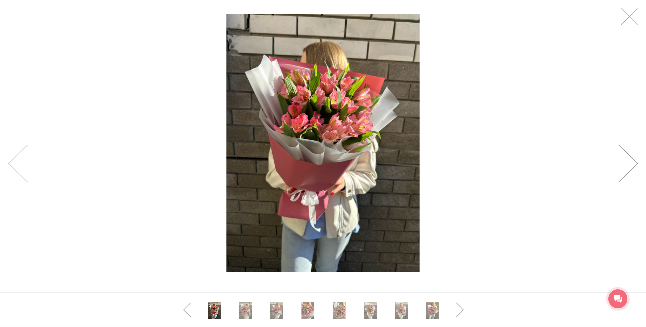
click at [631, 169] on link at bounding box center [628, 163] width 19 height 37
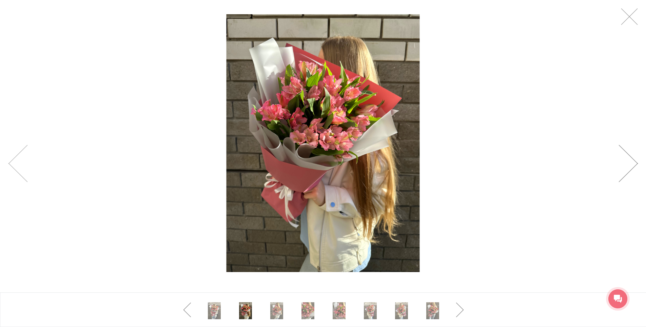
click at [631, 169] on link at bounding box center [628, 163] width 19 height 37
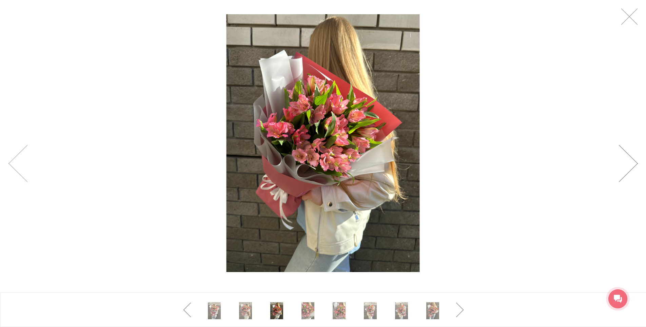
click at [631, 169] on link at bounding box center [628, 163] width 19 height 37
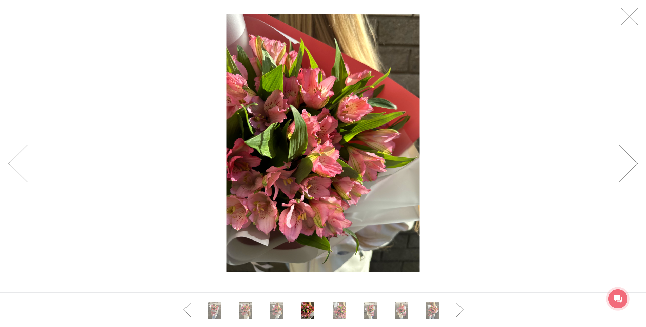
click at [631, 169] on link at bounding box center [628, 163] width 19 height 37
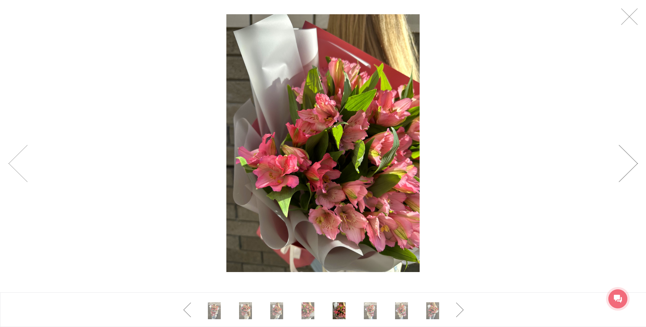
click at [631, 169] on link at bounding box center [628, 163] width 19 height 37
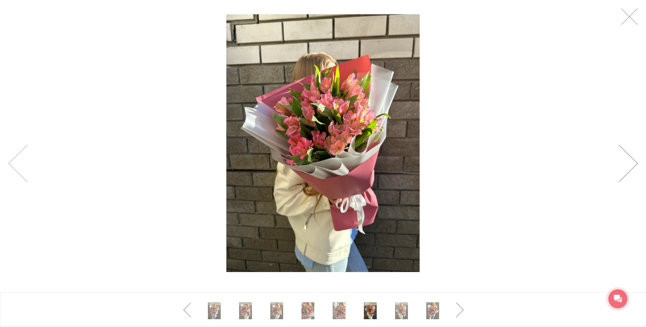
click at [631, 169] on link at bounding box center [628, 163] width 19 height 37
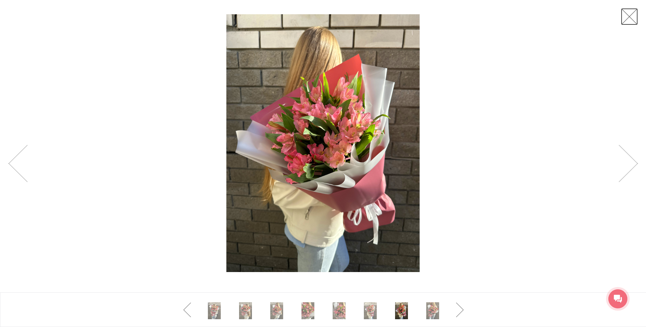
click at [626, 22] on link at bounding box center [629, 16] width 17 height 17
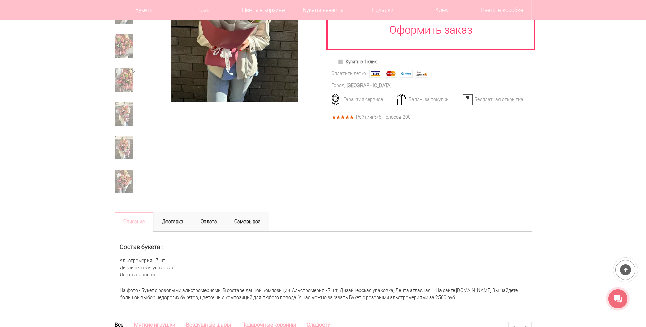
scroll to position [170, 0]
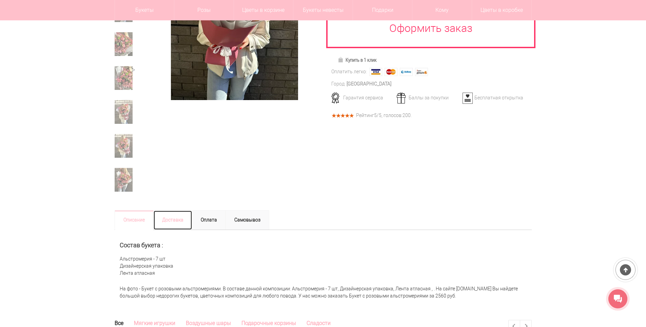
click at [182, 221] on link "Доставка" at bounding box center [172, 220] width 39 height 20
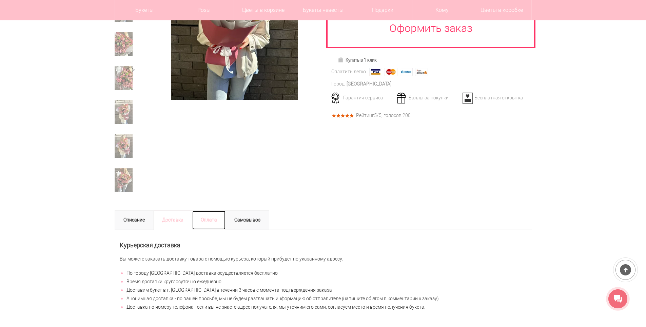
click at [204, 221] on link "Оплата" at bounding box center [209, 220] width 34 height 20
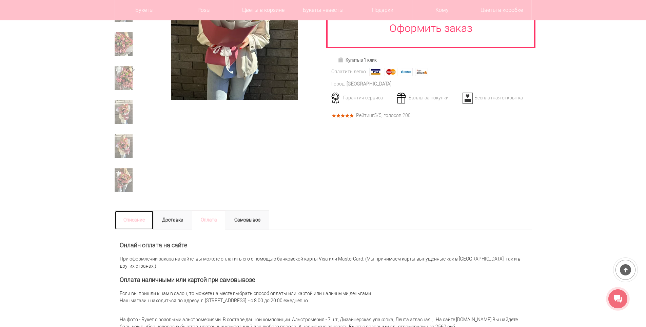
click at [145, 217] on link "Описание" at bounding box center [134, 220] width 39 height 20
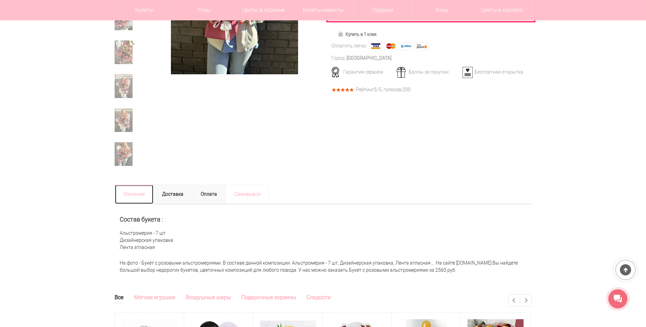
scroll to position [237, 0]
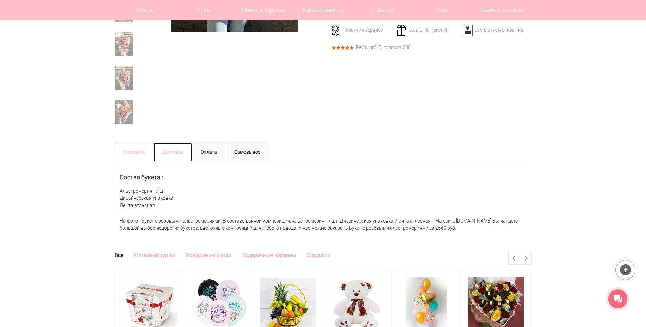
click at [180, 154] on link "Доставка" at bounding box center [172, 152] width 39 height 20
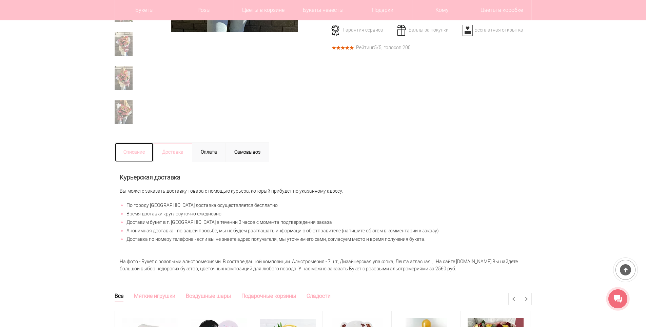
click at [141, 152] on link "Описание" at bounding box center [134, 152] width 39 height 20
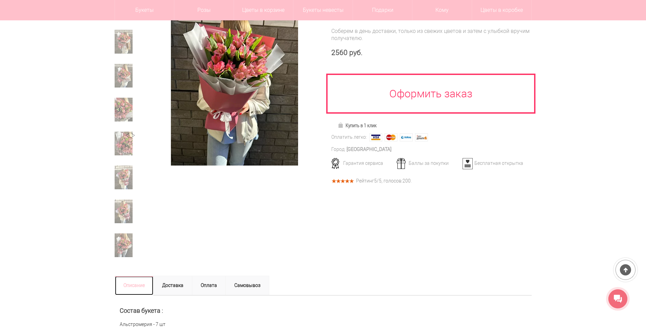
scroll to position [68, 0]
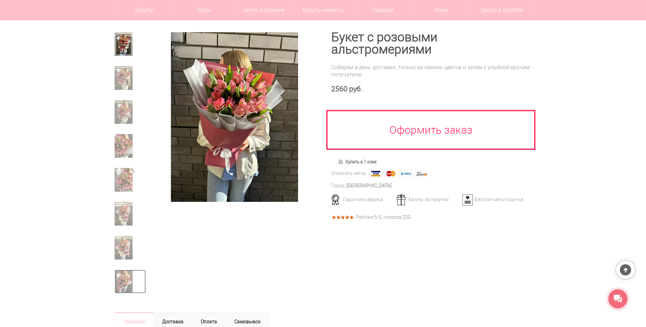
click at [127, 273] on img at bounding box center [124, 282] width 18 height 24
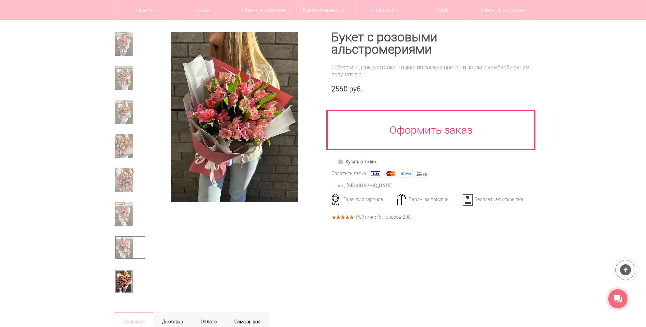
click at [127, 241] on img at bounding box center [124, 248] width 18 height 24
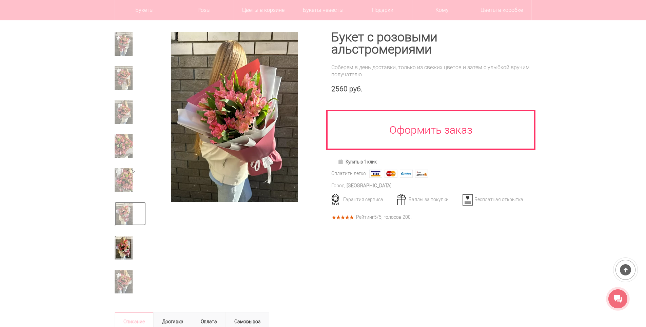
click at [130, 215] on img at bounding box center [124, 214] width 18 height 24
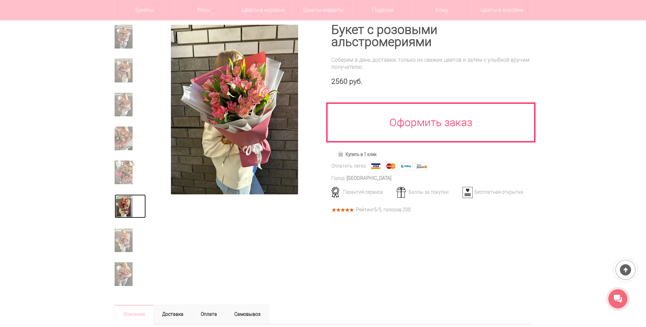
scroll to position [34, 0]
